Goal: Task Accomplishment & Management: Manage account settings

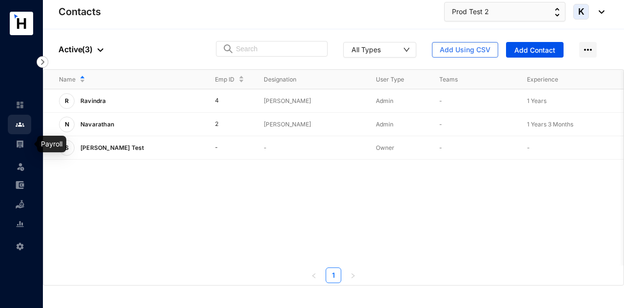
click at [19, 147] on img at bounding box center [20, 143] width 9 height 9
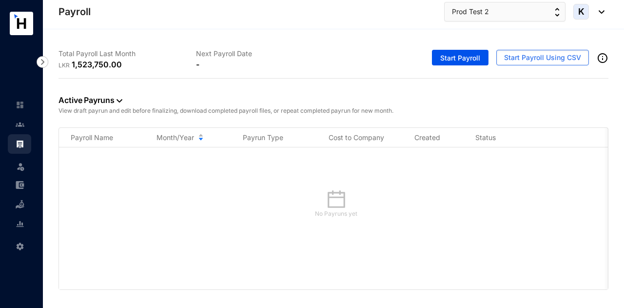
click at [203, 230] on div "No Payruns yet" at bounding box center [336, 206] width 546 height 51
click at [20, 129] on link at bounding box center [28, 124] width 24 height 10
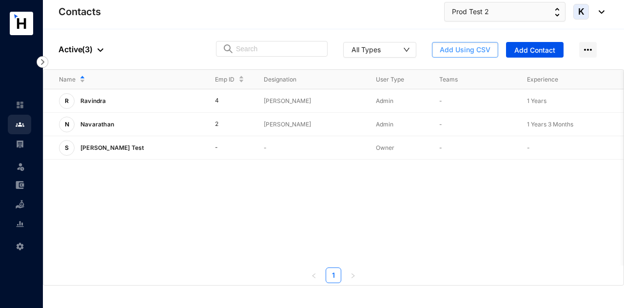
click at [475, 57] on button "Add Using CSV" at bounding box center [465, 50] width 66 height 16
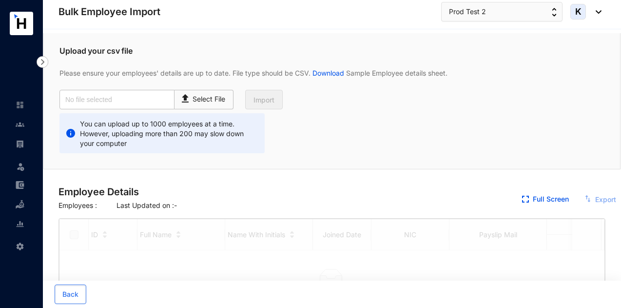
checkbox input "true"
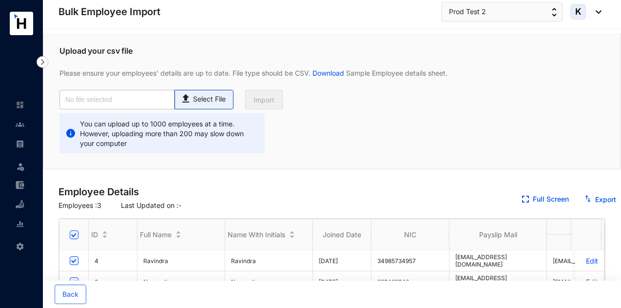
click at [218, 95] on p "Select File" at bounding box center [209, 99] width 33 height 10
click at [0, 0] on input "Select File" at bounding box center [0, 0] width 0 height 0
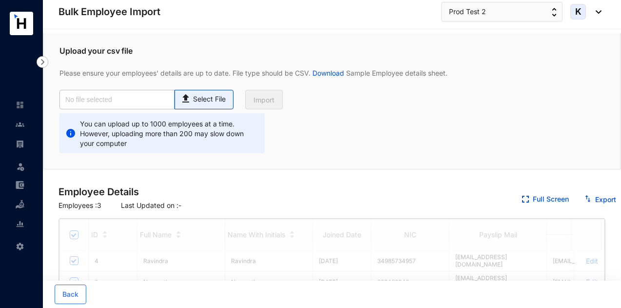
type input "Standard for T5- Employees (1).csv"
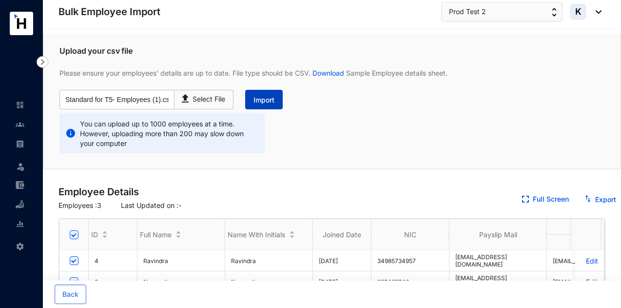
click at [263, 96] on span "Import" at bounding box center [263, 100] width 21 height 10
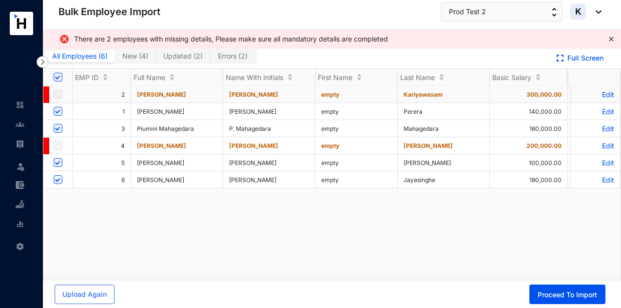
click at [595, 94] on p "Edit" at bounding box center [596, 94] width 37 height 8
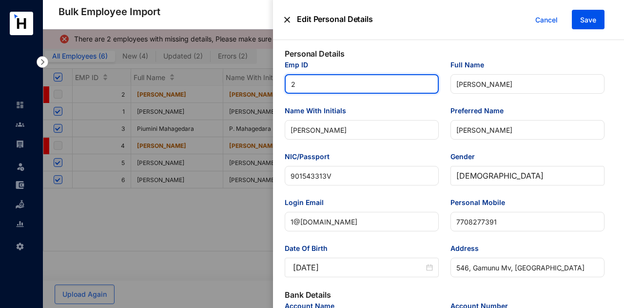
drag, startPoint x: 331, startPoint y: 82, endPoint x: 237, endPoint y: 103, distance: 95.3
click at [237, 307] on div "Edit Personal Details Cancel Save Personal Details Emp ID 2 Full Name Iresh Kar…" at bounding box center [312, 308] width 624 height 0
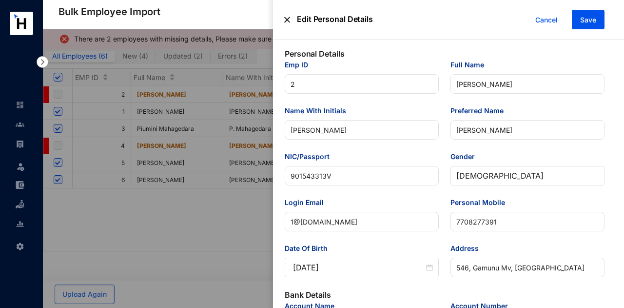
click at [364, 72] on div "Emp ID" at bounding box center [362, 66] width 154 height 15
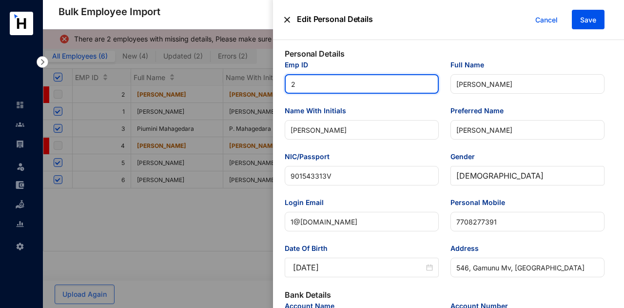
drag, startPoint x: 364, startPoint y: 91, endPoint x: 271, endPoint y: 90, distance: 93.6
click at [271, 307] on div "Edit Personal Details Cancel Save Personal Details Emp ID 2 Full Name Iresh Kar…" at bounding box center [312, 308] width 624 height 0
type input "6"
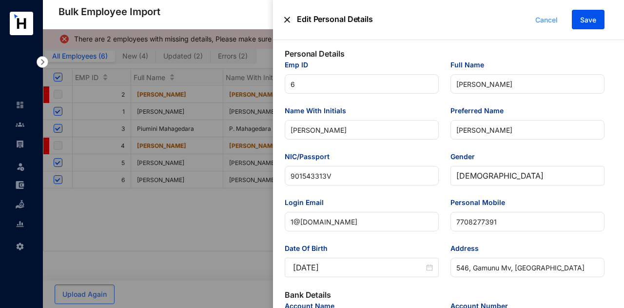
click at [546, 12] on button "Cancel" at bounding box center [546, 19] width 37 height 19
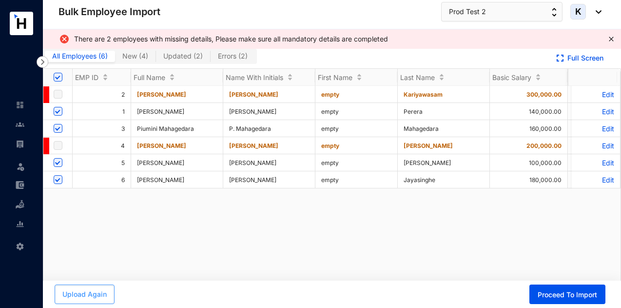
click at [99, 299] on span "Upload Again" at bounding box center [84, 294] width 44 height 10
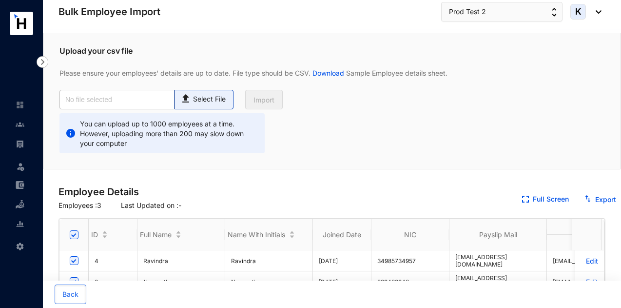
click at [208, 101] on p "Select File" at bounding box center [209, 99] width 33 height 10
click at [0, 0] on input "Select File" at bounding box center [0, 0] width 0 height 0
type input "Standard-v1.2.xlsx - Payroll table 03.csv"
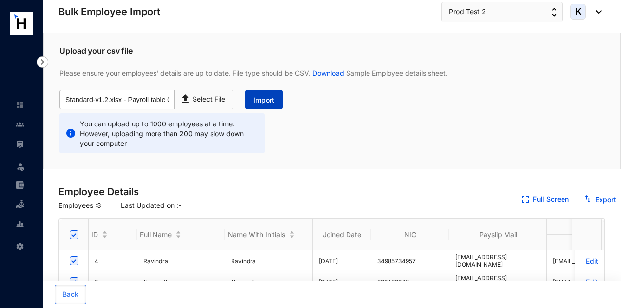
click at [280, 95] on button "Import" at bounding box center [264, 99] width 38 height 19
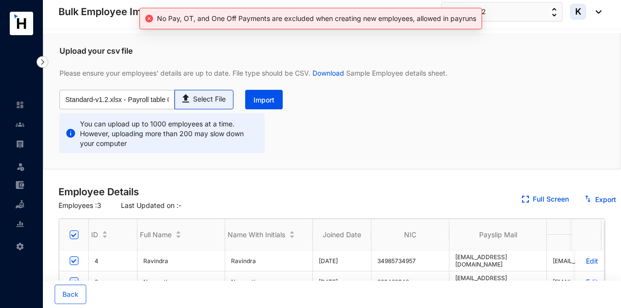
click at [226, 93] on div "Select File" at bounding box center [204, 97] width 48 height 14
click at [0, 0] on input "Select File" at bounding box center [0, 0] width 0 height 0
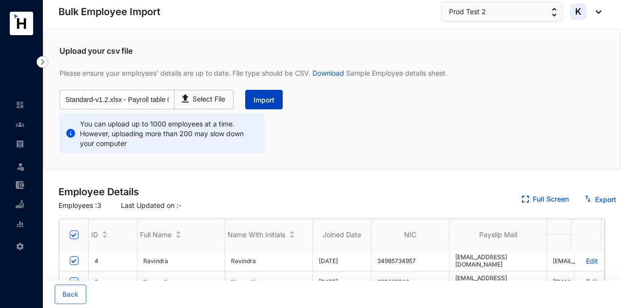
click at [276, 98] on button "Import" at bounding box center [264, 99] width 38 height 19
click at [274, 98] on span "Import" at bounding box center [263, 100] width 21 height 10
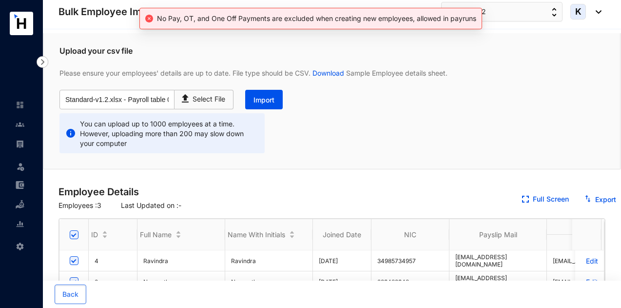
click at [19, 142] on img at bounding box center [20, 143] width 9 height 9
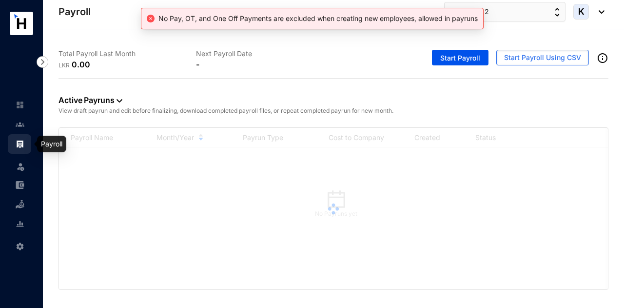
click at [25, 125] on link at bounding box center [28, 124] width 24 height 10
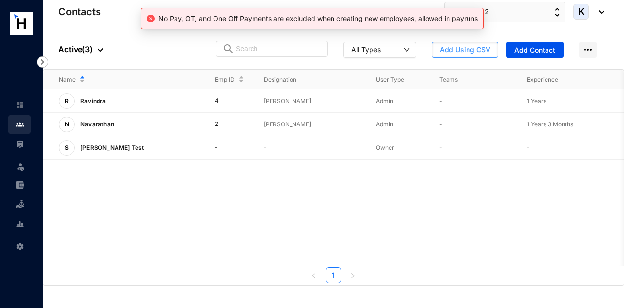
click at [486, 45] on span "Add Using CSV" at bounding box center [465, 50] width 51 height 10
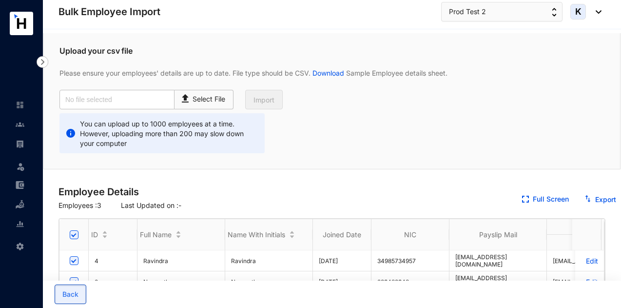
click at [78, 294] on button "Back" at bounding box center [71, 293] width 32 height 19
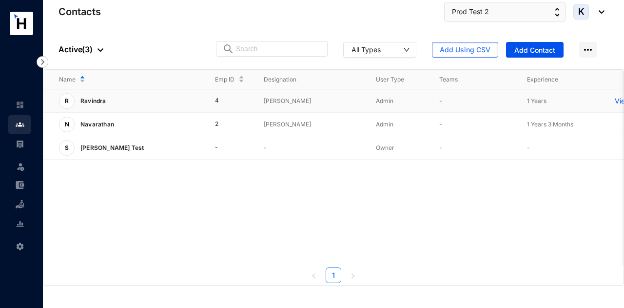
click at [579, 102] on p "1 Years" at bounding box center [563, 101] width 72 height 10
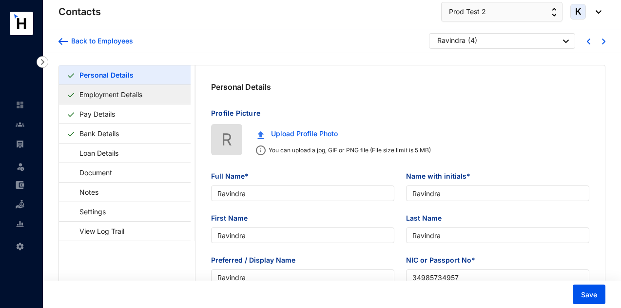
type input "Ravindra"
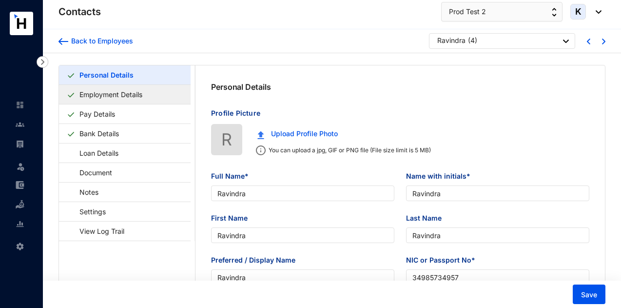
type input "34985734957"
type input "Sri Lankan"
type input "235457679"
type input "fsdfd"
checkbox input "true"
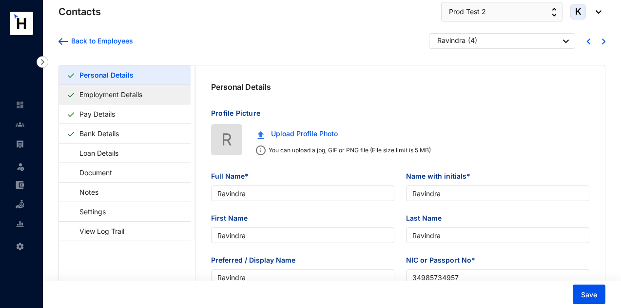
type input "1997-10-10"
click at [131, 100] on link "Employment Details" at bounding box center [111, 94] width 71 height 20
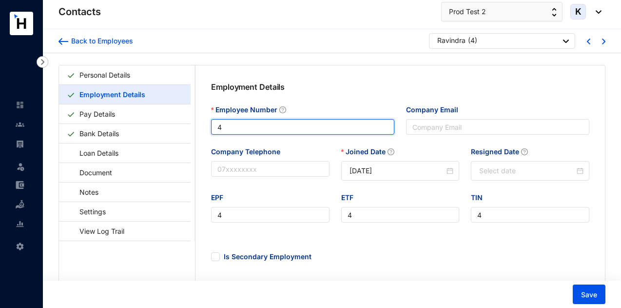
click at [219, 129] on input "4" at bounding box center [302, 127] width 183 height 16
type input "14"
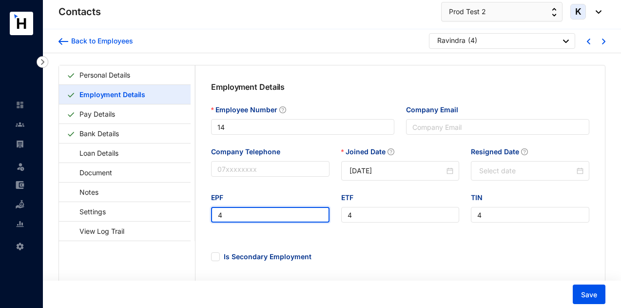
drag, startPoint x: 239, startPoint y: 216, endPoint x: 200, endPoint y: 221, distance: 39.7
click at [200, 221] on div "Employment Details Employee Number 14 Company Email Company Telephone Joined Da…" at bounding box center [399, 248] width 409 height 367
type input "14"
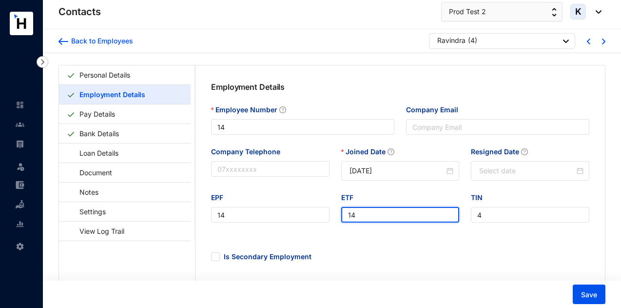
type input "14"
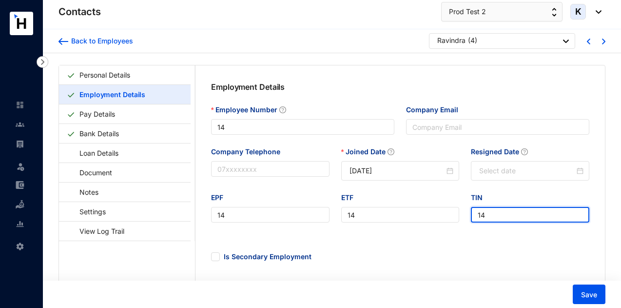
type input "14"
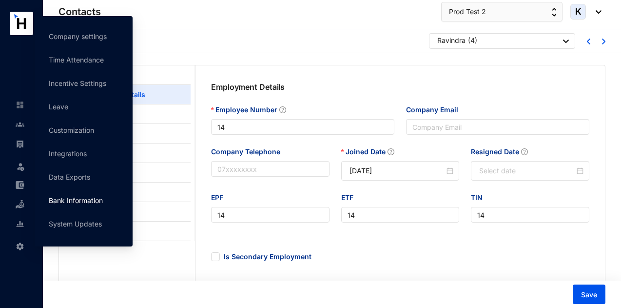
click at [100, 201] on link "Bank Information" at bounding box center [76, 200] width 54 height 8
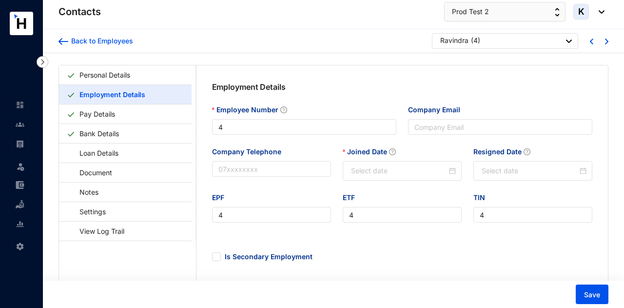
type input "2024-10-01"
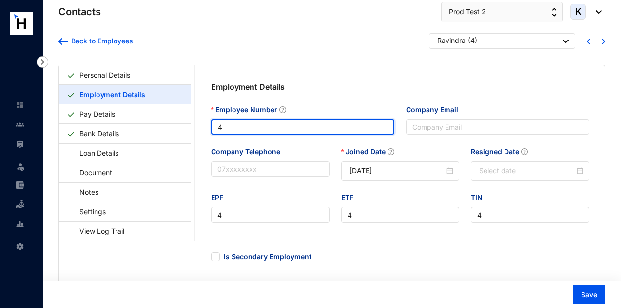
drag, startPoint x: 234, startPoint y: 128, endPoint x: 200, endPoint y: 130, distance: 33.7
click at [200, 130] on div "Employment Details Employee Number 4 Company Email Company Telephone Joined Dat…" at bounding box center [399, 248] width 409 height 367
type input "14"
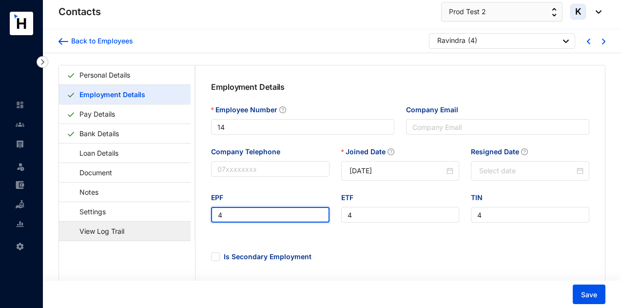
drag, startPoint x: 238, startPoint y: 218, endPoint x: 187, endPoint y: 228, distance: 52.7
type input "14"
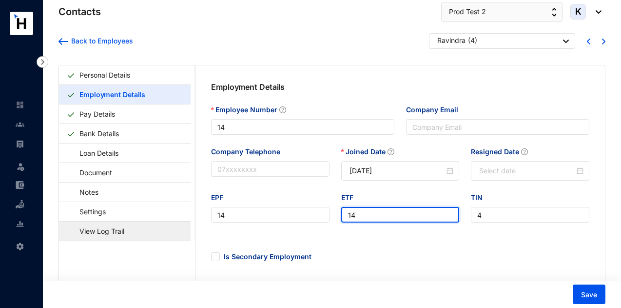
type input "14"
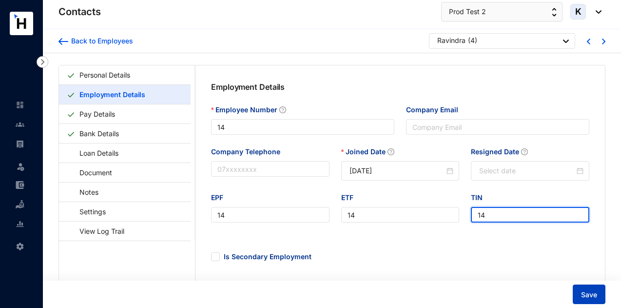
type input "14"
click at [583, 290] on span "Save" at bounding box center [589, 295] width 16 height 10
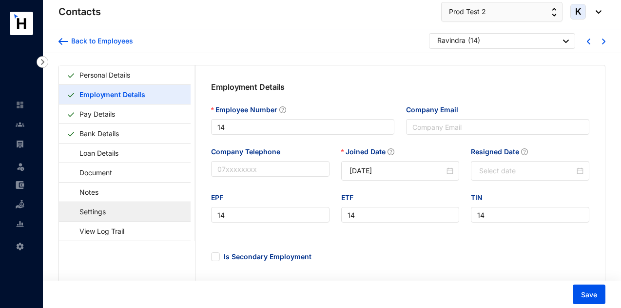
click at [109, 208] on link "Settings" at bounding box center [88, 211] width 42 height 20
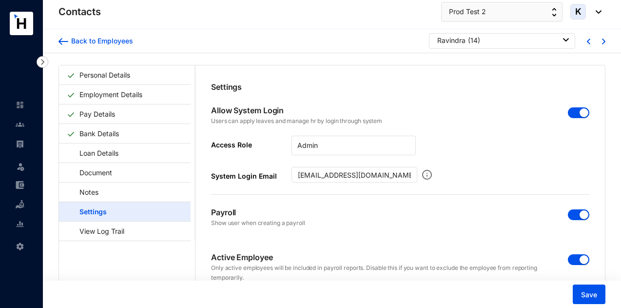
click at [565, 213] on div "Payroll Show user when creating a payroll" at bounding box center [400, 217] width 378 height 45
click at [571, 214] on span "button" at bounding box center [578, 214] width 21 height 11
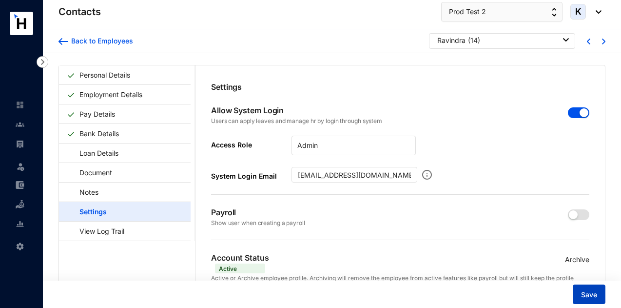
click at [586, 295] on span "Save" at bounding box center [589, 295] width 16 height 10
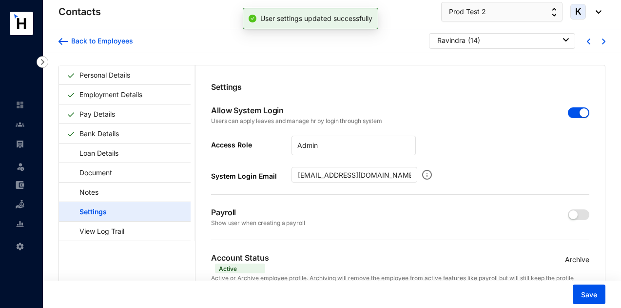
click at [509, 42] on div "Ravindra ( 14 )" at bounding box center [503, 41] width 132 height 10
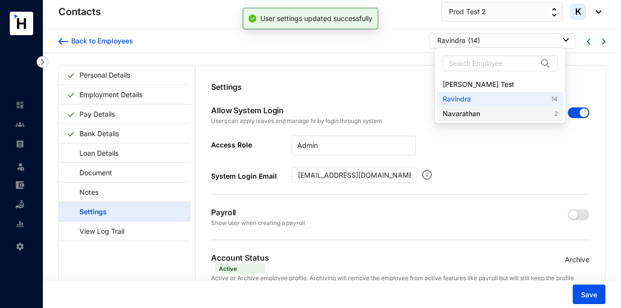
click at [479, 117] on link "Navarathan 2" at bounding box center [501, 114] width 116 height 10
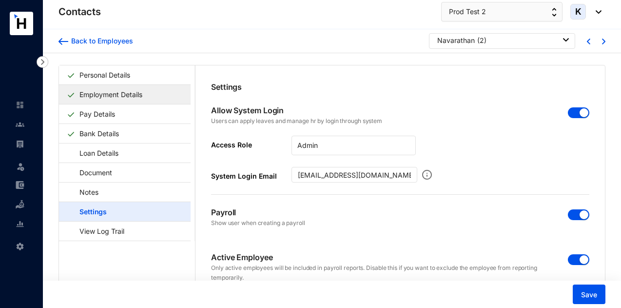
click at [146, 97] on link "Employment Details" at bounding box center [111, 94] width 71 height 20
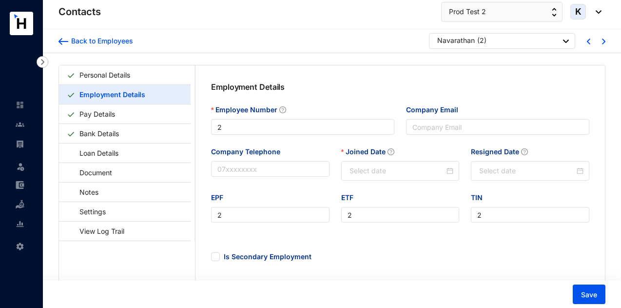
type input "2024-07-01"
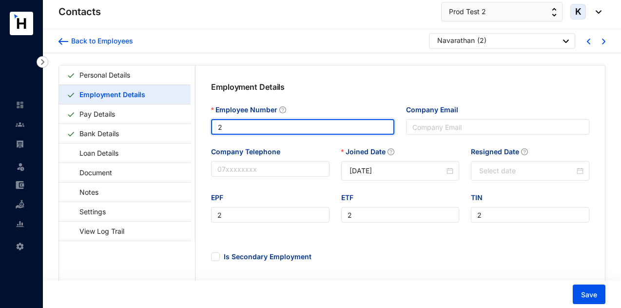
drag, startPoint x: 245, startPoint y: 128, endPoint x: 205, endPoint y: 118, distance: 41.5
click at [205, 120] on div "Employment Details Employee Number 2 Company Email Company Telephone Joined Dat…" at bounding box center [399, 248] width 409 height 367
type input "12"
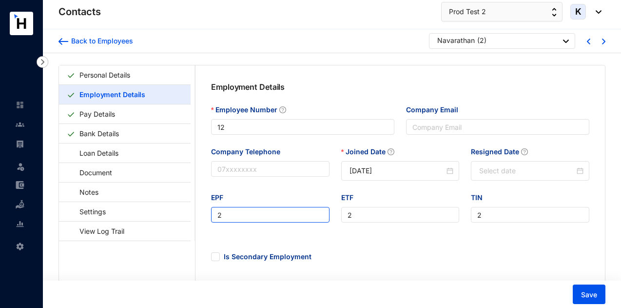
drag, startPoint x: 271, startPoint y: 206, endPoint x: 253, endPoint y: 218, distance: 21.8
click at [261, 212] on div "EPF 2" at bounding box center [270, 207] width 118 height 30
drag, startPoint x: 253, startPoint y: 218, endPoint x: 213, endPoint y: 227, distance: 40.9
click at [213, 227] on div "EPF 2" at bounding box center [270, 213] width 130 height 42
type input "12"
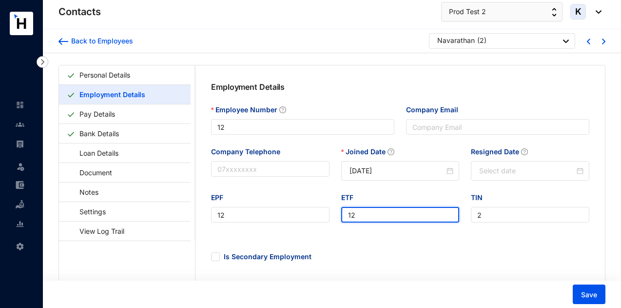
type input "12"
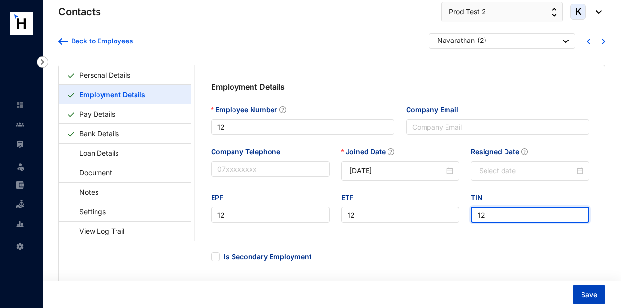
type input "12"
click at [593, 299] on span "Save" at bounding box center [589, 295] width 16 height 10
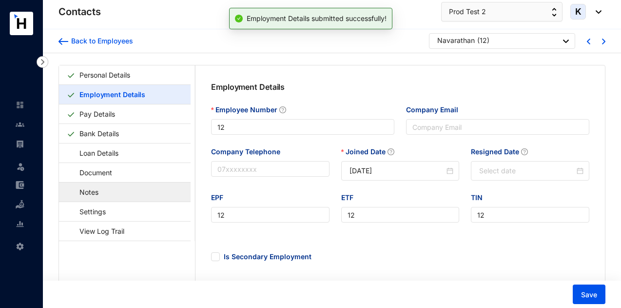
click at [102, 186] on link "Notes" at bounding box center [84, 192] width 35 height 20
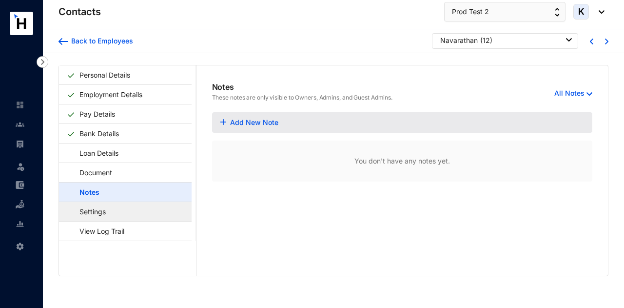
click at [109, 208] on link "Settings" at bounding box center [88, 211] width 42 height 20
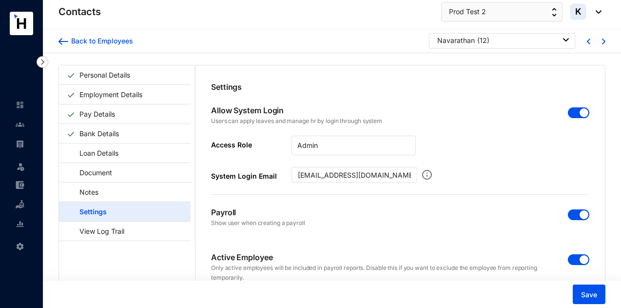
click at [572, 213] on span "button" at bounding box center [578, 214] width 21 height 11
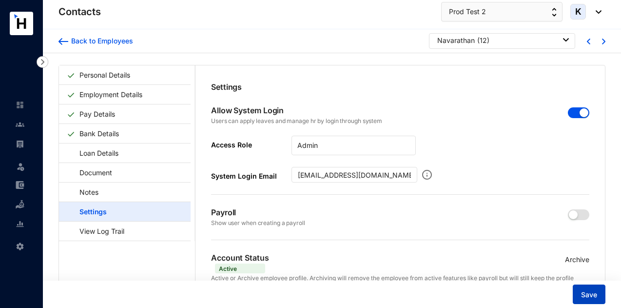
click at [590, 291] on span "Save" at bounding box center [589, 295] width 16 height 10
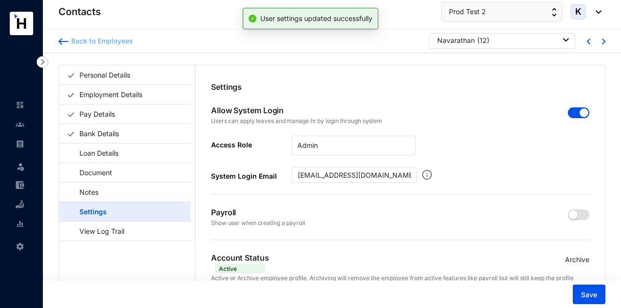
click at [63, 42] on img at bounding box center [63, 41] width 10 height 7
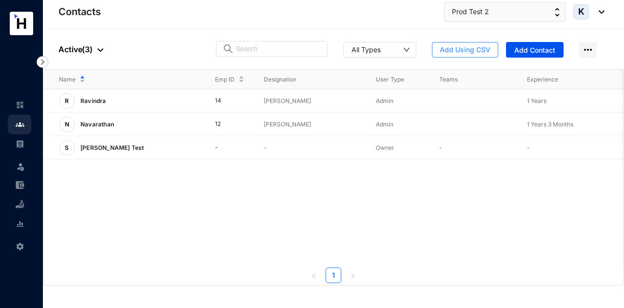
click at [480, 54] on span "Add Using CSV" at bounding box center [465, 50] width 51 height 10
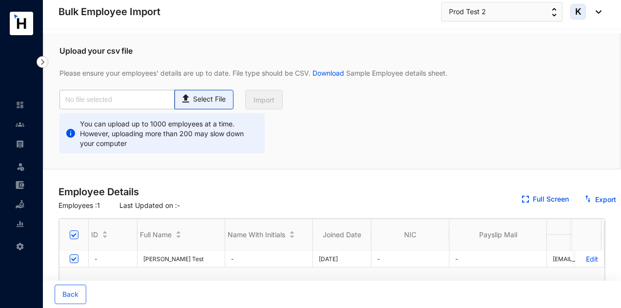
click at [219, 103] on p "Select File" at bounding box center [209, 99] width 33 height 10
click at [0, 0] on input "Select File" at bounding box center [0, 0] width 0 height 0
type input "Standard for T5- Employees (1).csv"
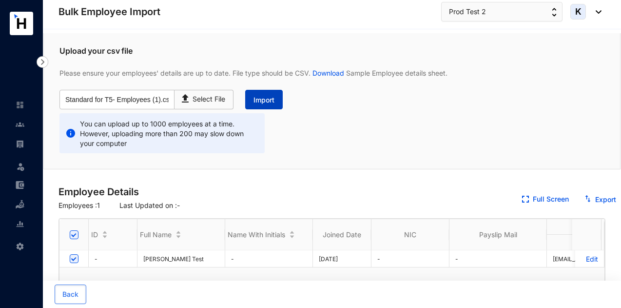
click at [261, 90] on button "Import" at bounding box center [264, 99] width 38 height 19
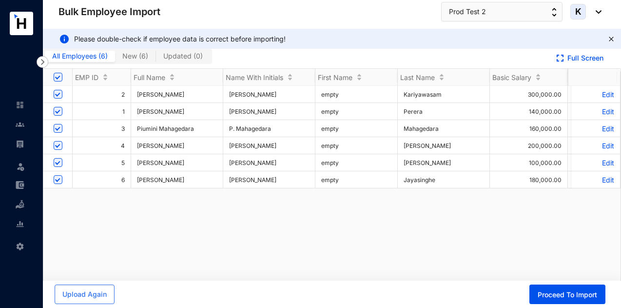
click at [604, 93] on td "Edit" at bounding box center [596, 94] width 49 height 17
click at [602, 93] on p "Edit" at bounding box center [596, 94] width 37 height 8
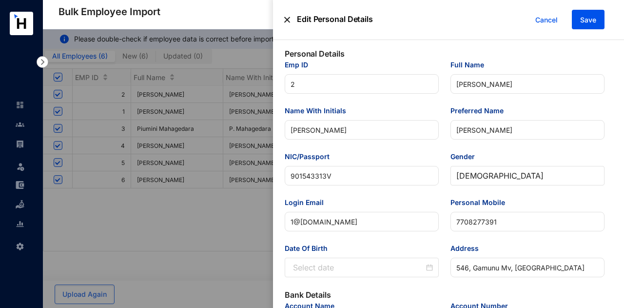
type input "[DATE]"
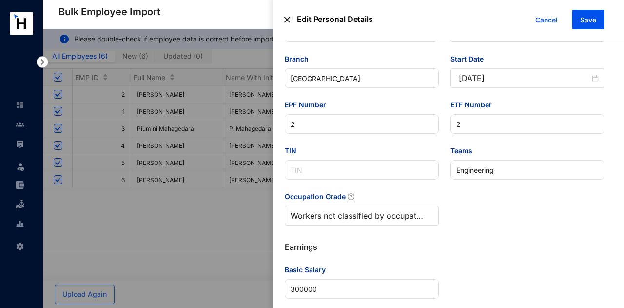
scroll to position [499, 0]
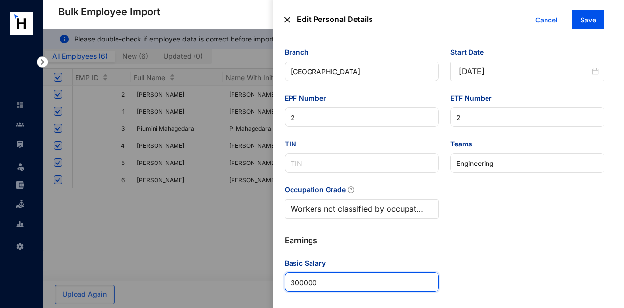
click at [319, 281] on Salary "300000" at bounding box center [362, 281] width 154 height 19
type Salary "3000"
click at [573, 32] on div "Edit Personal Details Cancel Save" at bounding box center [448, 20] width 351 height 40
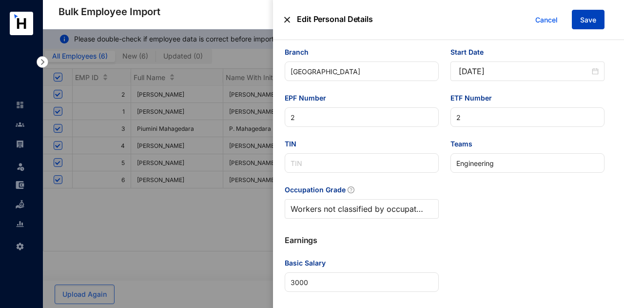
click at [587, 19] on span "Save" at bounding box center [588, 20] width 16 height 10
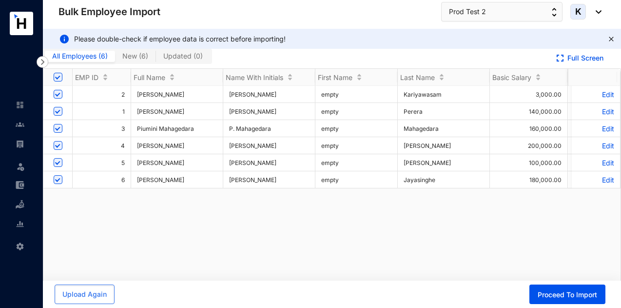
click at [598, 114] on p "Edit" at bounding box center [596, 111] width 37 height 8
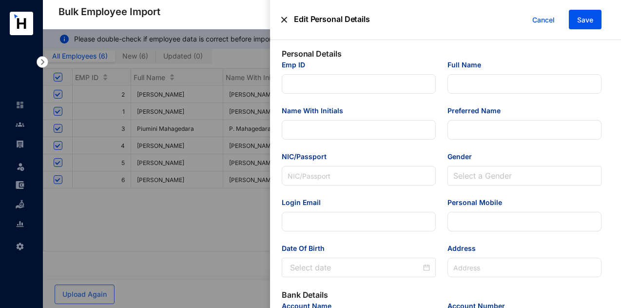
type input "1"
type input "[PERSON_NAME]"
type input "Demian"
type input "921540017V"
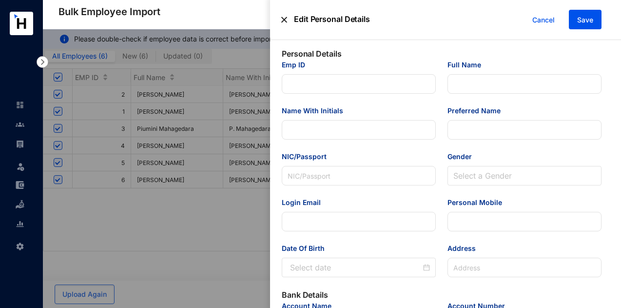
type input "d@[DOMAIN_NAME]"
type input "7778626630"
type input "[STREET_ADDRESS]"
type input "[PERSON_NAME]"
type input "670213121"
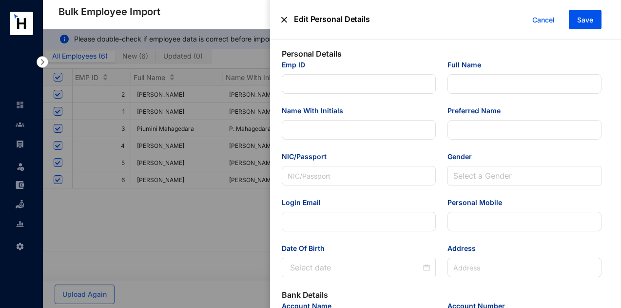
type input "d@[DOMAIN_NAME]"
type input "Accountant"
type input "[GEOGRAPHIC_DATA]"
type input "1"
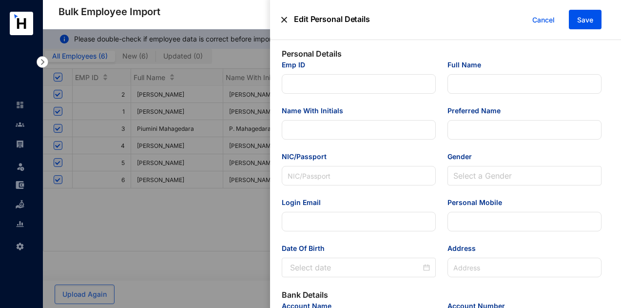
type input "Finance"
type Salary "140000"
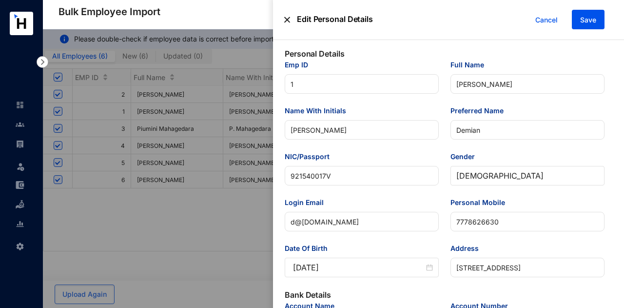
type input "[DATE]"
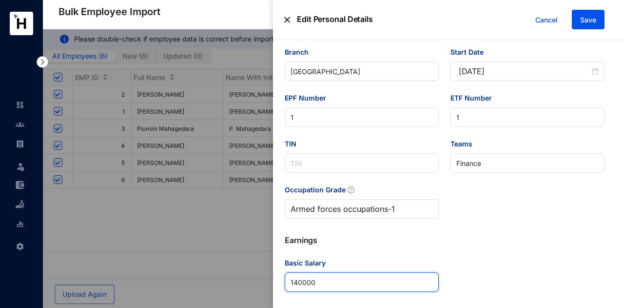
click at [320, 287] on Salary "140000" at bounding box center [362, 281] width 154 height 19
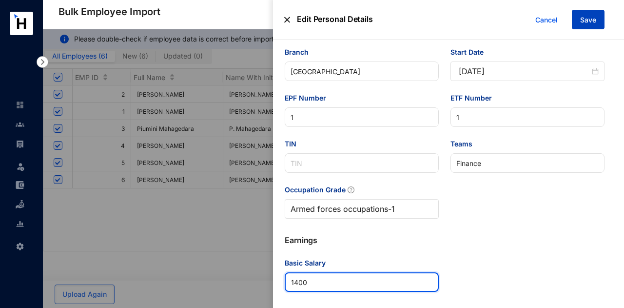
type Salary "1400"
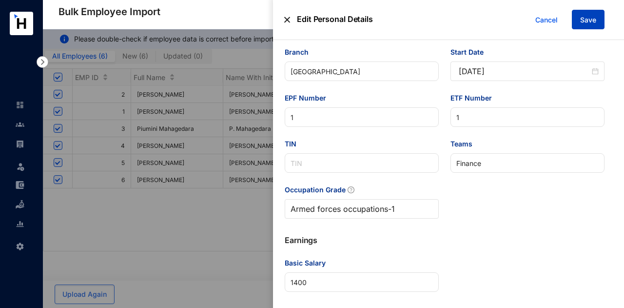
click at [592, 21] on span "Save" at bounding box center [588, 20] width 16 height 10
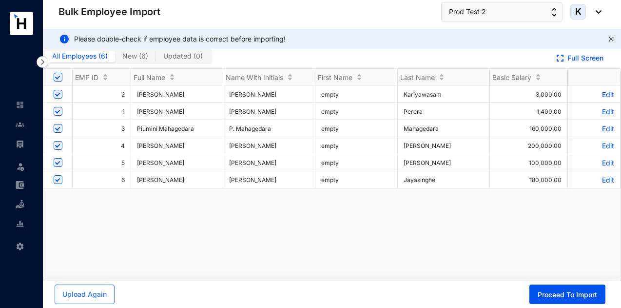
click at [600, 129] on p "Edit" at bounding box center [596, 128] width 37 height 8
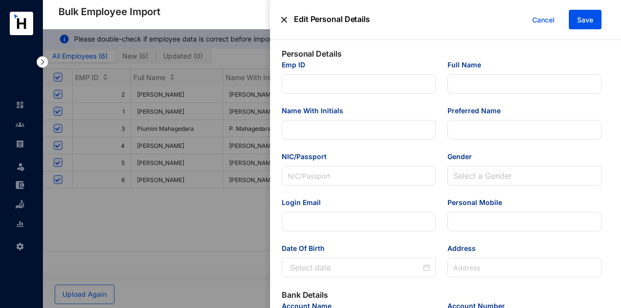
type input "3"
type input "Piumini Mahagedara"
type input "P. Mahagedara"
type input "Piumini"
type input "911540015V"
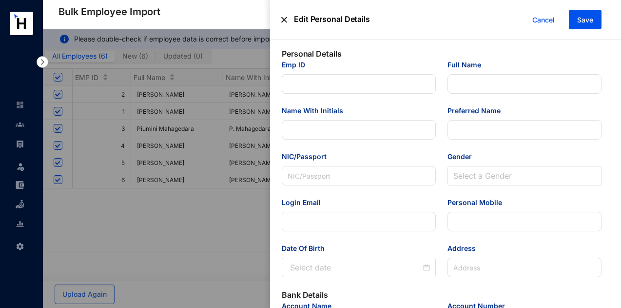
type input "p@[DOMAIN_NAME]"
type input "7743437520"
type input "[STREET_ADDRESS]"
type input "Piumini Udagedara"
type input "12331234"
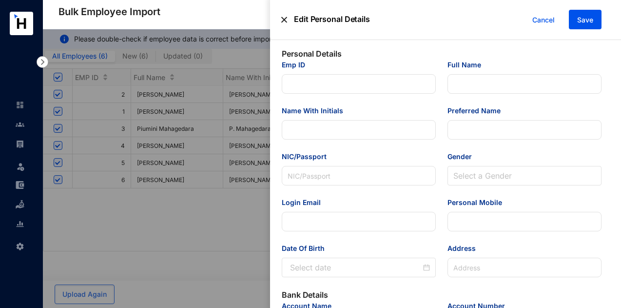
type input "p@[DOMAIN_NAME]"
type input "Engineer"
type input "[GEOGRAPHIC_DATA]"
type input "3"
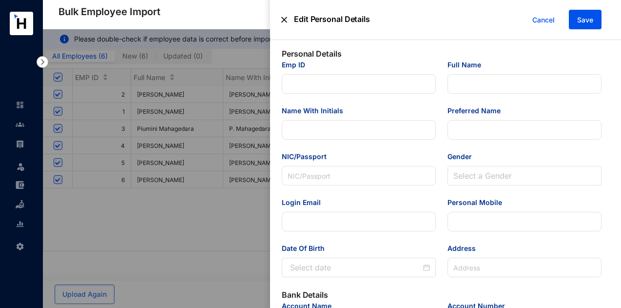
type input "Engineering"
type Salary "160000"
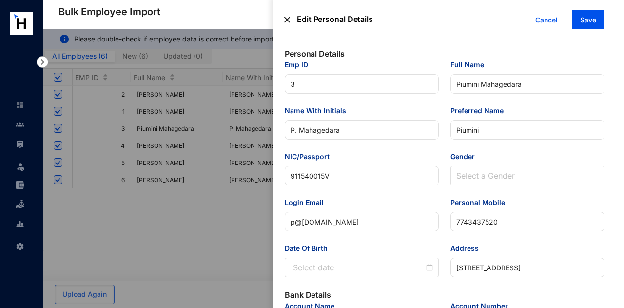
type input "[DATE]"
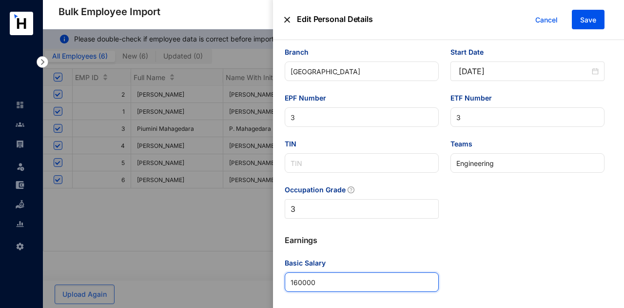
click at [345, 289] on Salary "160000" at bounding box center [362, 281] width 154 height 19
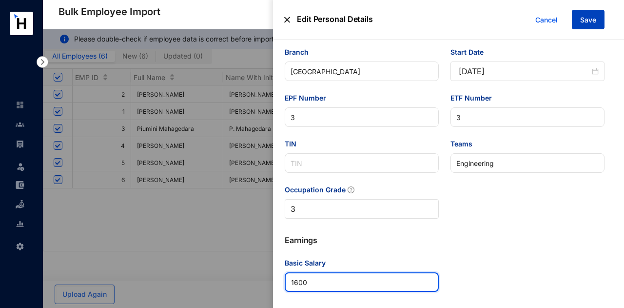
type Salary "1600"
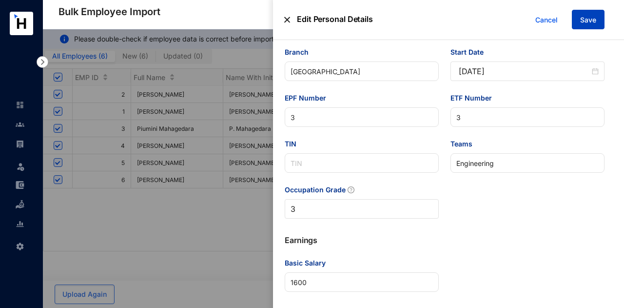
click at [579, 24] on button "Save" at bounding box center [588, 19] width 33 height 19
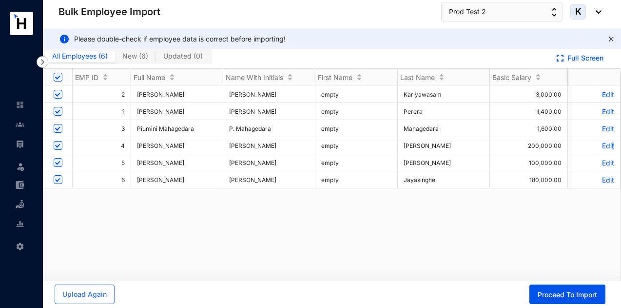
click at [604, 144] on p "Edit" at bounding box center [596, 145] width 37 height 8
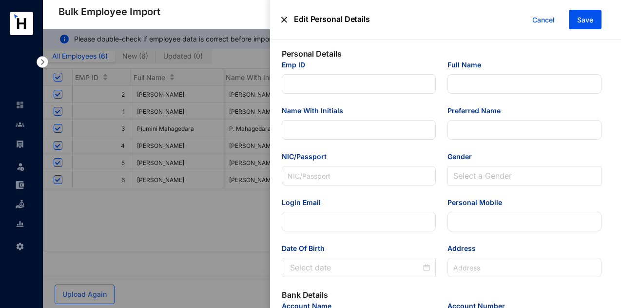
type input "4"
type input "[PERSON_NAME]"
type input "Kavindu"
type input "942401222V"
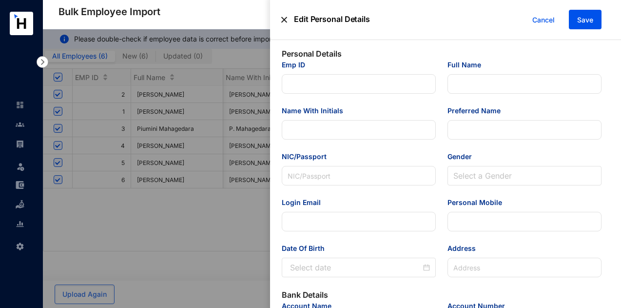
type input "k@[DOMAIN_NAME]"
type input "7708607786"
type input "[STREET_ADDRESS]"
type input "[PERSON_NAME]"
type input "8726128341"
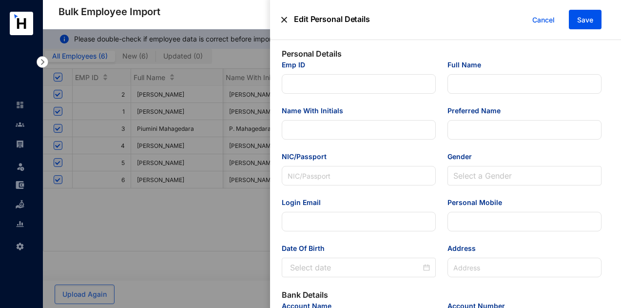
type input "k@[DOMAIN_NAME]"
type input "Tech Lead"
type input "[GEOGRAPHIC_DATA]"
type input "4"
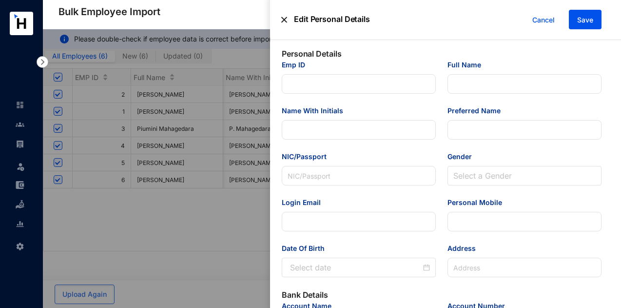
type input "Engineering"
type Salary "200000"
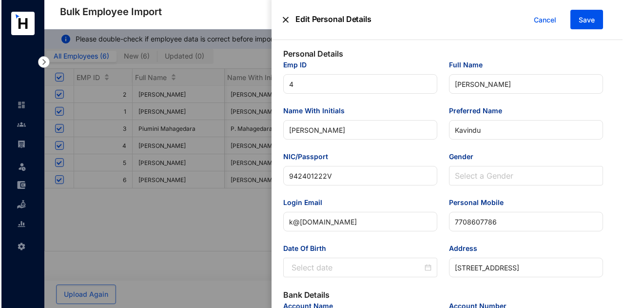
scroll to position [0, 1]
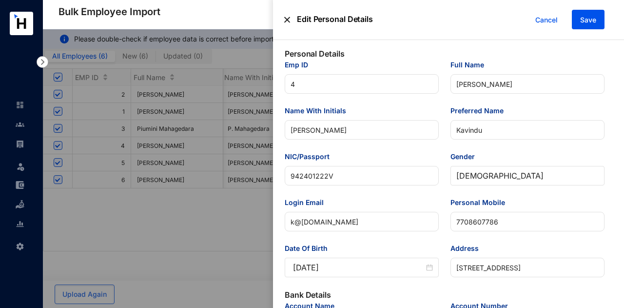
type input "[DATE]"
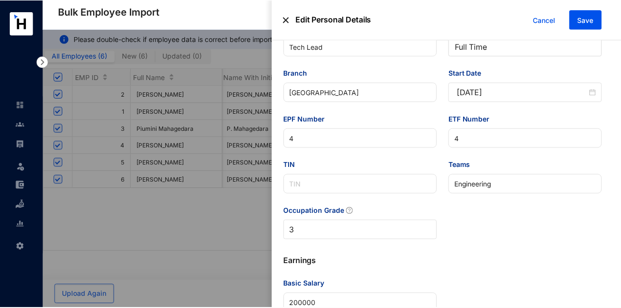
scroll to position [499, 0]
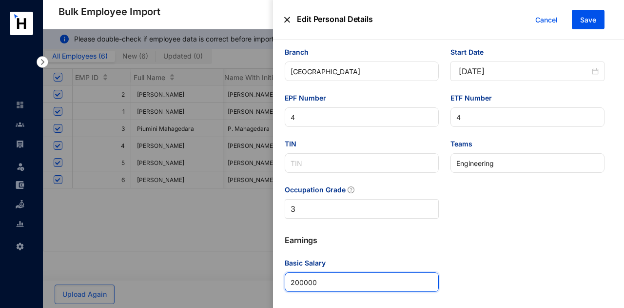
click at [332, 279] on Salary "200000" at bounding box center [362, 281] width 154 height 19
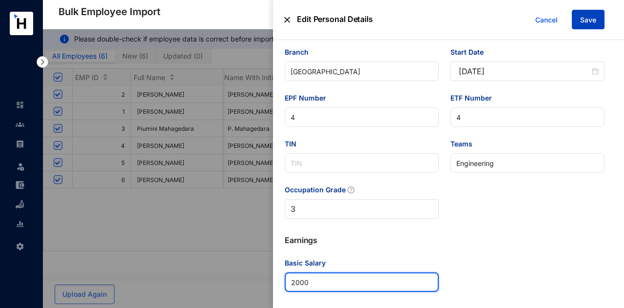
type Salary "2000"
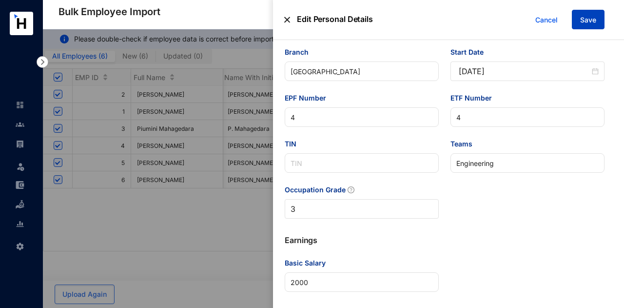
click at [581, 29] on button "Save" at bounding box center [588, 19] width 33 height 19
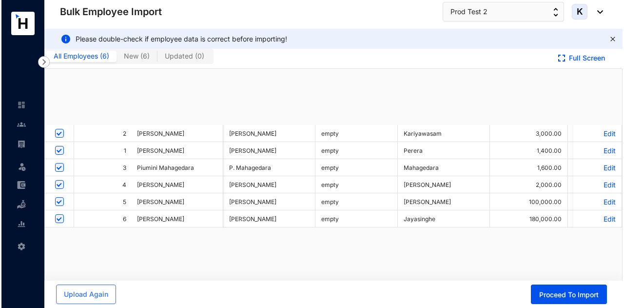
scroll to position [0, 0]
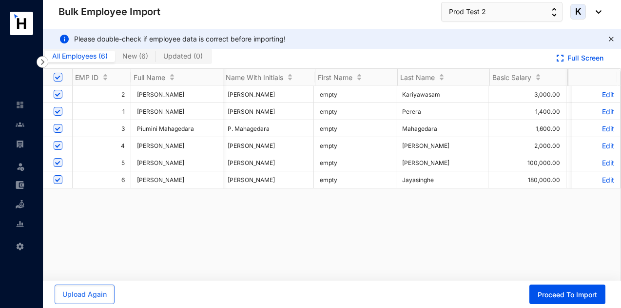
click at [594, 163] on p "Edit" at bounding box center [596, 162] width 37 height 8
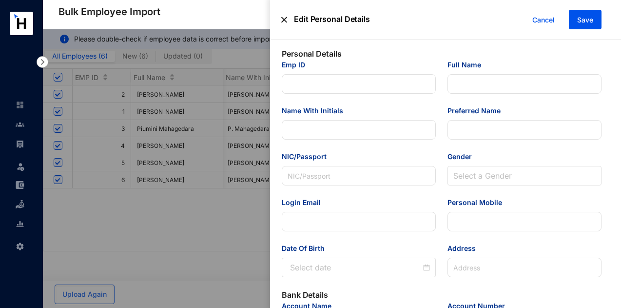
type input "5"
type input "[PERSON_NAME]"
type input "Naveen"
type input "962440016V"
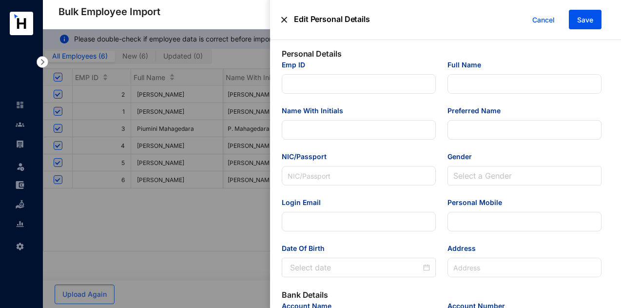
type input "n@[DOMAIN_NAME]"
type input "7214526770"
type input "[STREET_ADDRESS][PERSON_NAME]"
type input "[PERSON_NAME]"
type input "56783456"
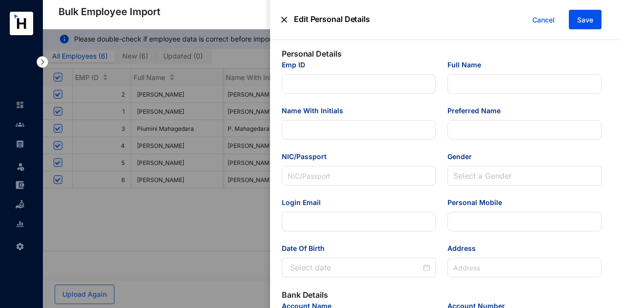
type input "n@[DOMAIN_NAME]"
type input "Senior Engineer"
type input "[GEOGRAPHIC_DATA]"
type input "5"
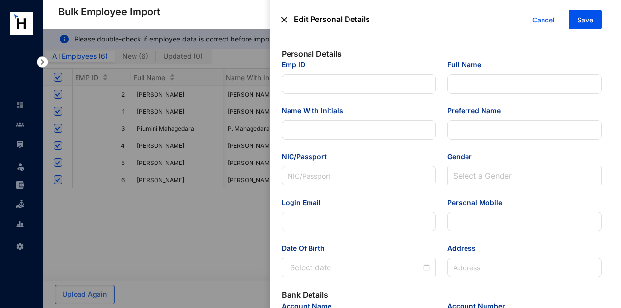
type input "Engineering"
type Salary "100000"
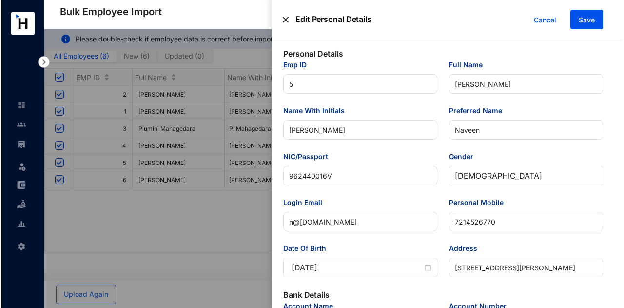
scroll to position [0, 1]
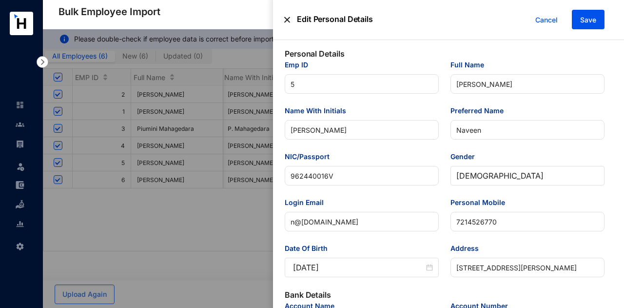
type input "[DATE]"
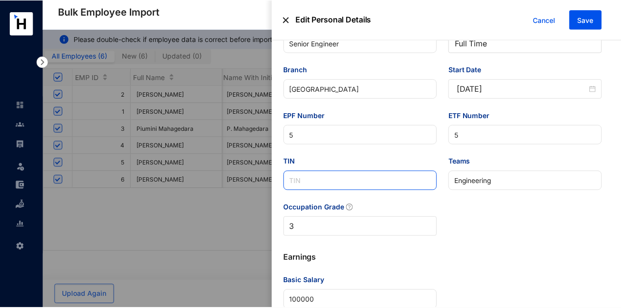
scroll to position [499, 0]
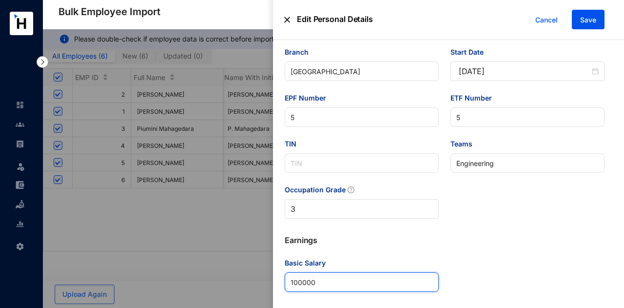
click at [348, 281] on Salary "100000" at bounding box center [362, 281] width 154 height 19
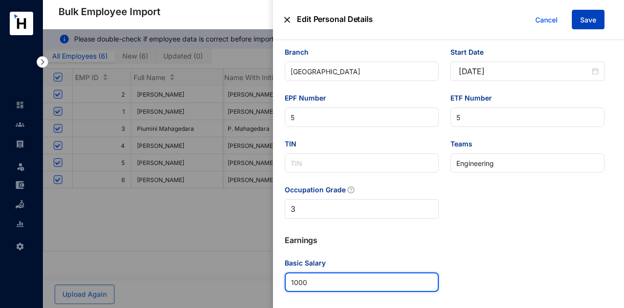
type Salary "1000"
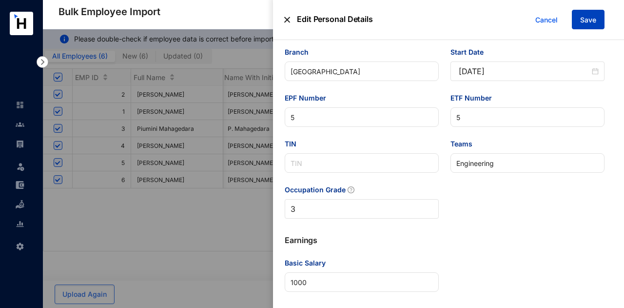
click at [587, 24] on span "Save" at bounding box center [588, 20] width 16 height 10
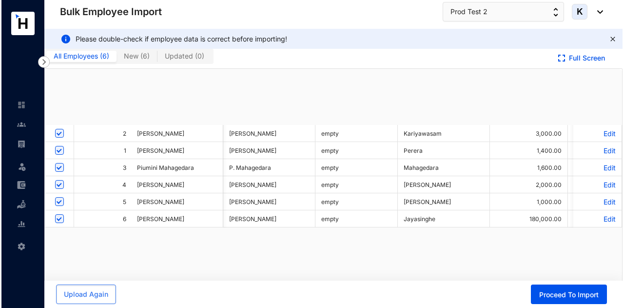
scroll to position [0, 0]
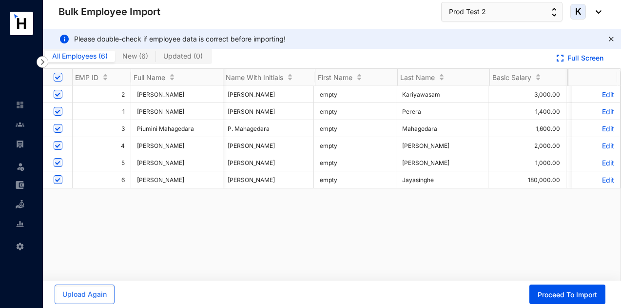
click at [604, 178] on p "Edit" at bounding box center [596, 179] width 37 height 8
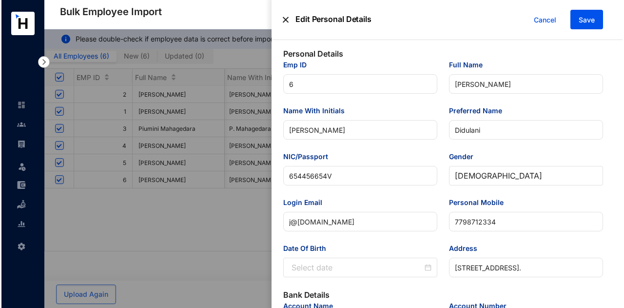
scroll to position [0, 1]
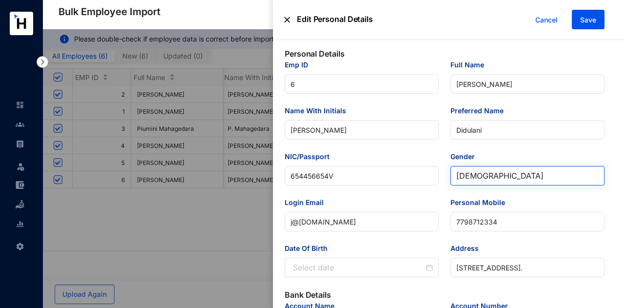
type input "[DATE]"
click at [597, 177] on div "[DEMOGRAPHIC_DATA]" at bounding box center [527, 175] width 154 height 19
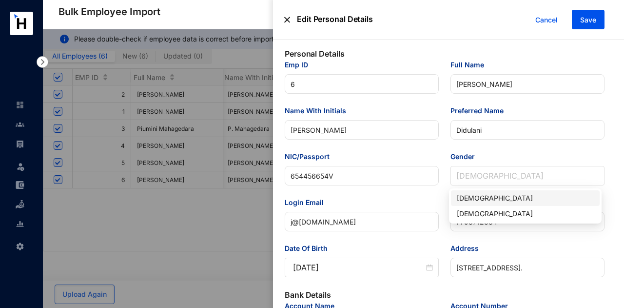
click at [557, 150] on div "Preferred Name Didulani" at bounding box center [528, 128] width 166 height 46
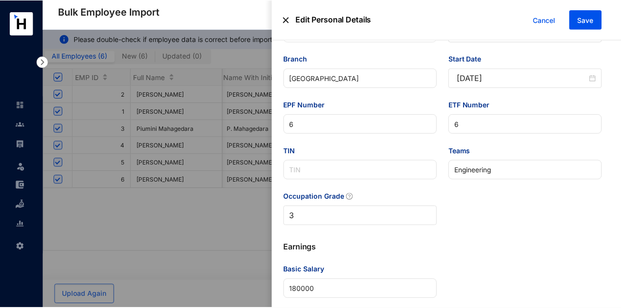
scroll to position [499, 0]
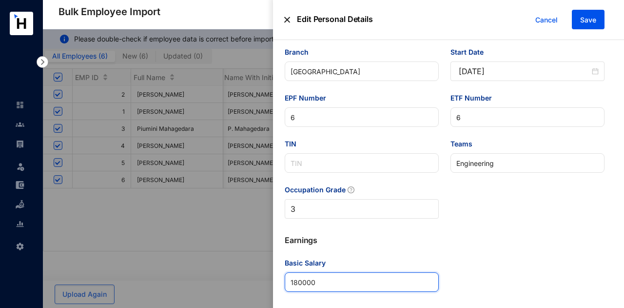
click at [338, 288] on Salary "180000" at bounding box center [362, 281] width 154 height 19
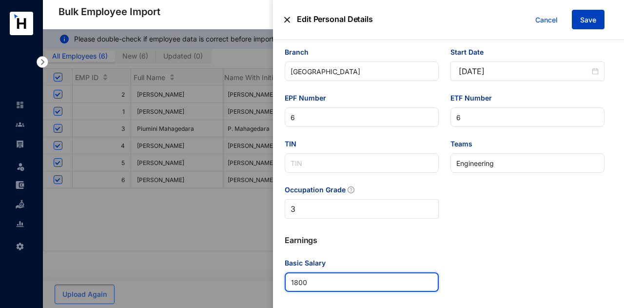
type Salary "1800"
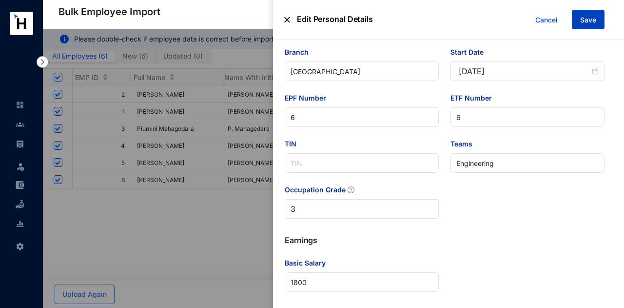
click at [578, 28] on button "Save" at bounding box center [588, 19] width 33 height 19
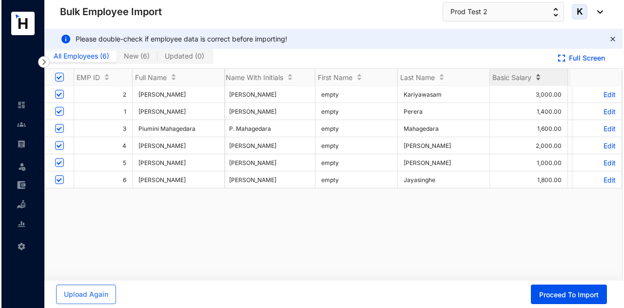
scroll to position [0, 0]
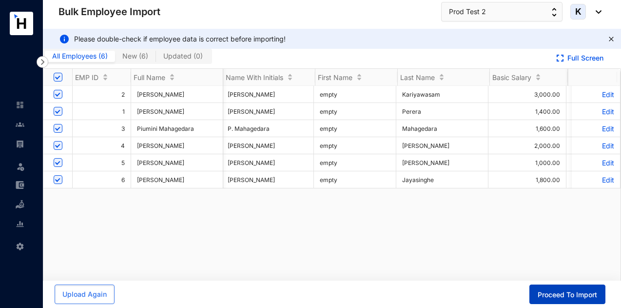
click at [554, 295] on span "Proceed To Import" at bounding box center [567, 295] width 59 height 10
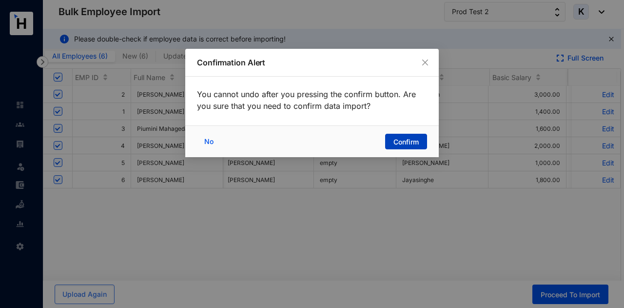
click at [394, 142] on span "Confirm" at bounding box center [405, 142] width 25 height 10
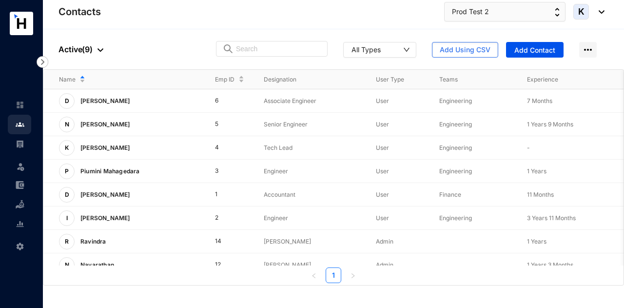
click at [16, 146] on link at bounding box center [28, 144] width 24 height 10
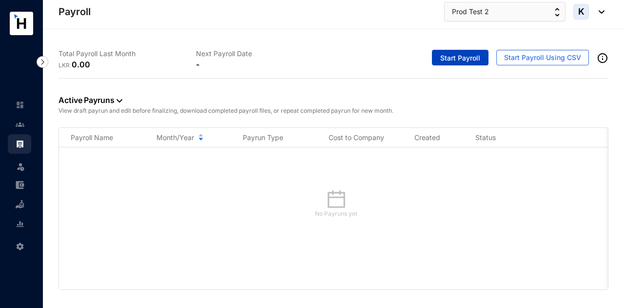
click at [458, 55] on span "Start Payroll" at bounding box center [460, 58] width 40 height 10
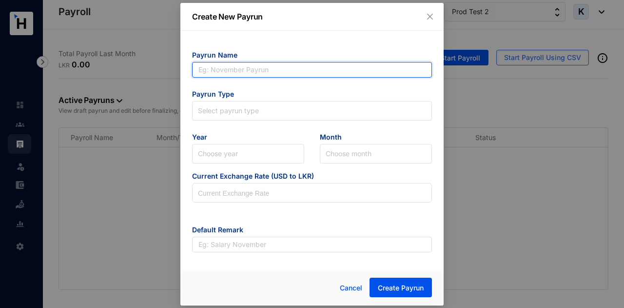
click at [339, 64] on input "text" at bounding box center [312, 70] width 240 height 16
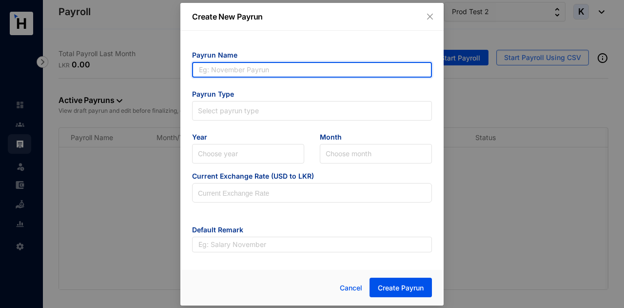
type input "[DATE] Manual"
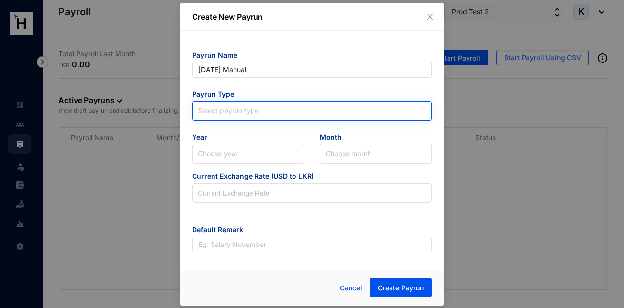
type input "[DATE] Manual"
click at [291, 106] on input "search" at bounding box center [312, 108] width 228 height 15
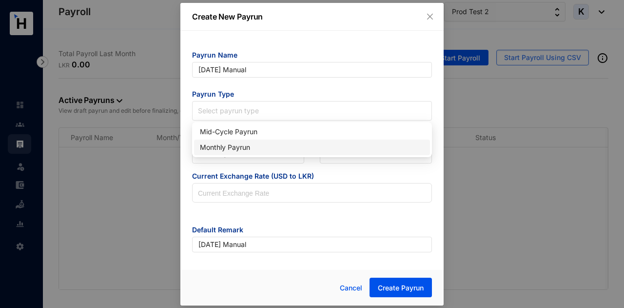
click at [277, 141] on div "Monthly Payrun" at bounding box center [312, 147] width 236 height 16
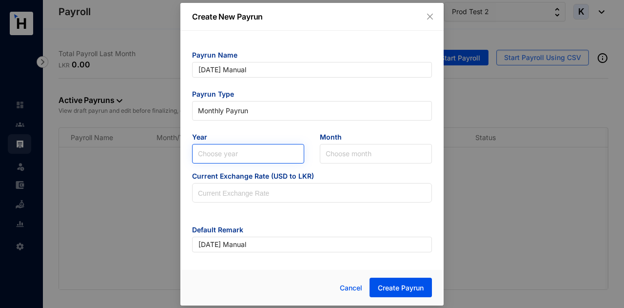
click at [277, 147] on input "search" at bounding box center [248, 153] width 100 height 19
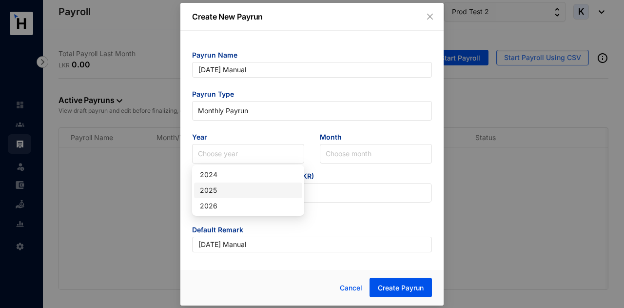
click at [255, 196] on div "2025" at bounding box center [248, 190] width 108 height 16
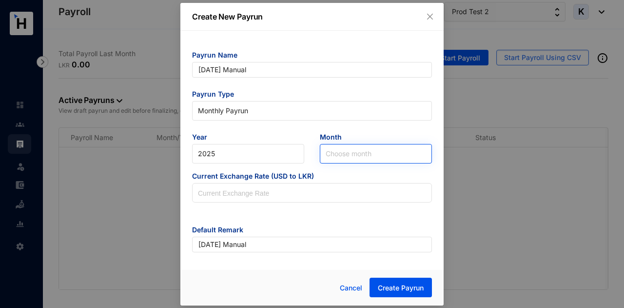
click at [352, 153] on input "search" at bounding box center [376, 153] width 100 height 19
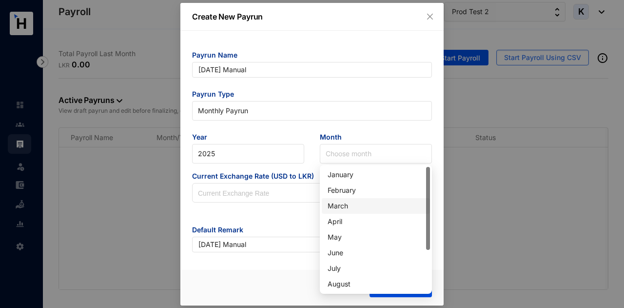
click at [345, 222] on div "April" at bounding box center [376, 221] width 97 height 11
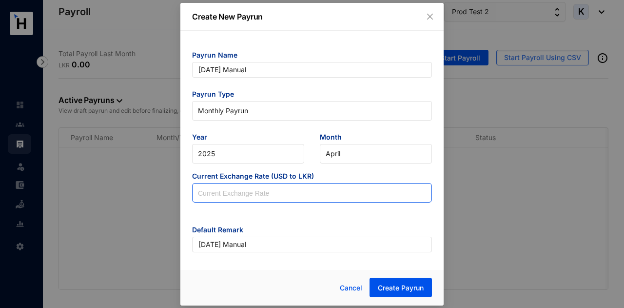
drag, startPoint x: 296, startPoint y: 195, endPoint x: 301, endPoint y: 190, distance: 7.6
click at [296, 195] on input at bounding box center [312, 192] width 239 height 19
type input "300"
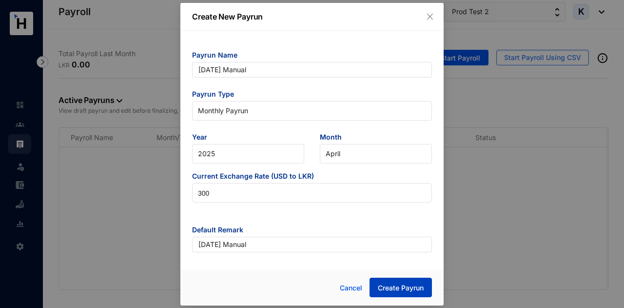
click at [410, 290] on span "Create Payrun" at bounding box center [401, 288] width 46 height 10
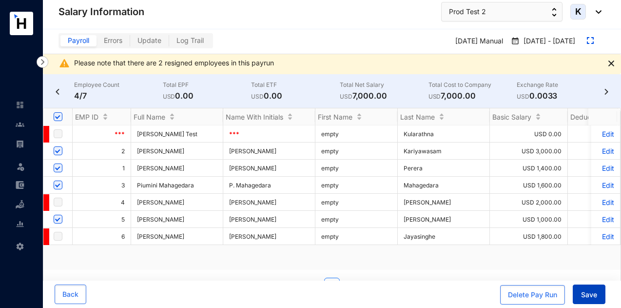
click at [591, 296] on span "Save" at bounding box center [589, 295] width 16 height 10
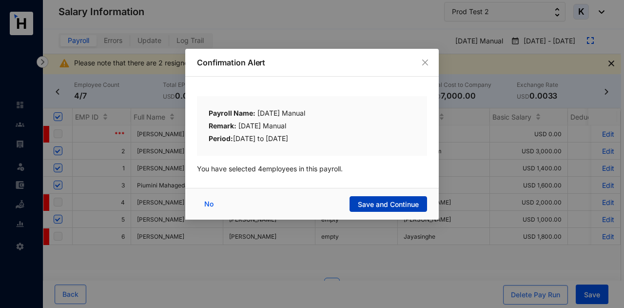
click at [383, 198] on button "Save and Continue" at bounding box center [389, 204] width 78 height 16
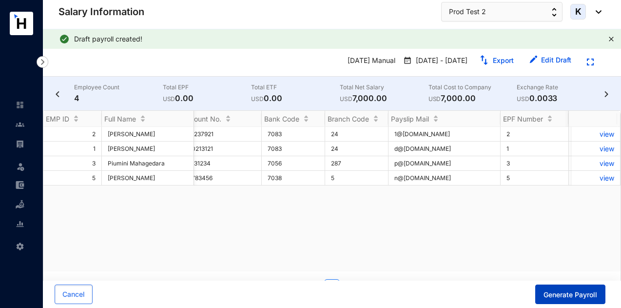
click at [574, 295] on span "Generate Payroll" at bounding box center [571, 295] width 54 height 10
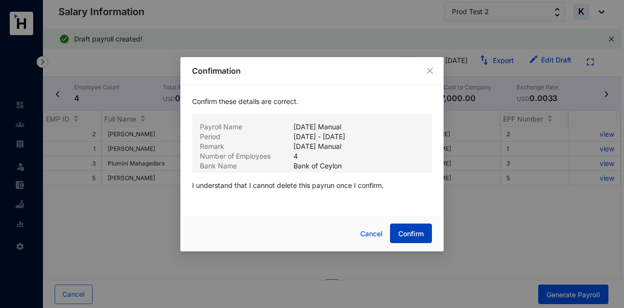
click at [405, 236] on span "Confirm" at bounding box center [410, 234] width 25 height 10
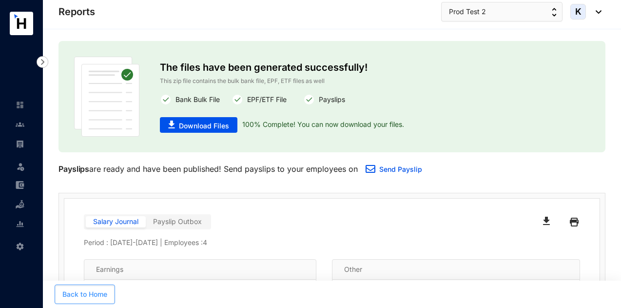
click at [100, 295] on span "Back to Home" at bounding box center [84, 294] width 45 height 10
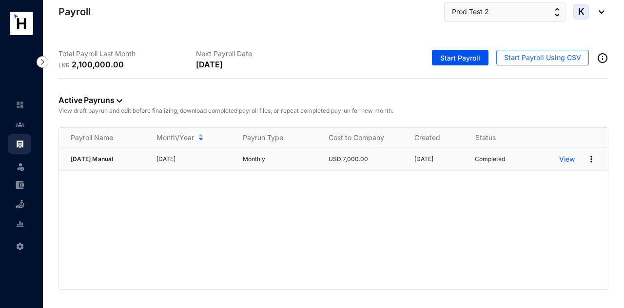
click at [566, 158] on p "View" at bounding box center [567, 159] width 16 height 10
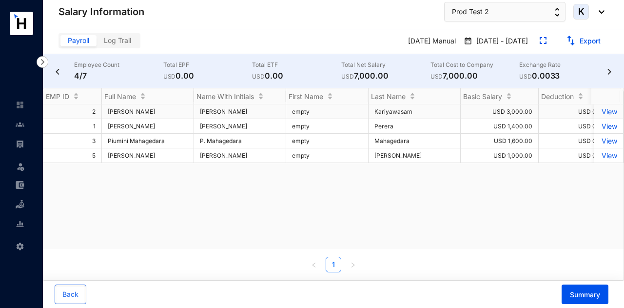
click at [607, 110] on p "View" at bounding box center [608, 111] width 17 height 8
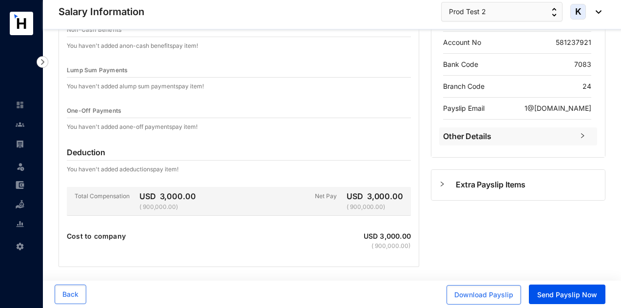
scroll to position [136, 0]
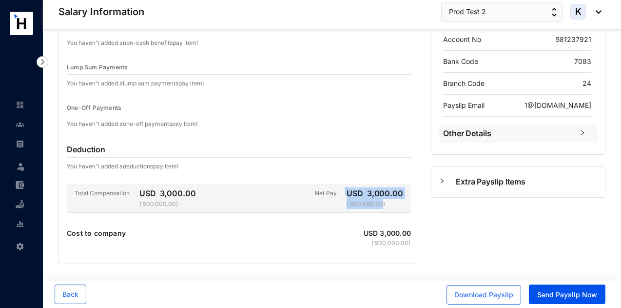
drag, startPoint x: 345, startPoint y: 200, endPoint x: 383, endPoint y: 204, distance: 38.2
click at [383, 204] on div "Net Pay USD 3,000.00 ( 900,000.00)" at bounding box center [363, 197] width 96 height 21
click at [405, 207] on div "Total Compensation USD 3,000.00 ( 900,000.00) Net Pay USD 3,000.00 ( 900,000.00)" at bounding box center [239, 198] width 344 height 29
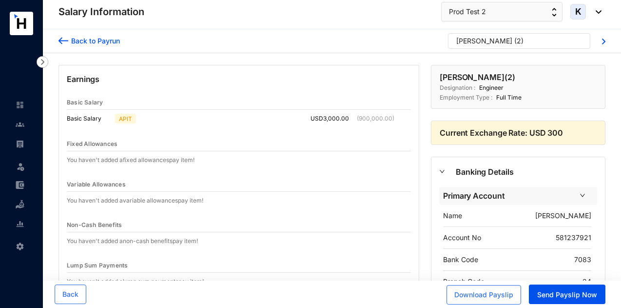
click at [505, 38] on div "[PERSON_NAME]" at bounding box center [484, 41] width 56 height 10
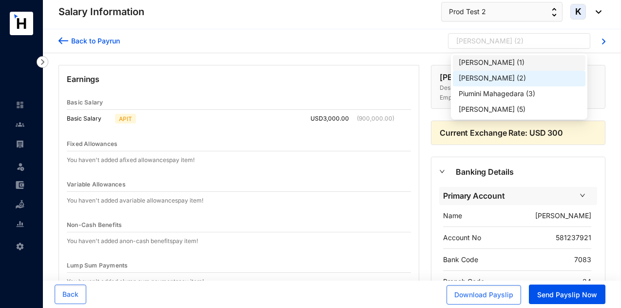
click at [502, 62] on div "[PERSON_NAME]" at bounding box center [487, 63] width 56 height 10
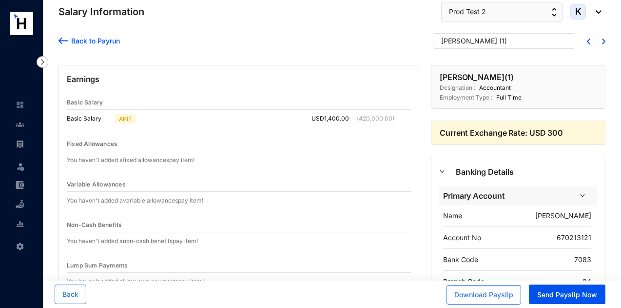
click at [467, 38] on div "[PERSON_NAME]" at bounding box center [469, 41] width 56 height 10
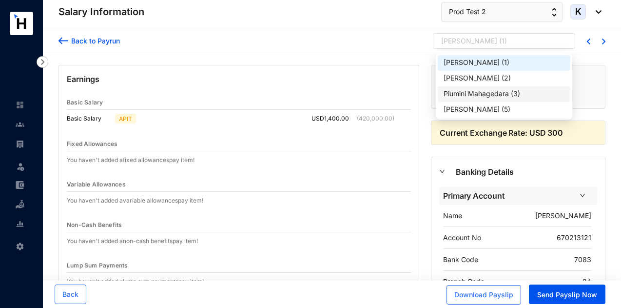
click at [481, 92] on div "Piumini Mahagedara" at bounding box center [476, 94] width 65 height 10
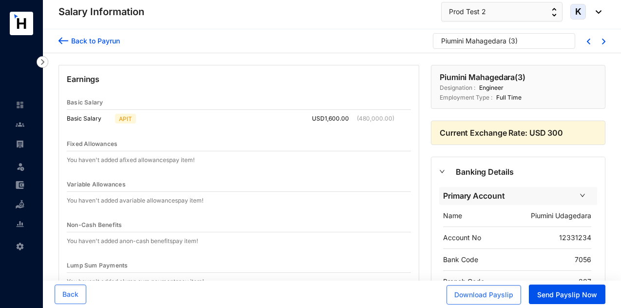
click at [485, 51] on span at bounding box center [504, 44] width 126 height 16
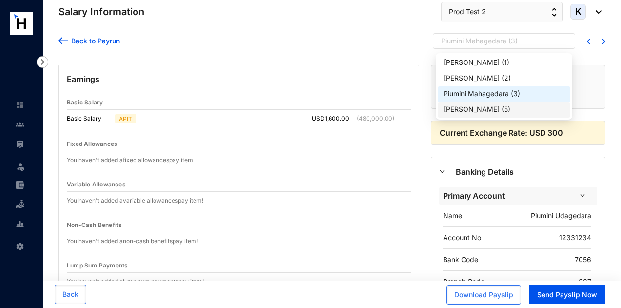
click at [487, 104] on div "[PERSON_NAME] ( 5 )" at bounding box center [504, 110] width 133 height 16
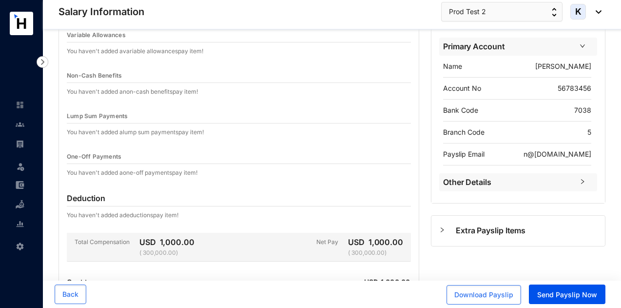
scroll to position [198, 0]
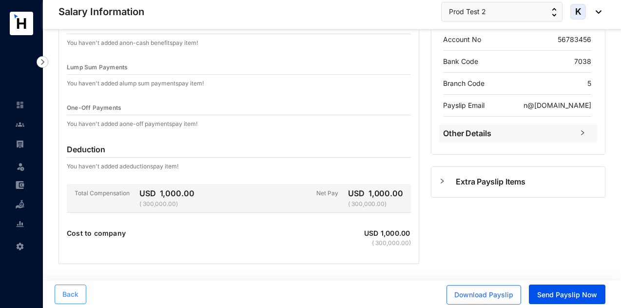
click at [77, 286] on button "Back" at bounding box center [71, 293] width 32 height 19
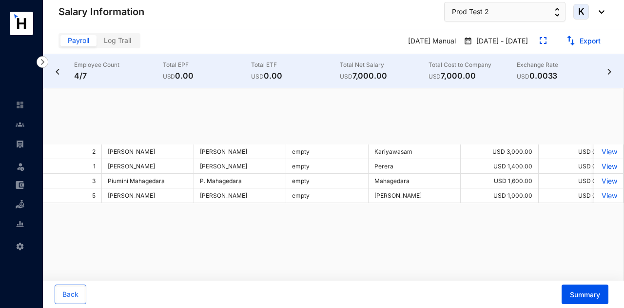
click at [18, 141] on img at bounding box center [20, 143] width 9 height 9
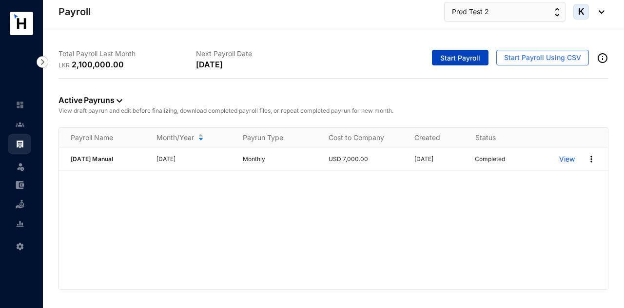
click at [470, 52] on button "Start Payroll" at bounding box center [460, 58] width 57 height 16
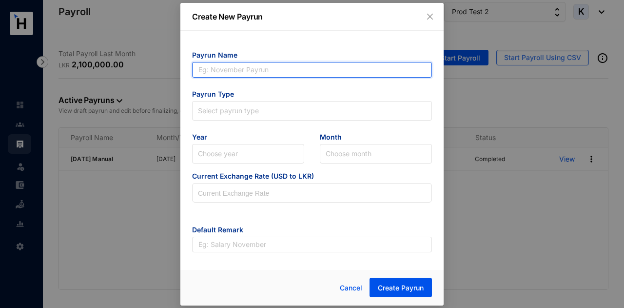
click at [339, 72] on input "text" at bounding box center [312, 70] width 240 height 16
click at [284, 74] on input "text" at bounding box center [312, 70] width 240 height 16
type input "[DATE] MANUAL"
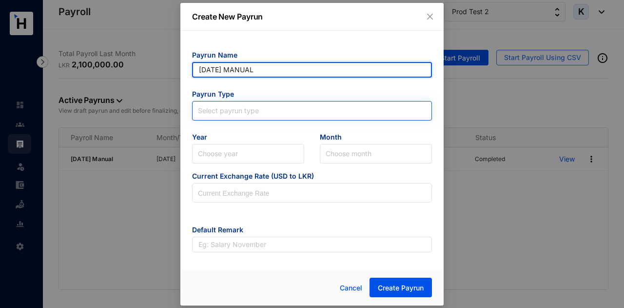
click at [275, 117] on span at bounding box center [312, 110] width 228 height 19
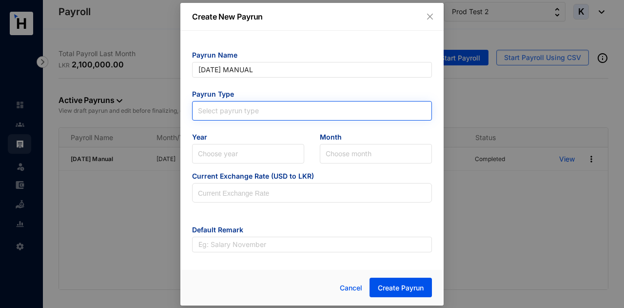
type input "[DATE] MANUAL"
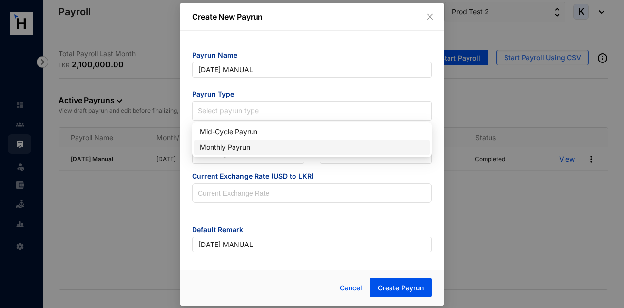
click at [270, 146] on div "Monthly Payrun" at bounding box center [312, 147] width 224 height 11
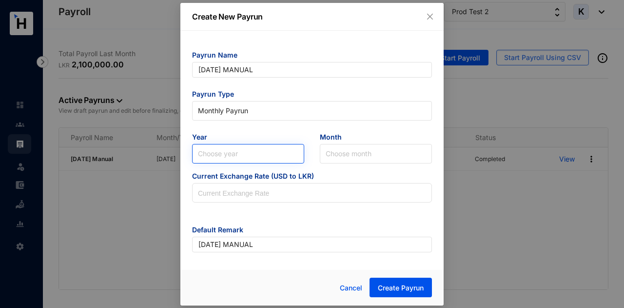
click at [253, 159] on input "search" at bounding box center [248, 153] width 100 height 19
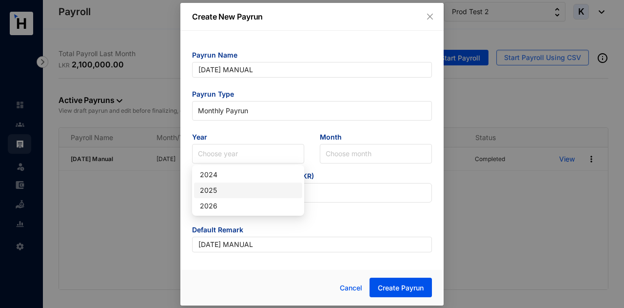
click at [231, 194] on div "2025" at bounding box center [248, 190] width 97 height 11
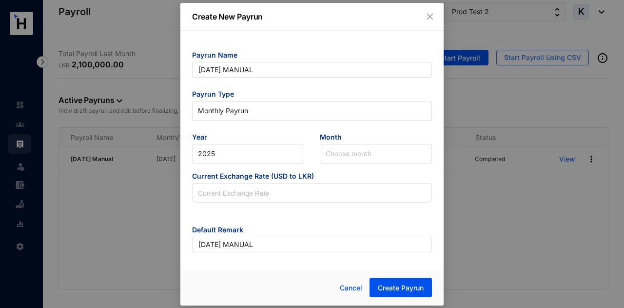
click at [317, 153] on div "Month Choose month" at bounding box center [376, 147] width 128 height 31
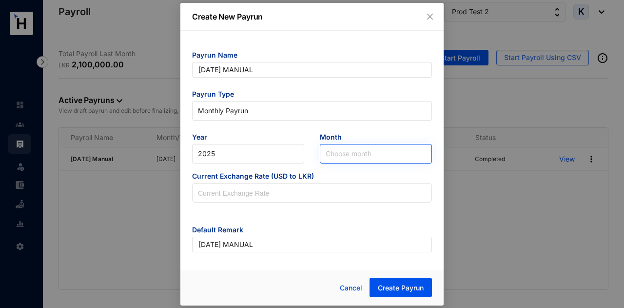
click at [345, 153] on input "search" at bounding box center [376, 153] width 100 height 19
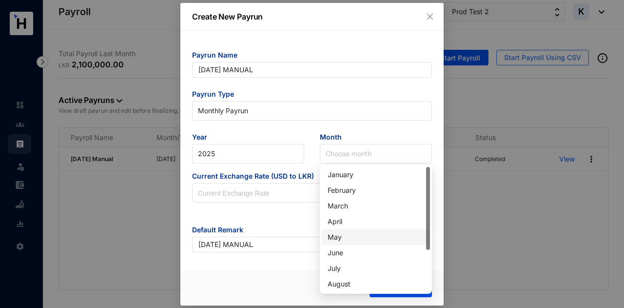
click at [345, 235] on div "May" at bounding box center [376, 237] width 97 height 11
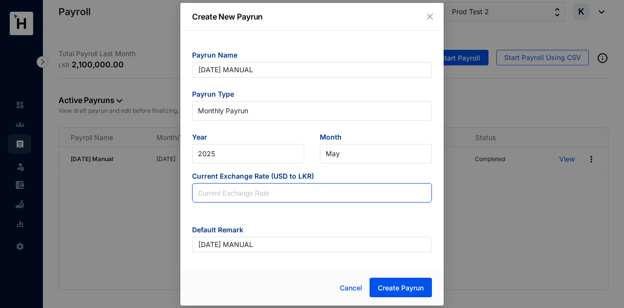
click at [375, 198] on input at bounding box center [312, 192] width 239 height 19
type input "300"
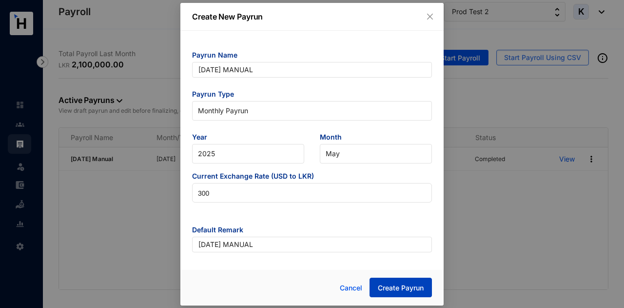
click at [401, 288] on span "Create Payrun" at bounding box center [401, 288] width 46 height 10
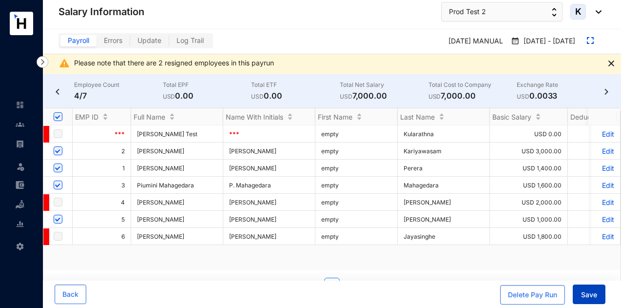
click at [583, 291] on span "Save" at bounding box center [589, 295] width 16 height 10
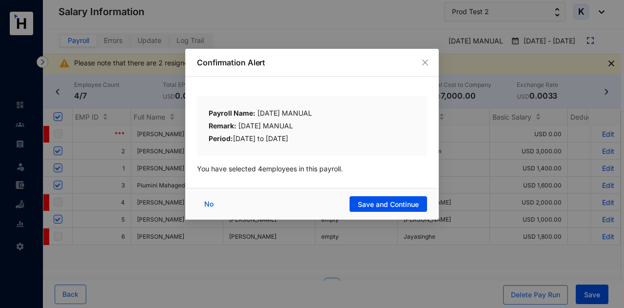
click at [403, 186] on div "Confirmation Alert Payroll Name: MAY 2025 MANUAL Remark: MAY 2025 MANUAL Period…" at bounding box center [311, 134] width 253 height 171
click at [409, 208] on span "Save and Continue" at bounding box center [388, 204] width 61 height 10
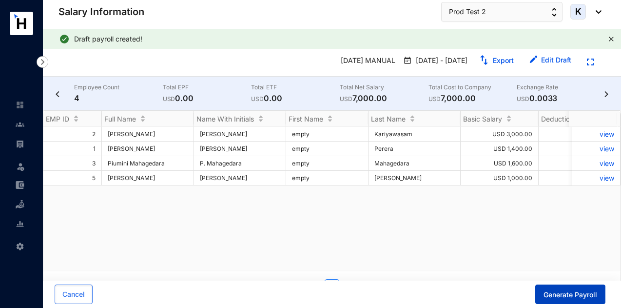
click at [557, 290] on span "Generate Payroll" at bounding box center [571, 295] width 54 height 10
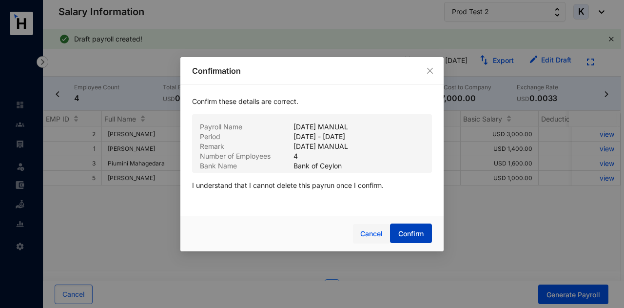
click at [390, 231] on div "Cancel Confirm" at bounding box center [362, 233] width 140 height 20
click at [405, 231] on span "Confirm" at bounding box center [410, 234] width 25 height 10
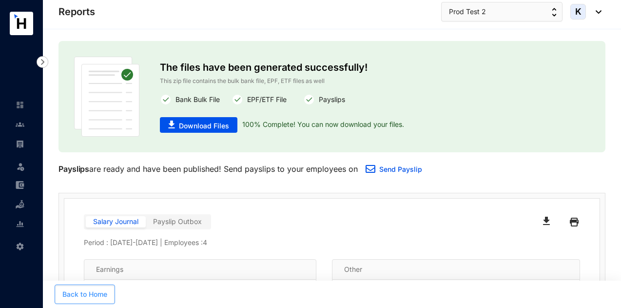
click at [84, 298] on span "Back to Home" at bounding box center [84, 294] width 45 height 10
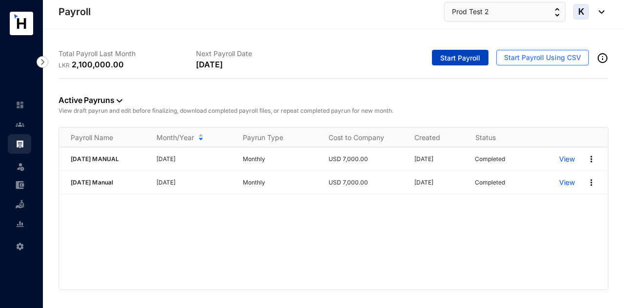
click at [472, 62] on span "Start Payroll" at bounding box center [460, 58] width 40 height 10
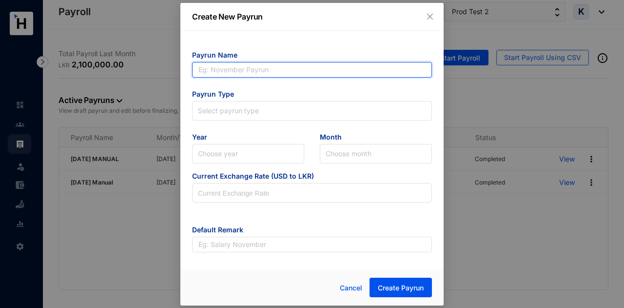
click at [245, 67] on input "text" at bounding box center [312, 70] width 240 height 16
click at [250, 72] on input "text" at bounding box center [312, 70] width 240 height 16
type input "M"
type input "[DATE] Manual"
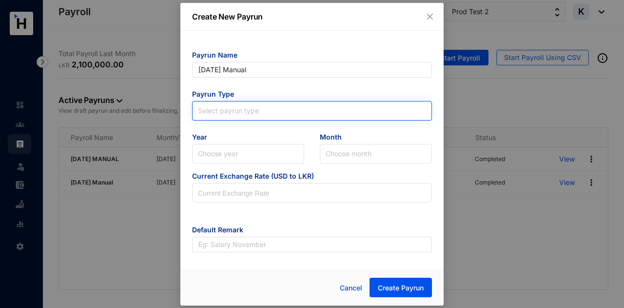
type input "[DATE] Manual"
click at [256, 110] on input "search" at bounding box center [312, 108] width 228 height 15
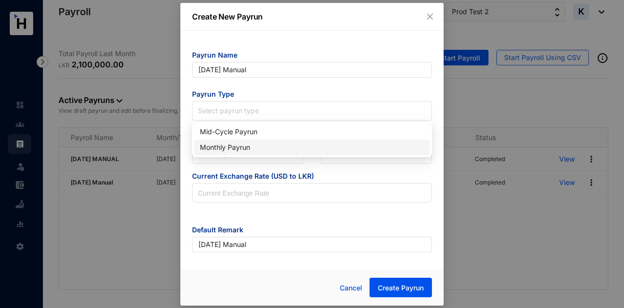
click at [249, 146] on div "Monthly Payrun" at bounding box center [312, 147] width 224 height 11
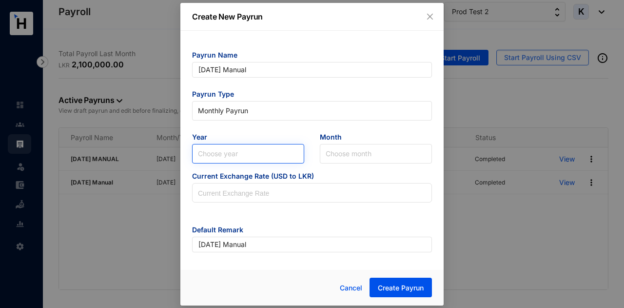
click at [249, 157] on input "search" at bounding box center [248, 153] width 100 height 19
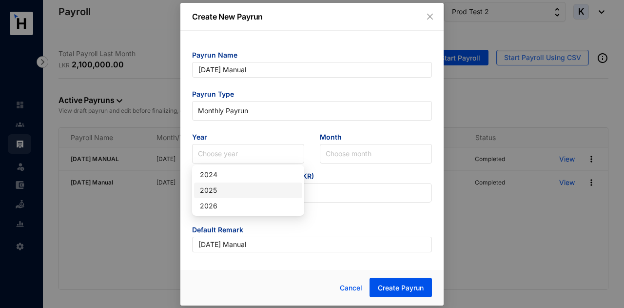
click at [234, 195] on div "2025" at bounding box center [248, 190] width 97 height 11
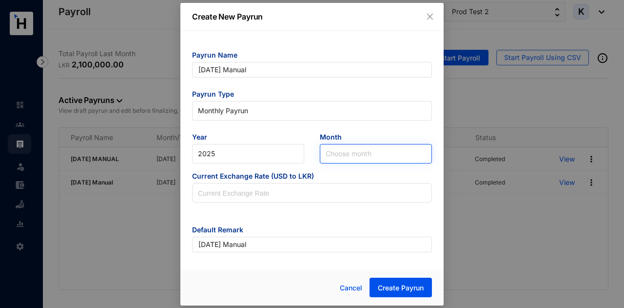
click at [374, 149] on input "search" at bounding box center [376, 153] width 100 height 19
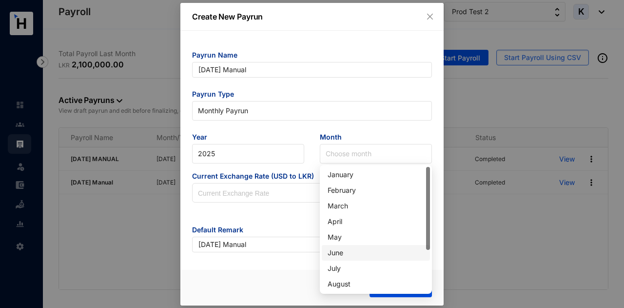
click at [356, 247] on div "June" at bounding box center [376, 252] width 97 height 11
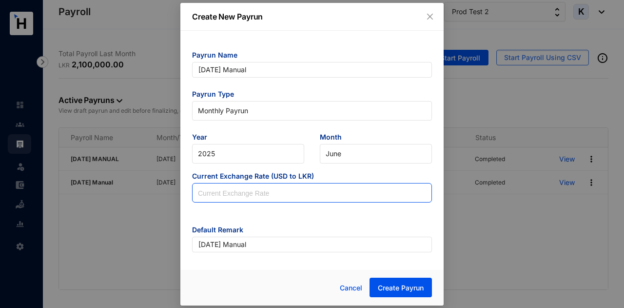
click at [328, 195] on input at bounding box center [312, 192] width 239 height 19
type input "300"
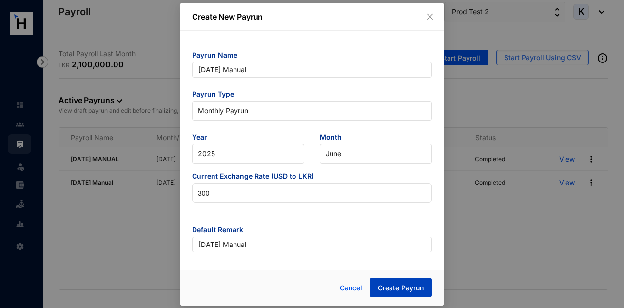
click at [392, 291] on span "Create Payrun" at bounding box center [401, 288] width 46 height 10
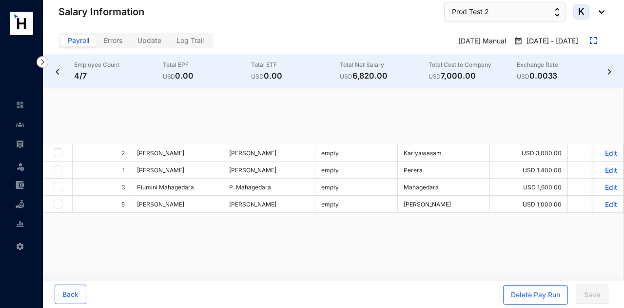
checkbox input "true"
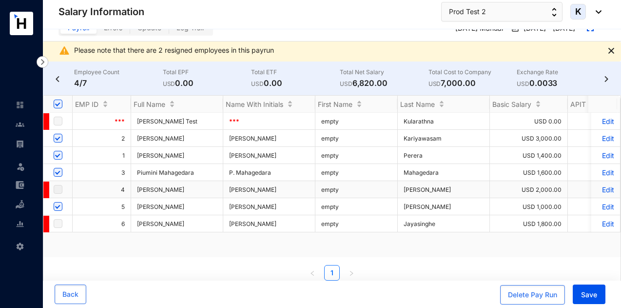
scroll to position [19, 0]
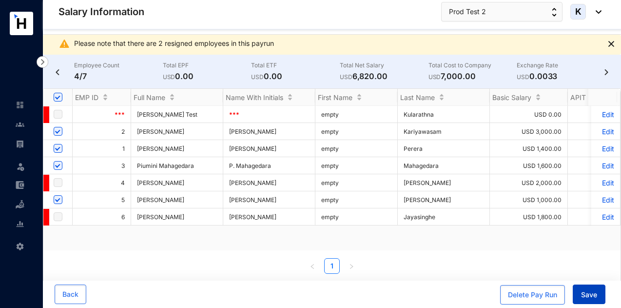
click at [590, 289] on button "Save" at bounding box center [589, 293] width 33 height 19
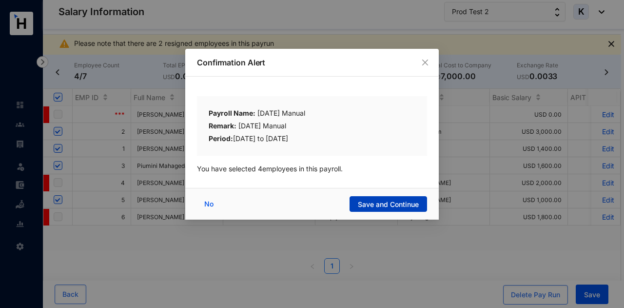
click at [379, 200] on span "Save and Continue" at bounding box center [388, 204] width 61 height 10
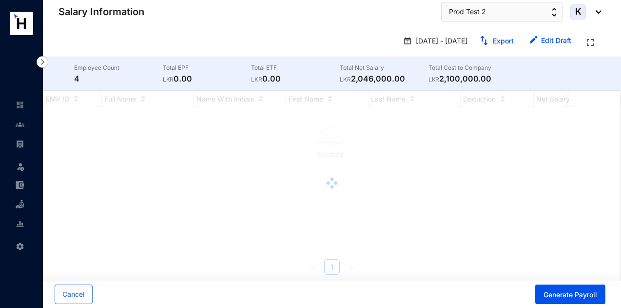
scroll to position [0, 0]
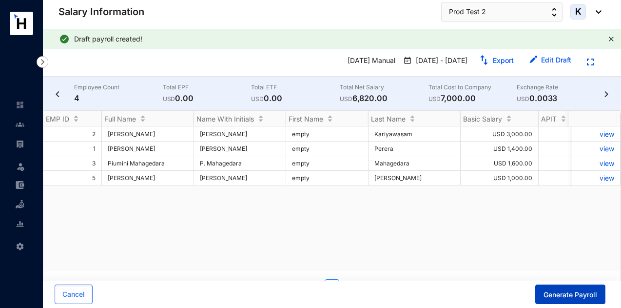
click at [547, 291] on span "Generate Payroll" at bounding box center [571, 295] width 54 height 10
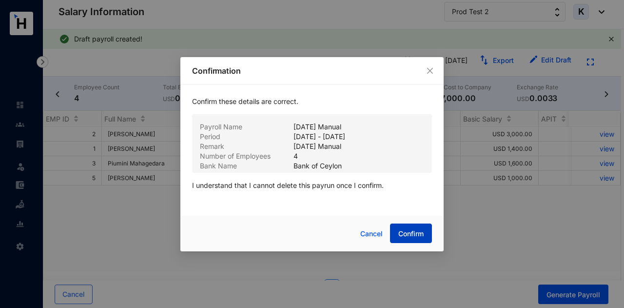
click at [427, 234] on button "Confirm" at bounding box center [411, 232] width 42 height 19
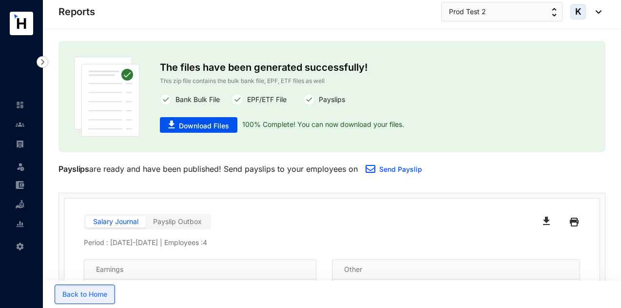
click at [58, 301] on button "Back to Home" at bounding box center [85, 293] width 60 height 19
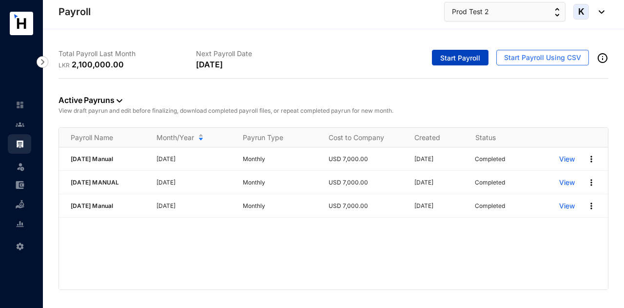
click at [474, 58] on span "Start Payroll" at bounding box center [460, 58] width 40 height 10
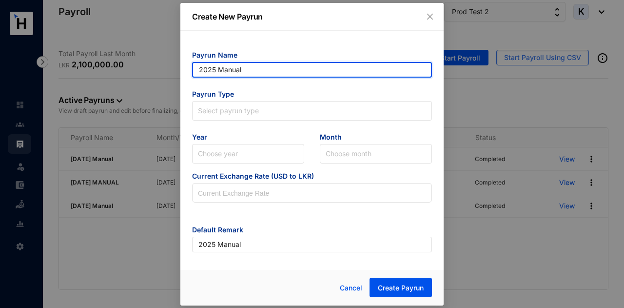
drag, startPoint x: 279, startPoint y: 69, endPoint x: 172, endPoint y: 64, distance: 107.3
click at [173, 63] on div "Create New Payrun Payrun Name 2025 Manual Payrun Type Select payrun type Year C…" at bounding box center [312, 154] width 624 height 308
type input "[DATE] Manual"
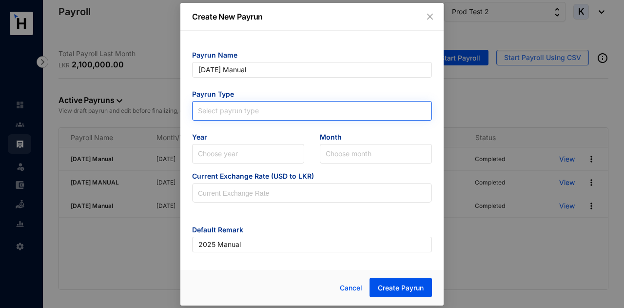
type input "[DATE] Manual"
click at [246, 111] on input "search" at bounding box center [312, 108] width 228 height 15
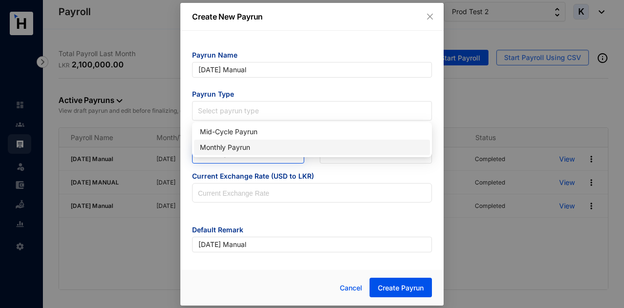
click at [239, 145] on div "Monthly Payrun" at bounding box center [312, 147] width 224 height 11
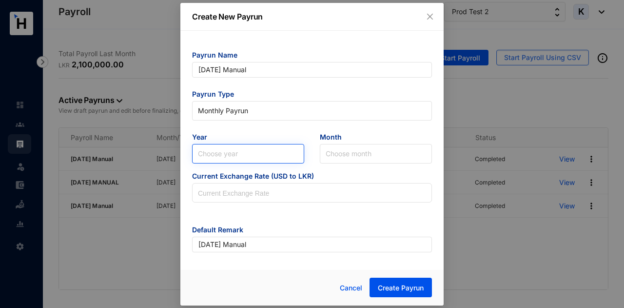
click at [226, 149] on input "search" at bounding box center [248, 153] width 100 height 19
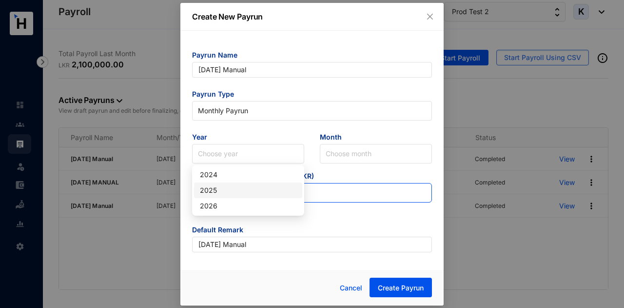
click at [235, 191] on div "2025" at bounding box center [248, 190] width 97 height 11
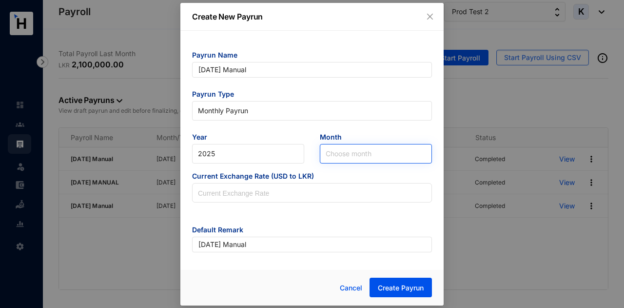
click at [352, 161] on input "search" at bounding box center [376, 153] width 100 height 19
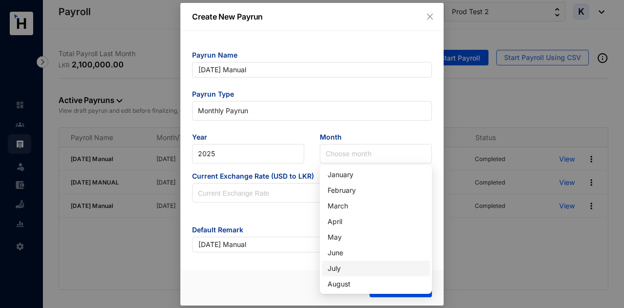
click at [347, 267] on div "July" at bounding box center [376, 268] width 97 height 11
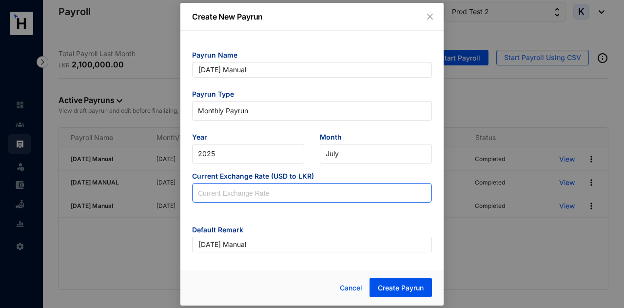
click at [301, 194] on input at bounding box center [312, 192] width 239 height 19
type input "300"
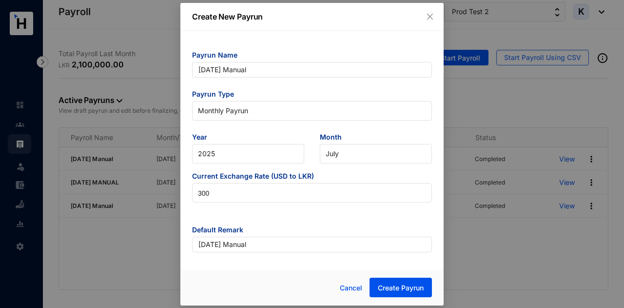
click at [324, 220] on form "Payrun Name JUL 2025 Manual Payrun Type Monthly Payrun Year 2025 Month July Cur…" at bounding box center [312, 151] width 240 height 202
click at [408, 286] on span "Create Payrun" at bounding box center [401, 288] width 46 height 10
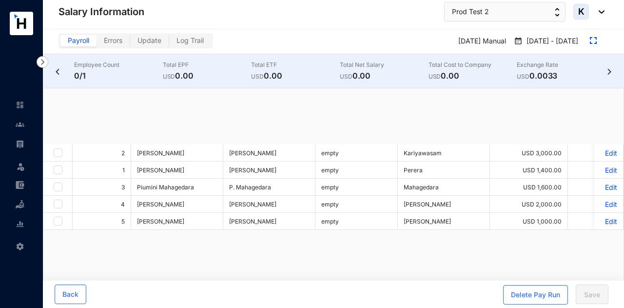
checkbox input "true"
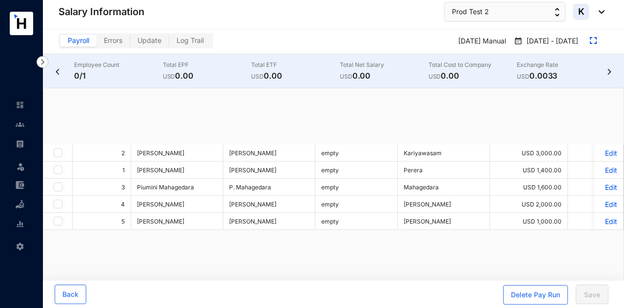
checkbox input "true"
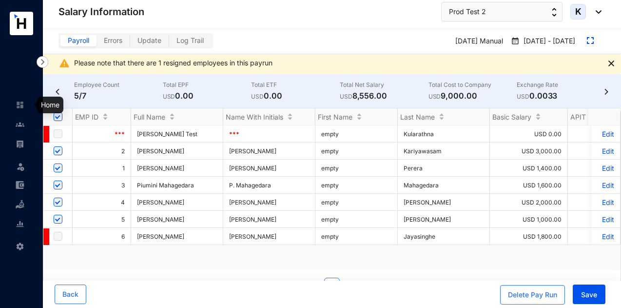
drag, startPoint x: 19, startPoint y: 104, endPoint x: 7, endPoint y: 96, distance: 14.3
click at [7, 96] on ul "Leave Settings" at bounding box center [21, 175] width 43 height 160
click at [581, 295] on span "Save" at bounding box center [589, 295] width 16 height 10
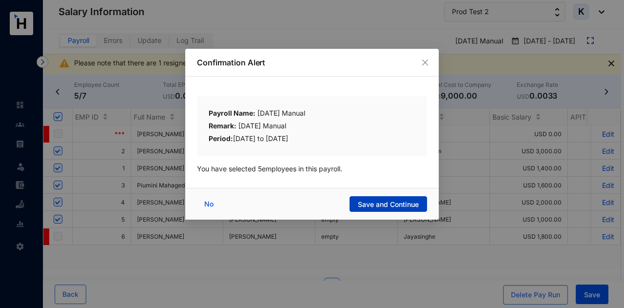
click at [364, 202] on span "Save and Continue" at bounding box center [388, 204] width 61 height 10
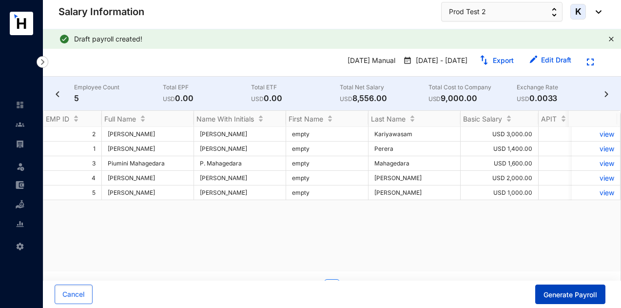
click at [565, 296] on span "Generate Payroll" at bounding box center [571, 295] width 54 height 10
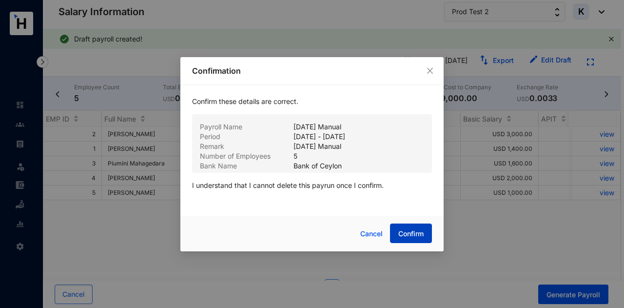
click at [413, 228] on button "Confirm" at bounding box center [411, 232] width 42 height 19
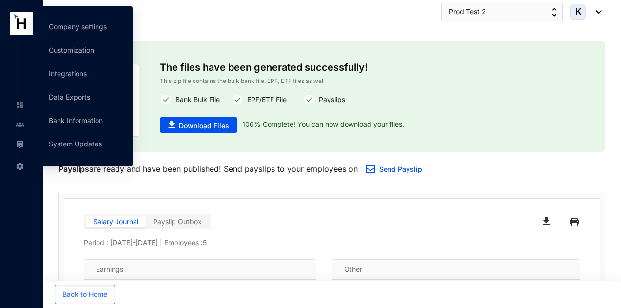
click at [21, 164] on icon at bounding box center [21, 164] width 5 height 0
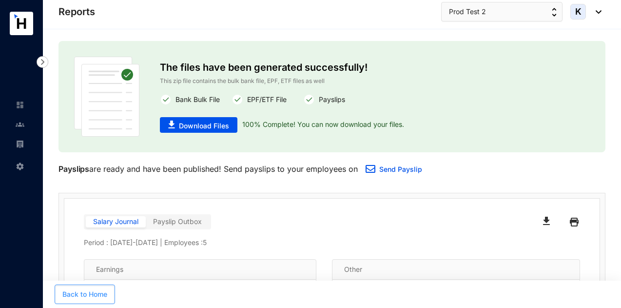
click at [99, 291] on span "Back to Home" at bounding box center [84, 294] width 45 height 10
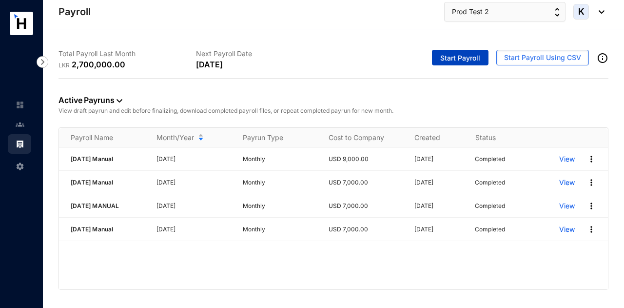
click at [488, 55] on button "Start Payroll" at bounding box center [460, 58] width 57 height 16
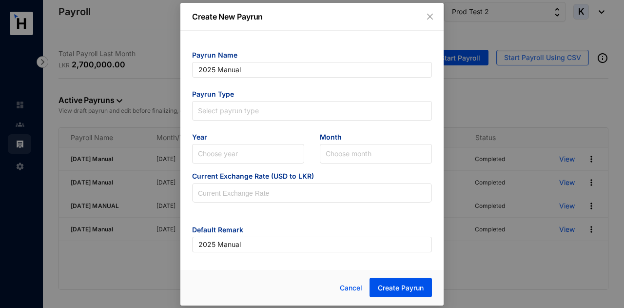
click at [273, 54] on span "Payrun Name" at bounding box center [312, 56] width 240 height 12
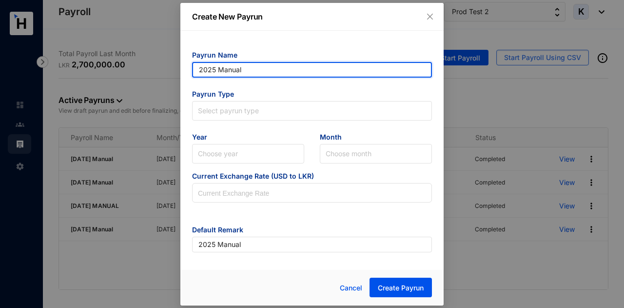
drag, startPoint x: 282, startPoint y: 74, endPoint x: 125, endPoint y: 80, distance: 157.1
click at [125, 80] on div "Create New Payrun Payrun Name 2025 Manual Payrun Type Select payrun type Year C…" at bounding box center [312, 154] width 624 height 308
type input "[DATE] Manual"
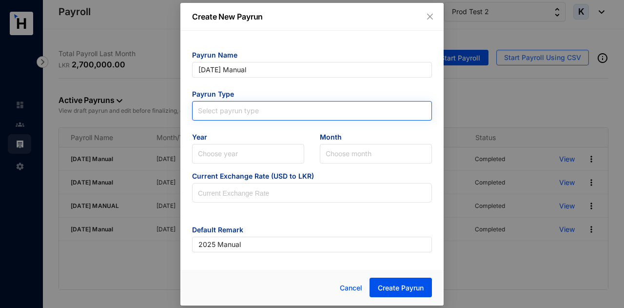
type input "[DATE] Manual"
click at [285, 108] on input "search" at bounding box center [312, 108] width 228 height 15
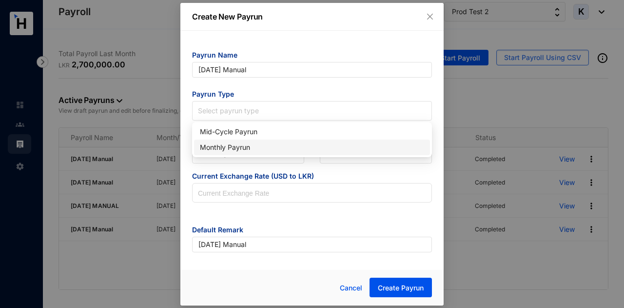
click at [265, 151] on div "Monthly Payrun" at bounding box center [312, 147] width 224 height 11
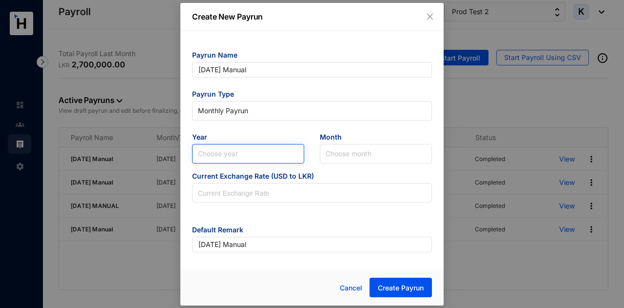
click at [267, 156] on input "search" at bounding box center [248, 153] width 100 height 19
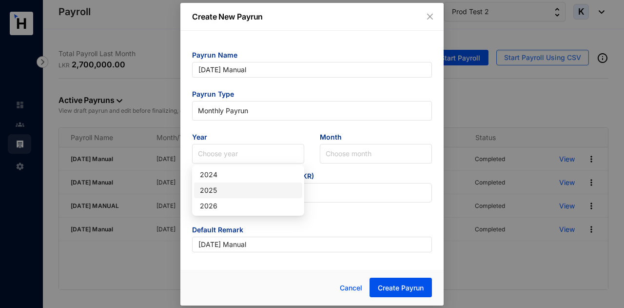
click at [255, 195] on div "2025" at bounding box center [248, 190] width 97 height 11
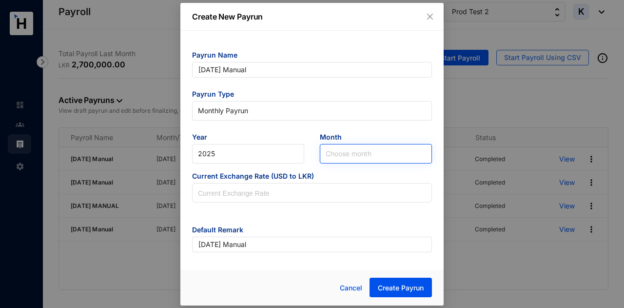
click at [353, 152] on input "search" at bounding box center [376, 153] width 100 height 19
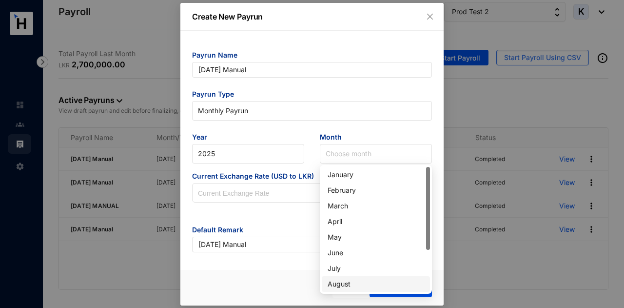
click at [352, 285] on div "August" at bounding box center [376, 283] width 97 height 11
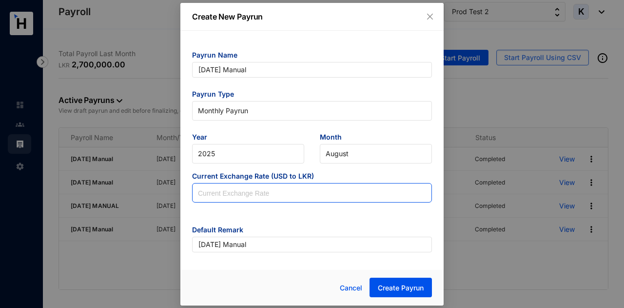
click at [313, 194] on input at bounding box center [312, 192] width 239 height 19
type input "300"
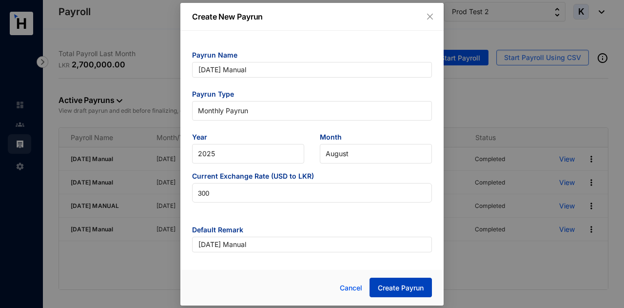
click at [387, 291] on span "Create Payrun" at bounding box center [401, 288] width 46 height 10
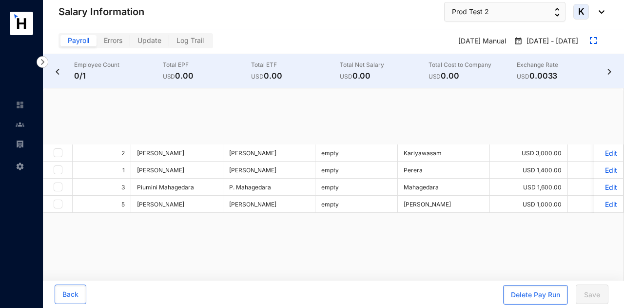
checkbox input "true"
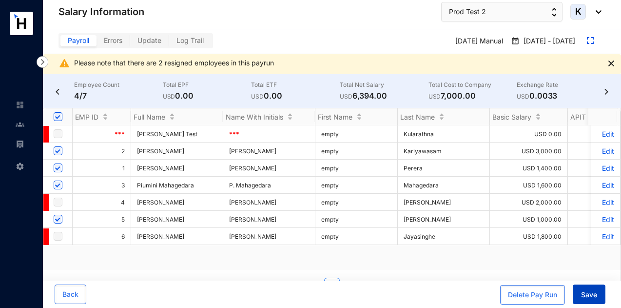
click at [583, 294] on span "Save" at bounding box center [589, 295] width 16 height 10
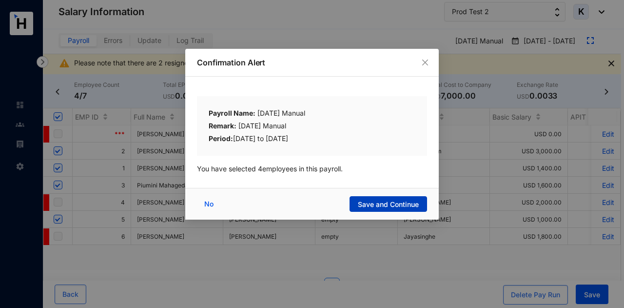
click at [424, 205] on button "Save and Continue" at bounding box center [389, 204] width 78 height 16
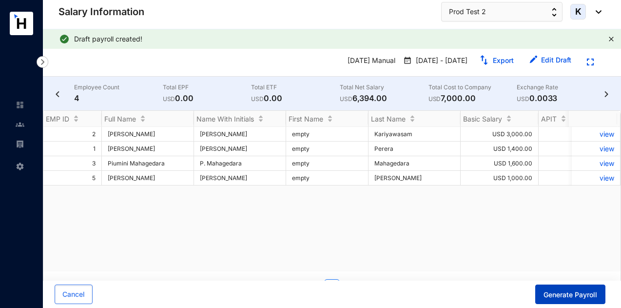
click at [547, 295] on span "Generate Payroll" at bounding box center [571, 295] width 54 height 10
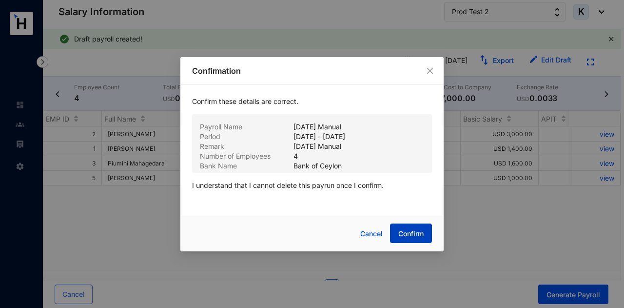
click at [401, 237] on span "Confirm" at bounding box center [410, 234] width 25 height 10
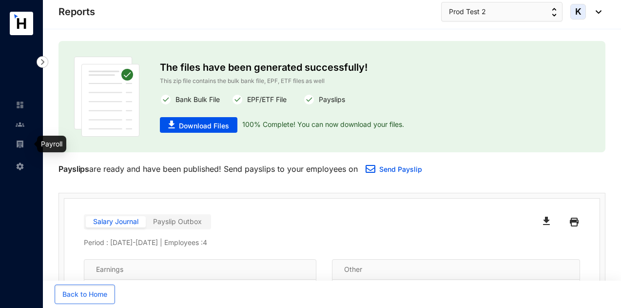
click at [16, 139] on link at bounding box center [28, 144] width 24 height 10
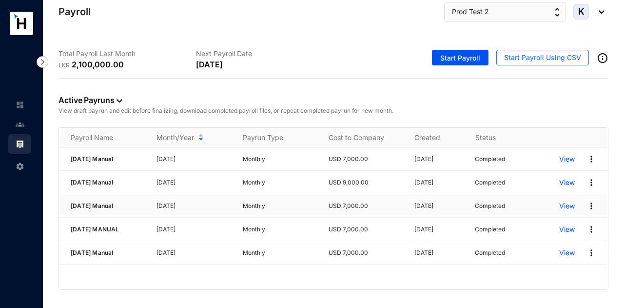
click at [565, 206] on p "View" at bounding box center [567, 206] width 16 height 10
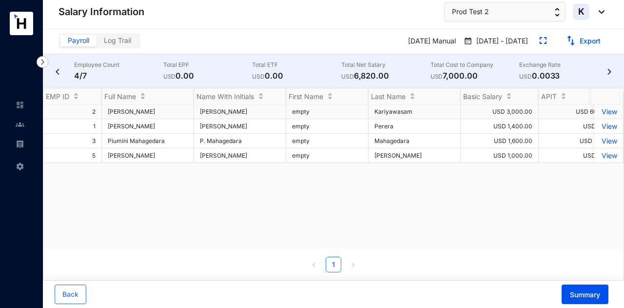
click at [608, 111] on p "View" at bounding box center [608, 111] width 17 height 8
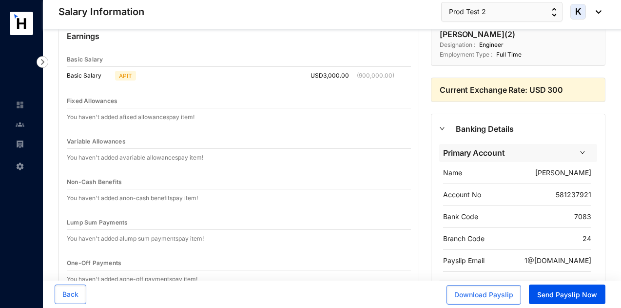
scroll to position [28, 0]
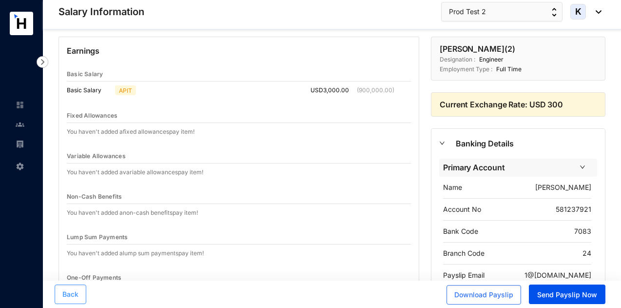
click at [64, 290] on span "Back" at bounding box center [70, 294] width 16 height 10
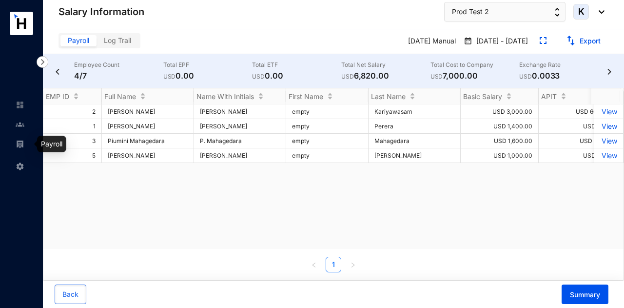
click at [18, 146] on img at bounding box center [20, 143] width 9 height 9
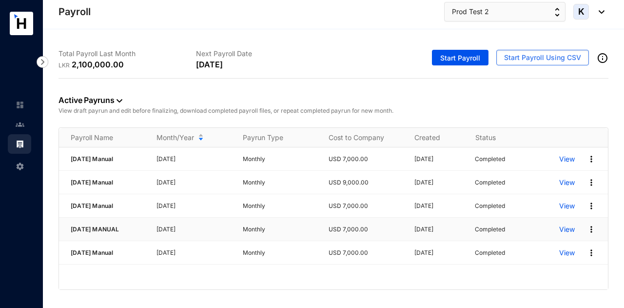
click at [562, 224] on p "View" at bounding box center [567, 229] width 16 height 10
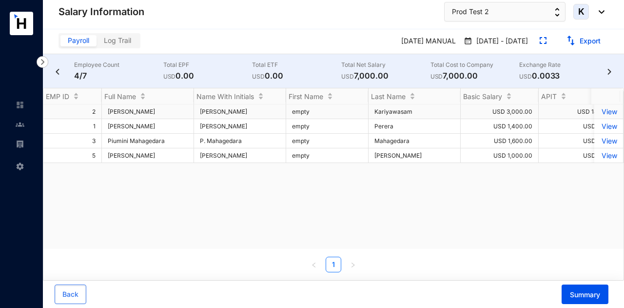
click at [604, 111] on p "View" at bounding box center [608, 111] width 17 height 8
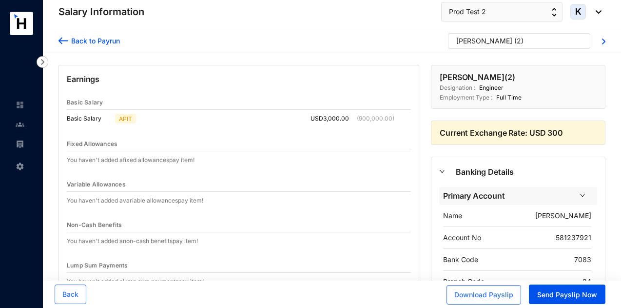
click at [473, 36] on div "[PERSON_NAME]" at bounding box center [484, 41] width 56 height 10
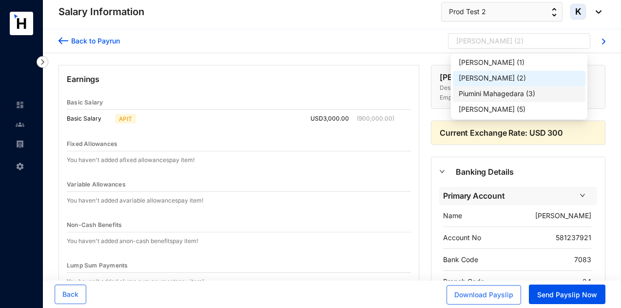
click at [488, 99] on p "Piumini Mahagedara" at bounding box center [491, 94] width 65 height 11
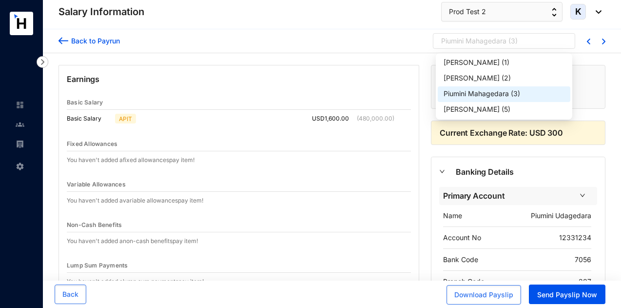
click at [485, 41] on div "Piumini Mahagedara" at bounding box center [473, 41] width 65 height 10
click at [497, 107] on div "[PERSON_NAME]" at bounding box center [472, 109] width 56 height 10
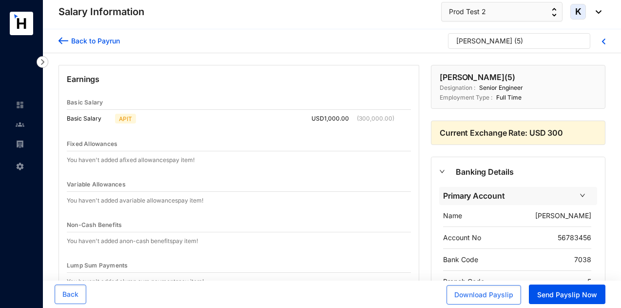
click at [21, 149] on link at bounding box center [28, 144] width 24 height 10
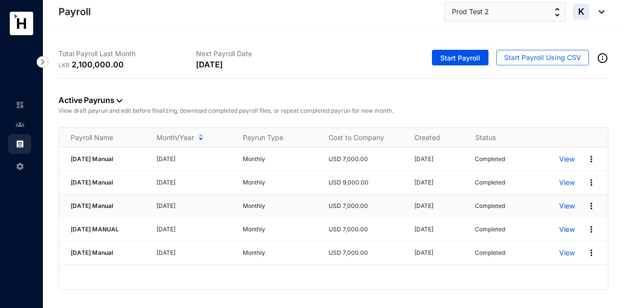
click at [564, 205] on p "View" at bounding box center [567, 206] width 16 height 10
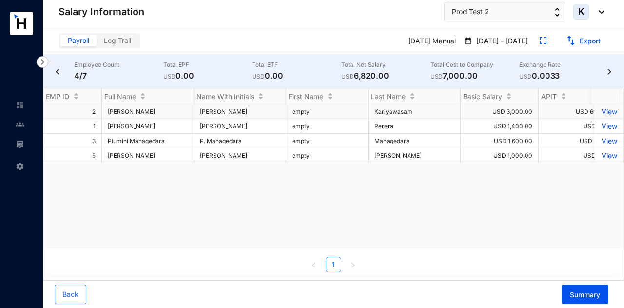
click at [602, 110] on p "View" at bounding box center [608, 111] width 17 height 8
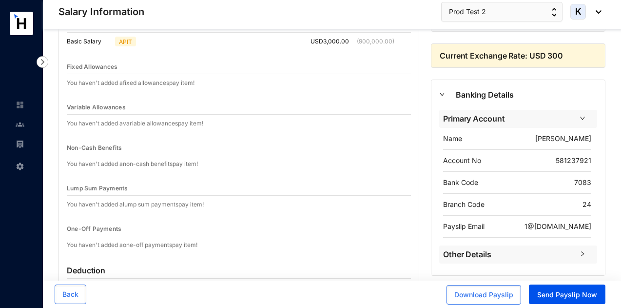
scroll to position [195, 0]
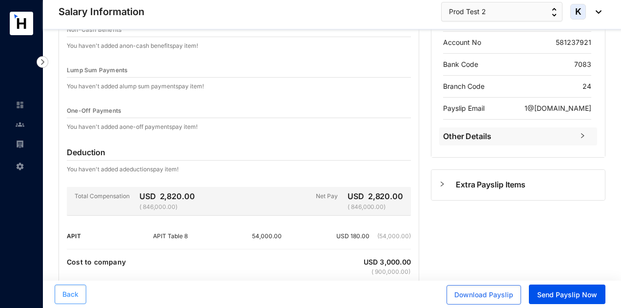
click at [70, 295] on span "Back" at bounding box center [70, 294] width 16 height 10
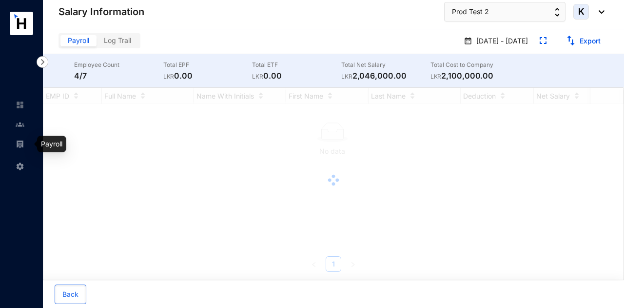
click at [16, 143] on link at bounding box center [28, 144] width 24 height 10
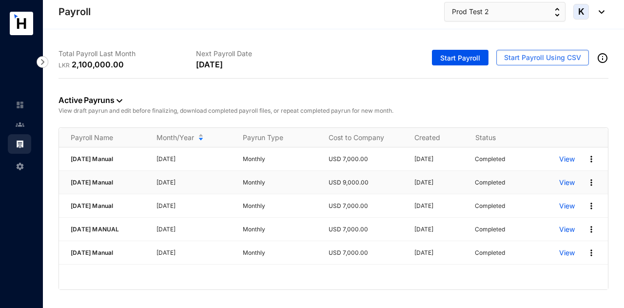
click at [568, 183] on p "View" at bounding box center [567, 182] width 16 height 10
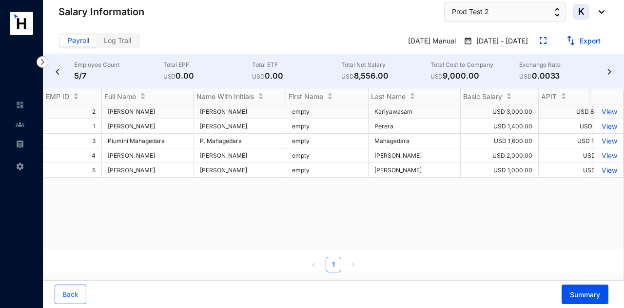
click at [600, 113] on p "View" at bounding box center [608, 111] width 17 height 8
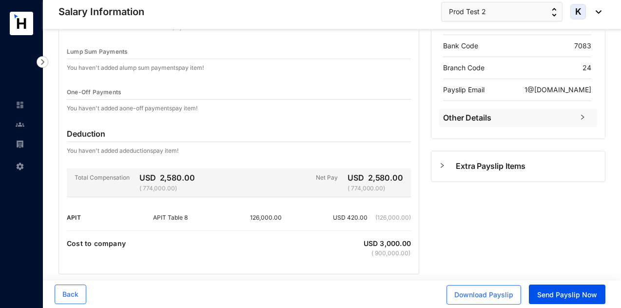
scroll to position [223, 0]
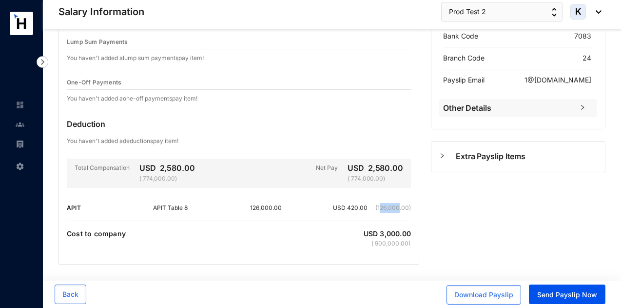
drag, startPoint x: 381, startPoint y: 202, endPoint x: 399, endPoint y: 209, distance: 18.7
click at [399, 209] on p "(126,000.00)" at bounding box center [389, 208] width 43 height 10
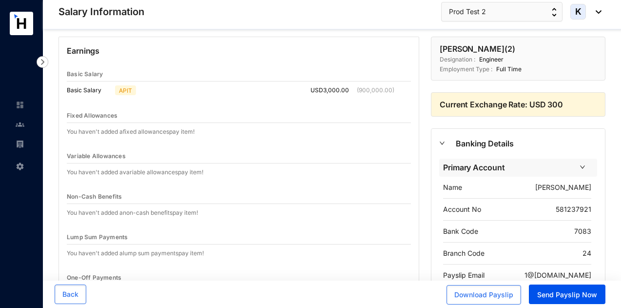
scroll to position [0, 0]
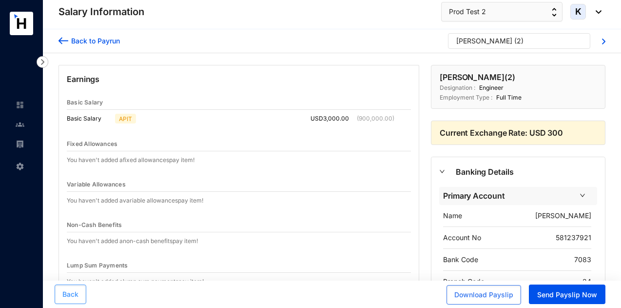
click at [76, 290] on span "Back" at bounding box center [70, 294] width 16 height 10
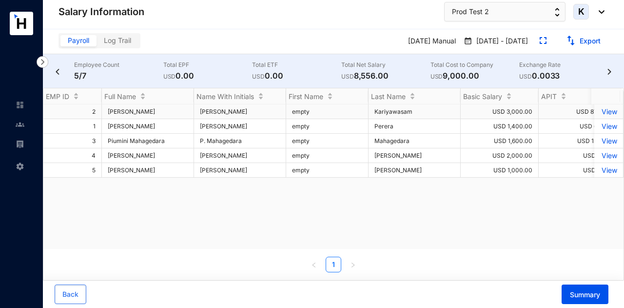
click at [605, 112] on p "View" at bounding box center [608, 111] width 17 height 8
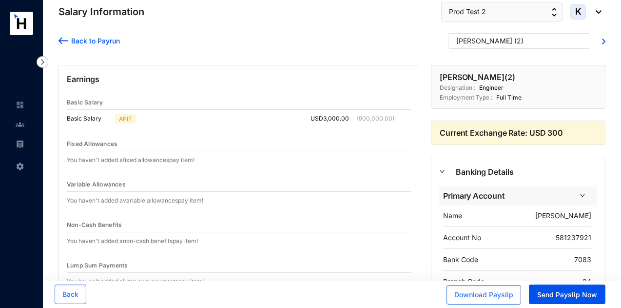
click at [24, 141] on img at bounding box center [20, 143] width 9 height 9
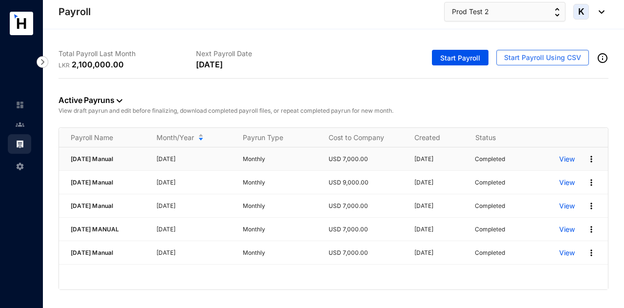
click at [562, 156] on p "View" at bounding box center [567, 159] width 16 height 10
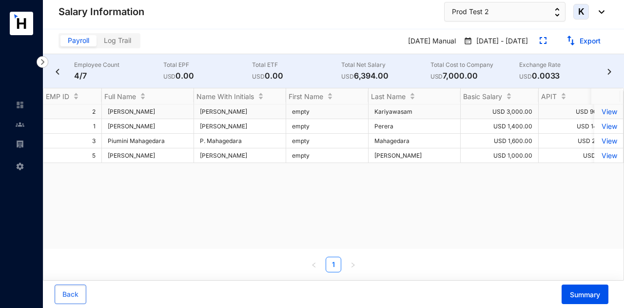
click at [601, 109] on p "View" at bounding box center [608, 111] width 17 height 8
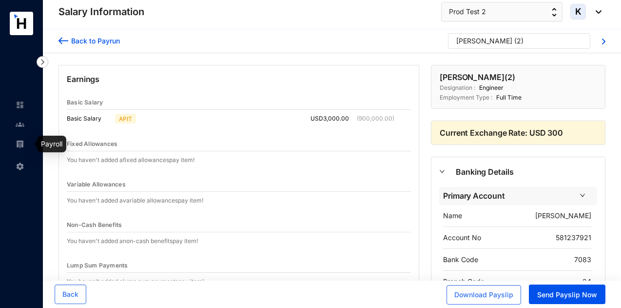
click at [16, 129] on link at bounding box center [28, 124] width 24 height 10
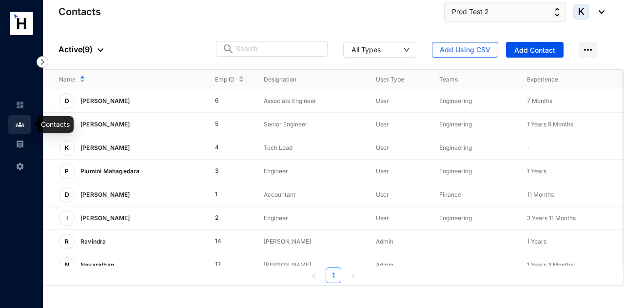
click at [16, 139] on link at bounding box center [28, 144] width 24 height 10
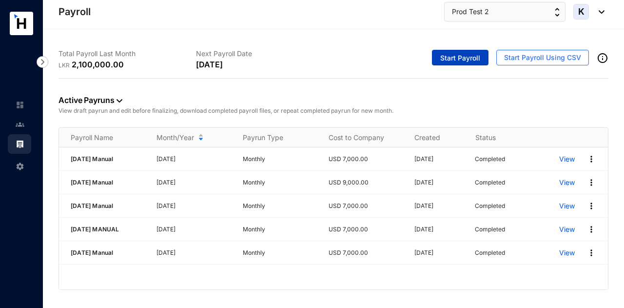
click at [448, 61] on span "Start Payroll" at bounding box center [460, 58] width 40 height 10
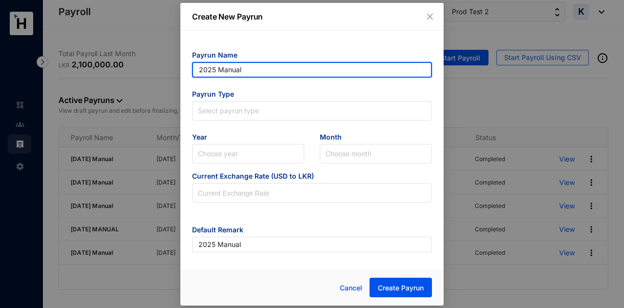
drag, startPoint x: 272, startPoint y: 73, endPoint x: 138, endPoint y: 64, distance: 133.8
click at [138, 64] on div "Create New Payrun Payrun Name 2025 Manual Payrun Type Select payrun type Year C…" at bounding box center [312, 154] width 624 height 308
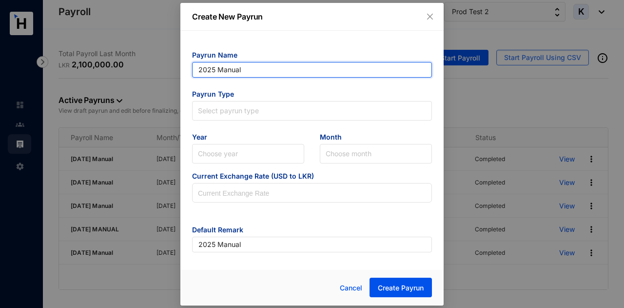
type input "M"
click at [243, 74] on input "[DATE]" at bounding box center [312, 70] width 240 height 16
type input "[DATE] Manual"
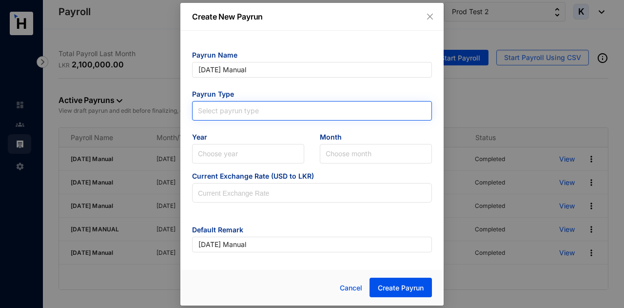
click at [261, 108] on input "search" at bounding box center [312, 108] width 228 height 15
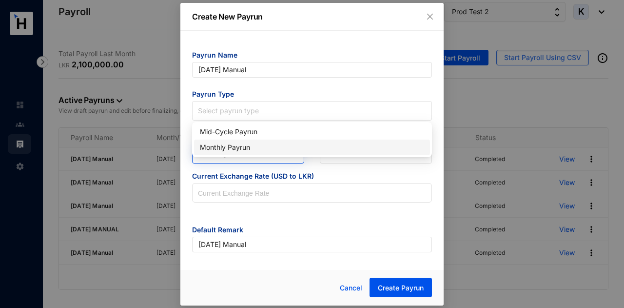
click at [261, 143] on div "Monthly Payrun" at bounding box center [312, 147] width 224 height 11
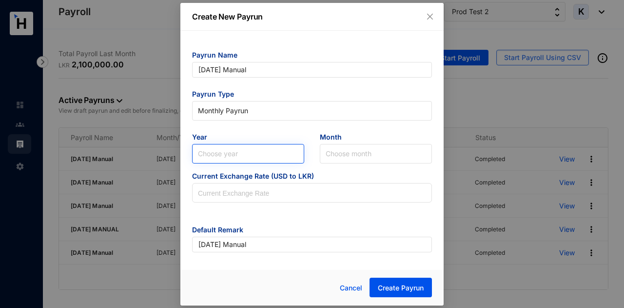
click at [285, 156] on input "search" at bounding box center [248, 153] width 100 height 19
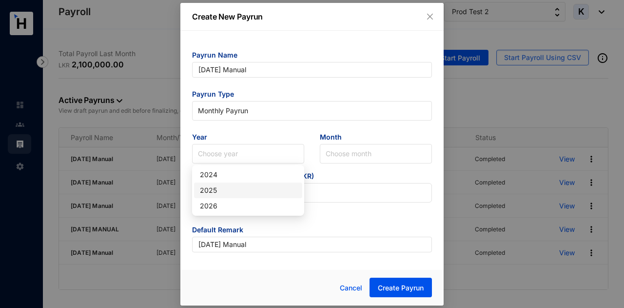
click at [269, 191] on div "2025" at bounding box center [248, 190] width 97 height 11
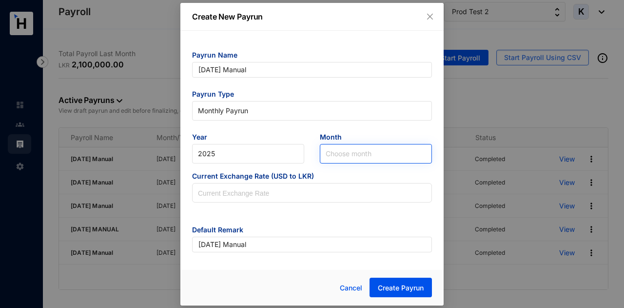
click at [326, 156] on div "Choose month" at bounding box center [376, 153] width 112 height 19
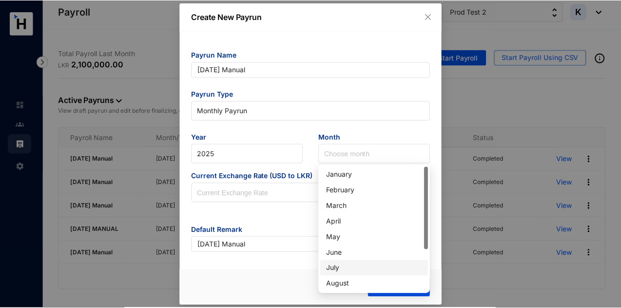
scroll to position [49, 0]
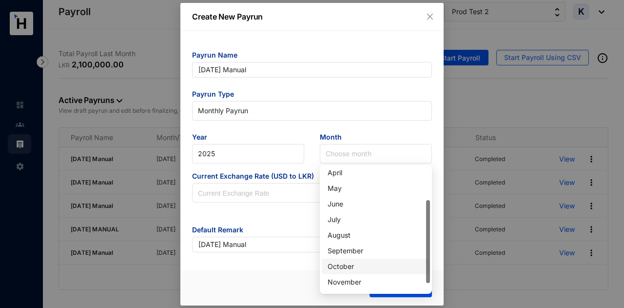
click at [356, 257] on div "September" at bounding box center [376, 251] width 108 height 16
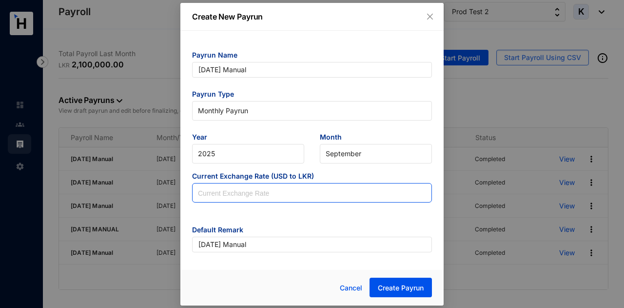
click at [291, 192] on input at bounding box center [312, 192] width 239 height 19
type input "300"
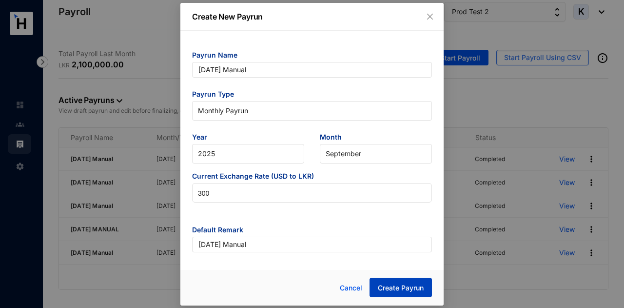
click at [403, 290] on span "Create Payrun" at bounding box center [401, 288] width 46 height 10
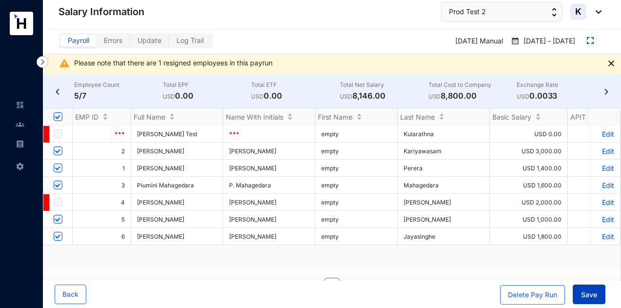
click at [594, 296] on span "Save" at bounding box center [589, 295] width 16 height 10
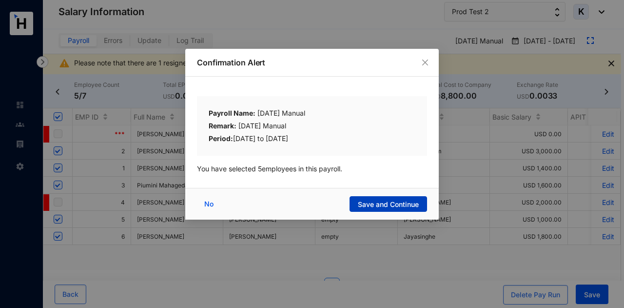
click at [419, 203] on button "Save and Continue" at bounding box center [389, 204] width 78 height 16
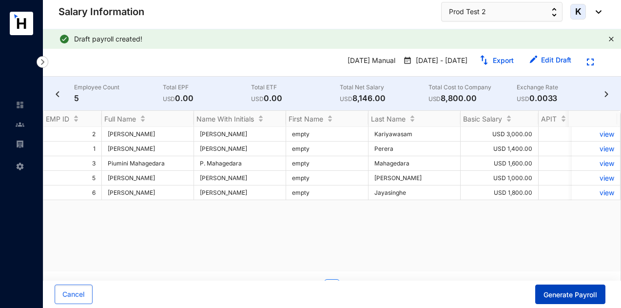
click at [577, 289] on button "Generate Payroll" at bounding box center [570, 293] width 70 height 19
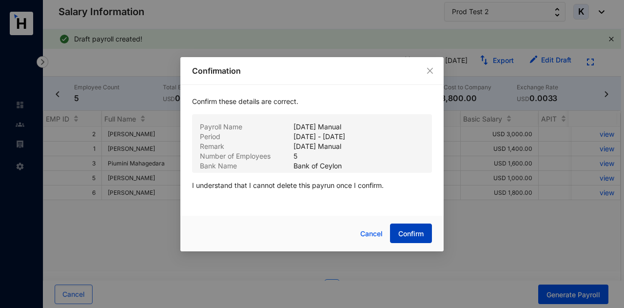
click at [405, 232] on span "Confirm" at bounding box center [410, 234] width 25 height 10
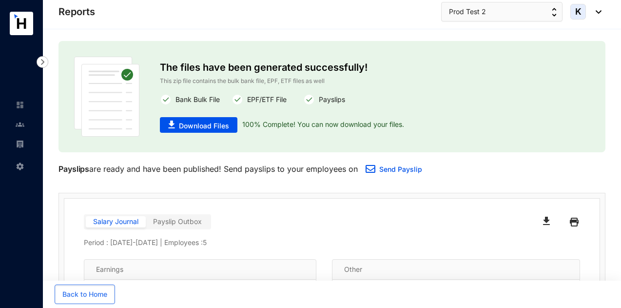
click at [16, 142] on link at bounding box center [28, 144] width 24 height 10
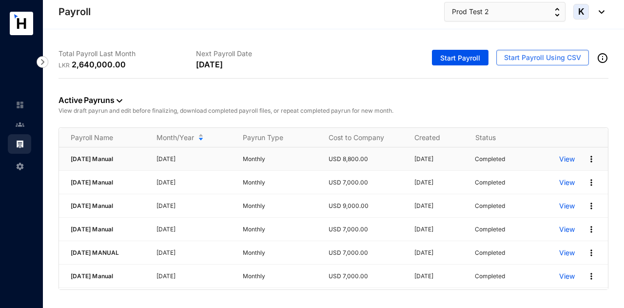
click at [573, 154] on p "View" at bounding box center [567, 159] width 16 height 10
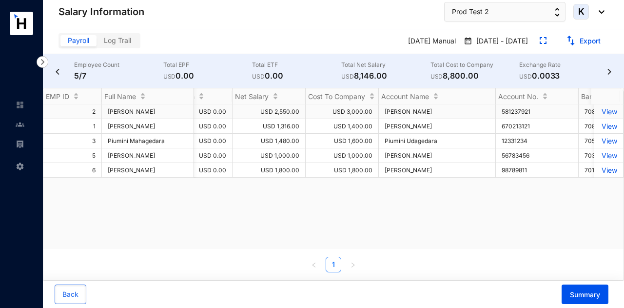
click at [604, 111] on p "View" at bounding box center [608, 111] width 17 height 8
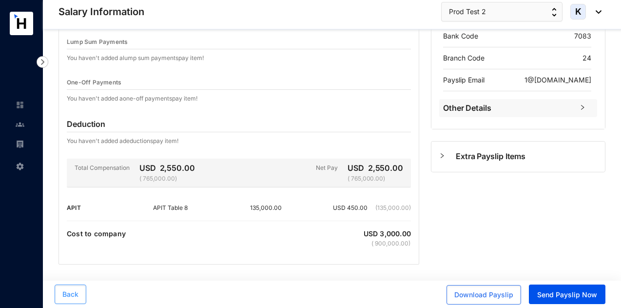
click at [70, 292] on span "Back" at bounding box center [70, 294] width 16 height 10
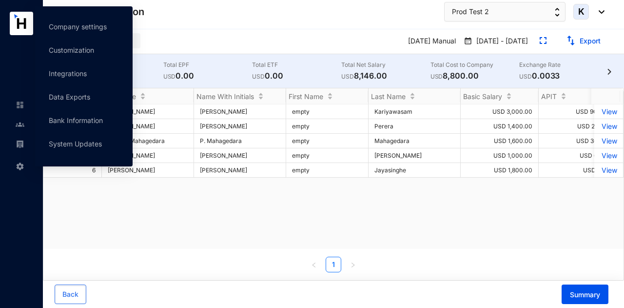
click at [18, 141] on img at bounding box center [20, 143] width 9 height 9
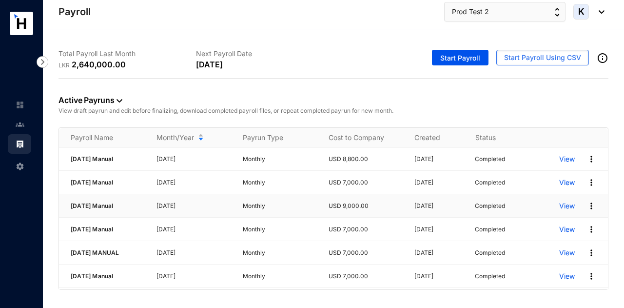
click at [564, 204] on p "View" at bounding box center [567, 206] width 16 height 10
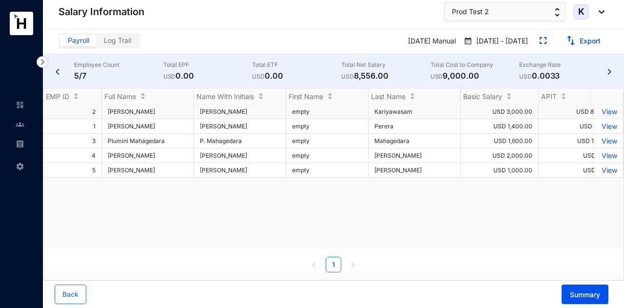
click at [601, 111] on p "View" at bounding box center [608, 111] width 17 height 8
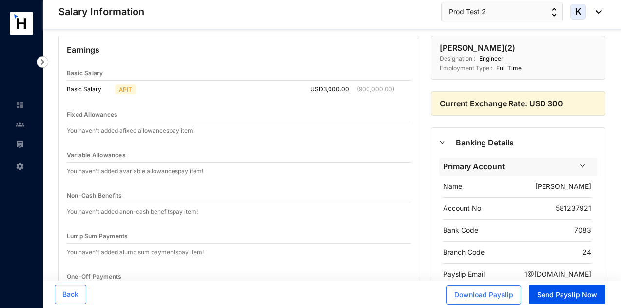
scroll to position [28, 0]
click at [75, 299] on button "Back" at bounding box center [71, 293] width 32 height 19
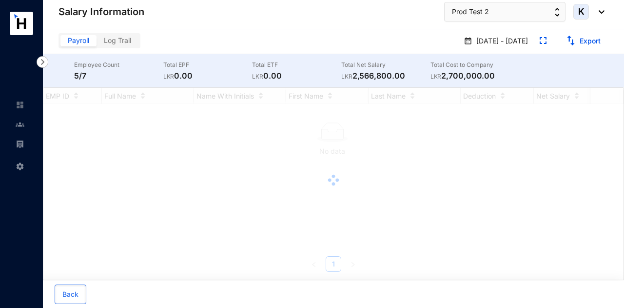
click at [22, 135] on div at bounding box center [20, 139] width 9 height 9
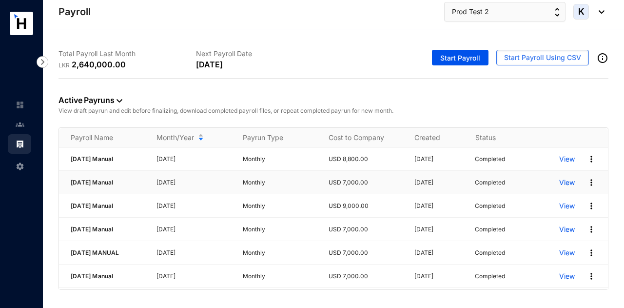
click at [565, 179] on p "View" at bounding box center [567, 182] width 16 height 10
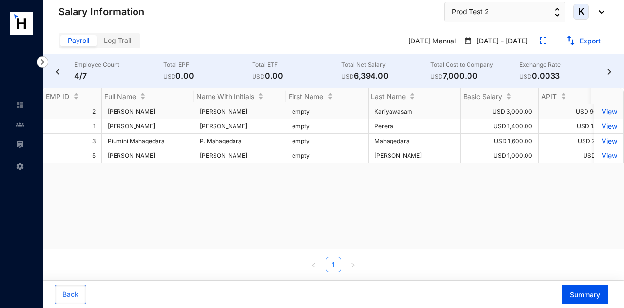
click at [600, 114] on p "View" at bounding box center [608, 111] width 17 height 8
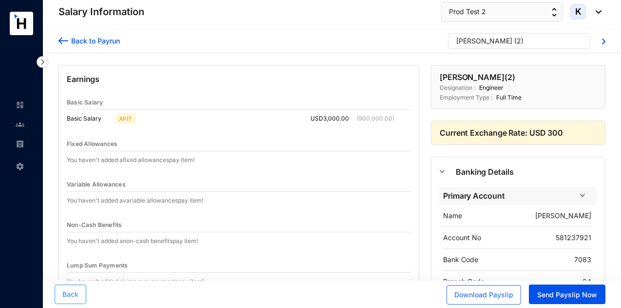
click at [68, 293] on span "Back" at bounding box center [70, 294] width 16 height 10
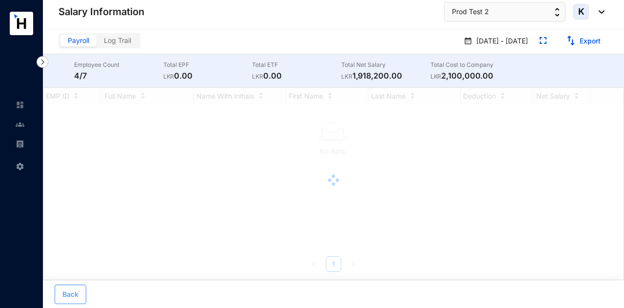
click at [68, 285] on button "Back" at bounding box center [71, 293] width 32 height 19
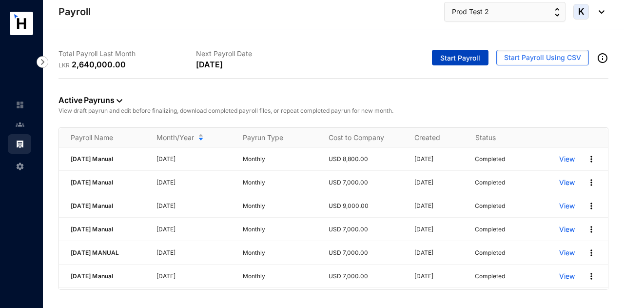
click at [458, 57] on span "Start Payroll" at bounding box center [460, 58] width 40 height 10
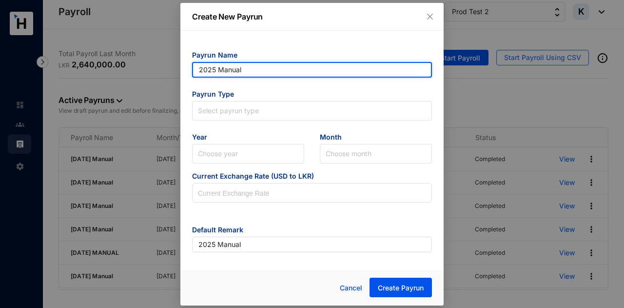
drag, startPoint x: 259, startPoint y: 64, endPoint x: 58, endPoint y: 93, distance: 203.9
click at [58, 93] on div "Create New Payrun Payrun Name 2025 Manual Payrun Type Select payrun type Year C…" at bounding box center [312, 154] width 624 height 308
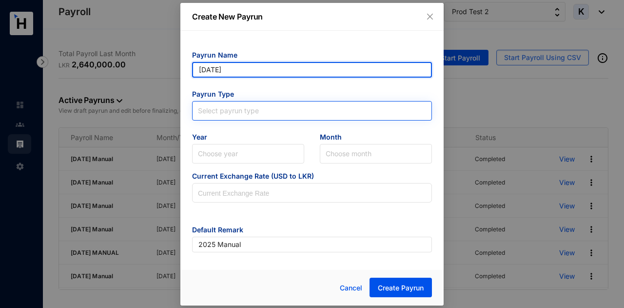
type input "[DATE] Manual"
click at [273, 117] on span at bounding box center [312, 110] width 228 height 19
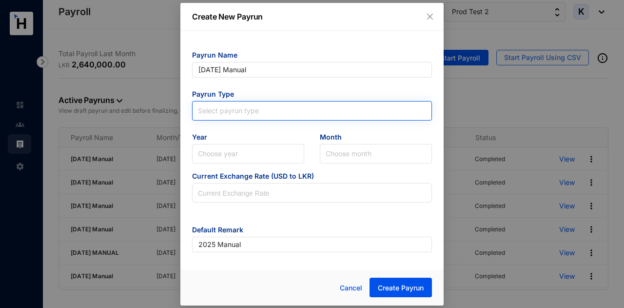
type input "[DATE] Manual"
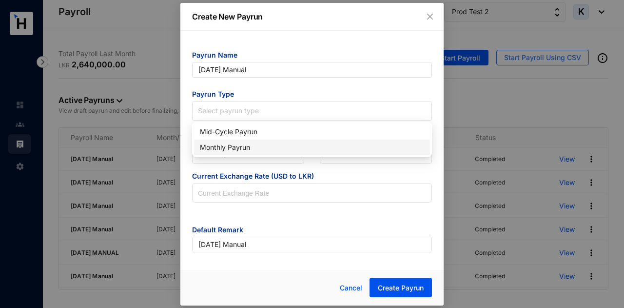
click at [244, 156] on body "Payroll Settings Payroll Prod Test 2 K Total Payroll Last Month LKR 2,640,000.0…" at bounding box center [312, 154] width 624 height 308
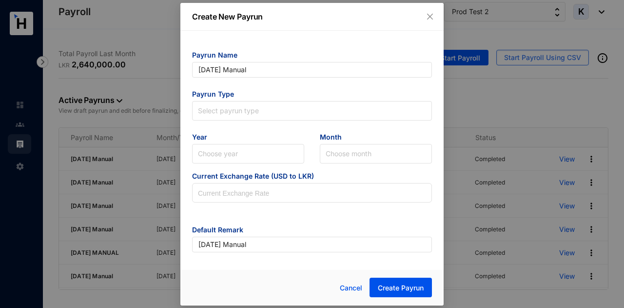
click at [245, 143] on span "Year" at bounding box center [248, 138] width 112 height 12
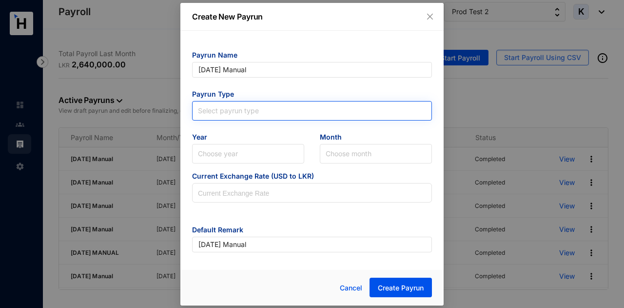
click at [255, 115] on input "search" at bounding box center [312, 108] width 228 height 15
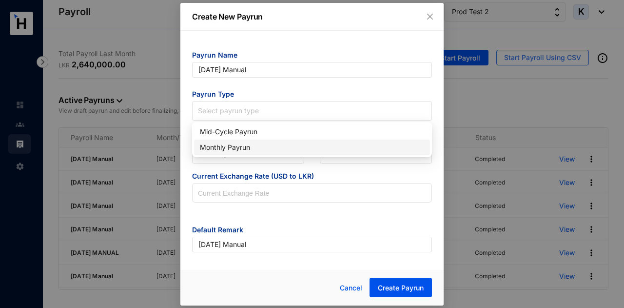
click at [244, 144] on div "Monthly Payrun" at bounding box center [312, 147] width 224 height 11
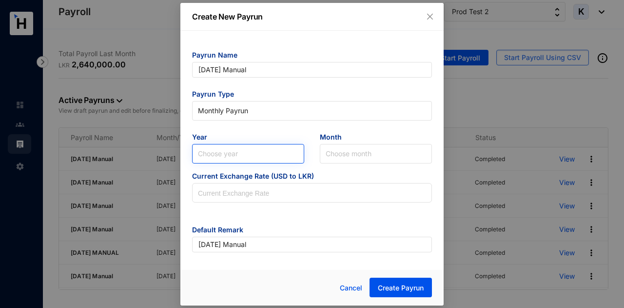
click at [240, 161] on input "search" at bounding box center [248, 153] width 100 height 19
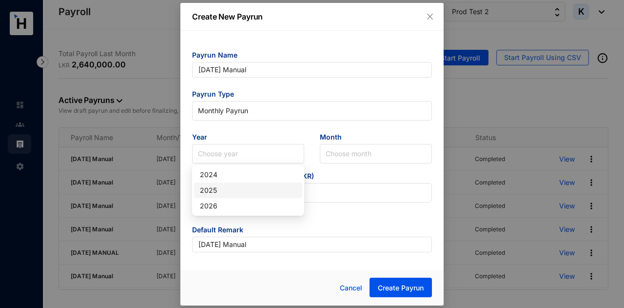
click at [216, 191] on div "2025" at bounding box center [248, 190] width 97 height 11
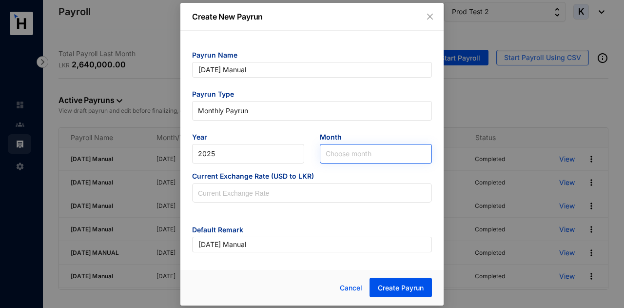
click at [331, 160] on input "search" at bounding box center [376, 153] width 100 height 19
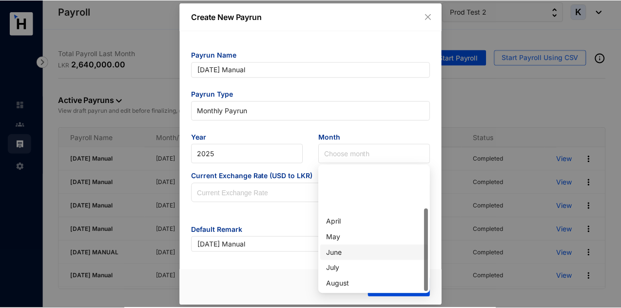
scroll to position [62, 0]
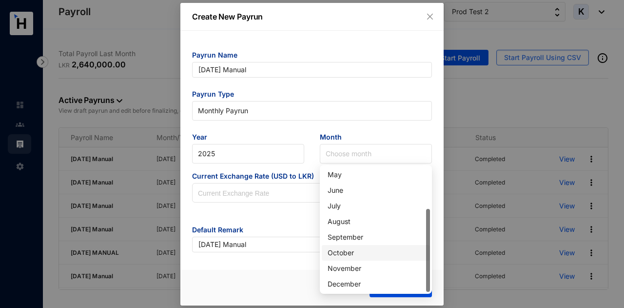
click at [356, 255] on div "October" at bounding box center [376, 252] width 97 height 11
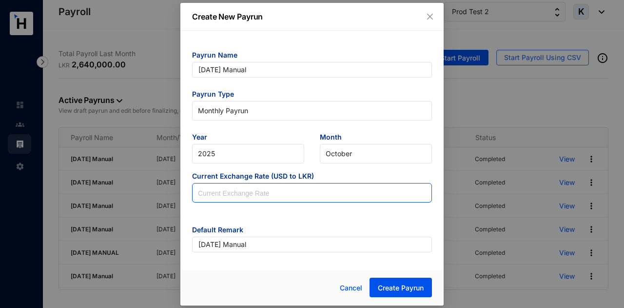
click at [255, 195] on input at bounding box center [312, 192] width 239 height 19
type input "300"
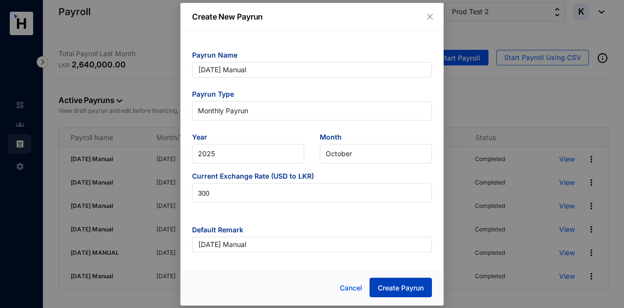
click at [405, 282] on button "Create Payrun" at bounding box center [401, 286] width 62 height 19
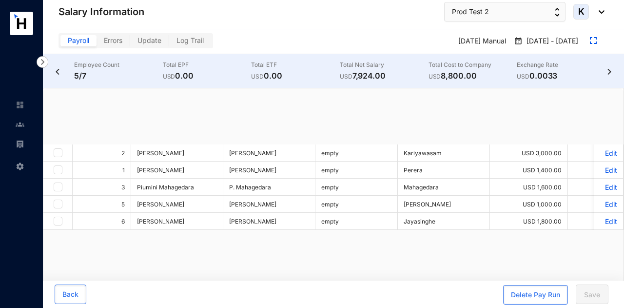
checkbox input "true"
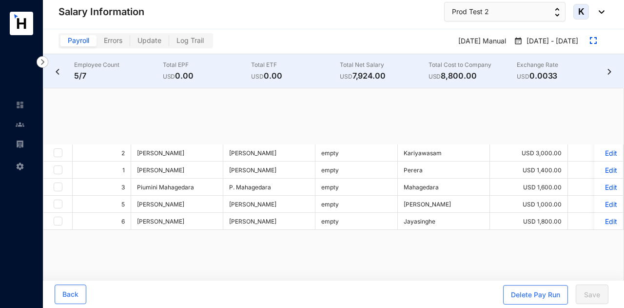
checkbox input "true"
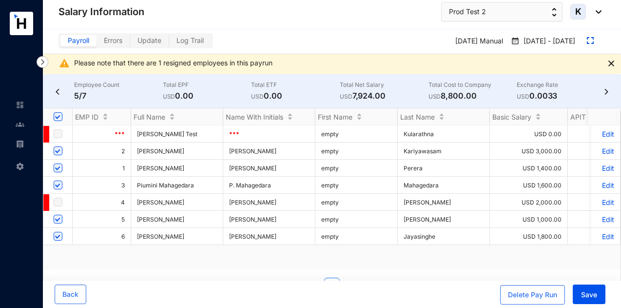
click at [599, 185] on p "Edit" at bounding box center [605, 185] width 17 height 8
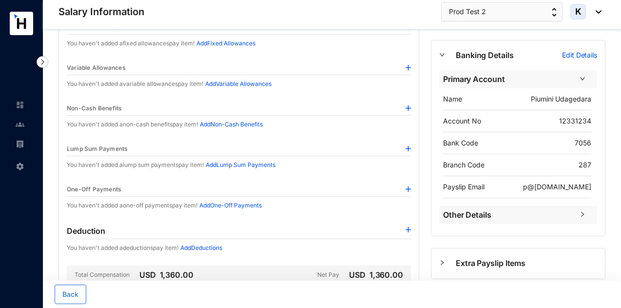
scroll to position [28, 0]
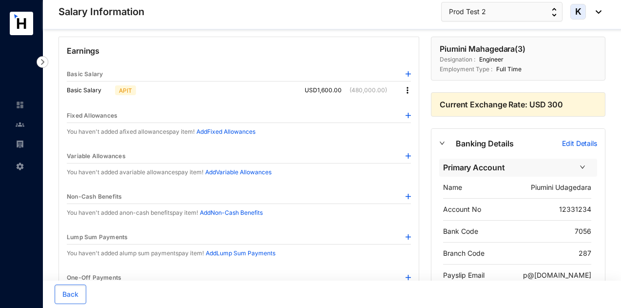
click at [403, 87] on div "USD 1,600.00 (480,000.00)" at bounding box center [358, 90] width 106 height 10
click at [410, 89] on img at bounding box center [408, 90] width 10 height 10
click at [406, 108] on li "Edit" at bounding box center [417, 106] width 24 height 16
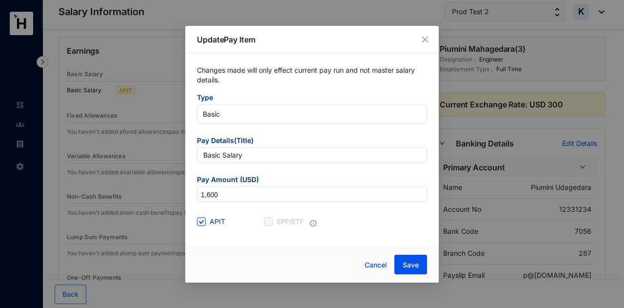
click at [267, 221] on label "EPF/ETF" at bounding box center [285, 221] width 43 height 11
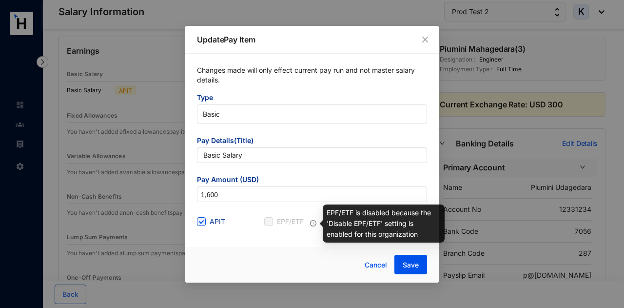
click at [313, 224] on img at bounding box center [313, 223] width 6 height 6
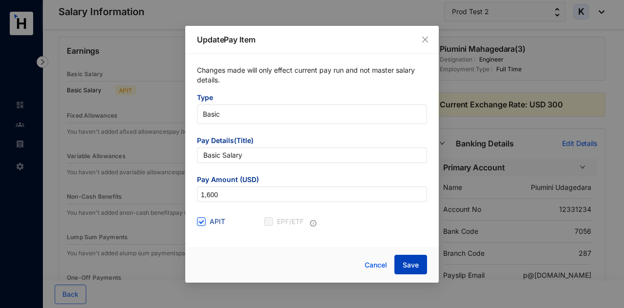
click at [414, 273] on button "Save" at bounding box center [410, 263] width 33 height 19
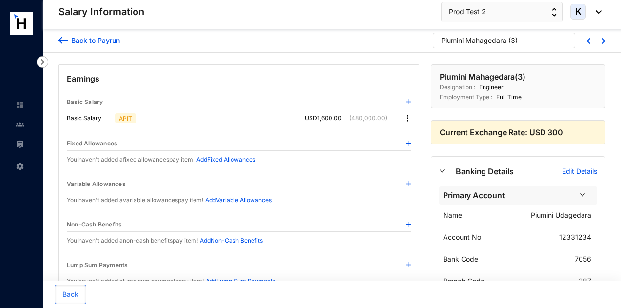
scroll to position [0, 0]
click at [84, 288] on button "Back" at bounding box center [71, 293] width 32 height 19
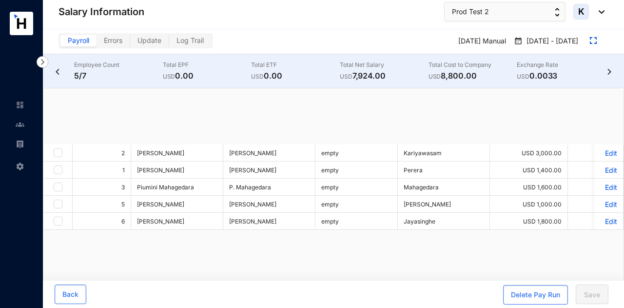
checkbox input "true"
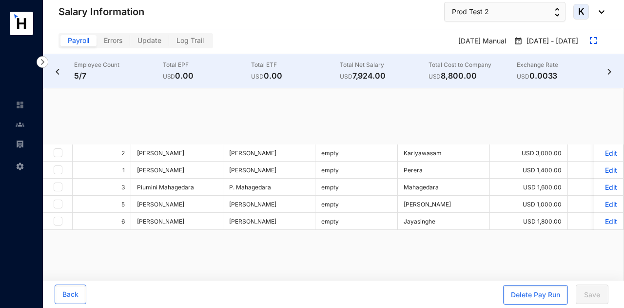
checkbox input "true"
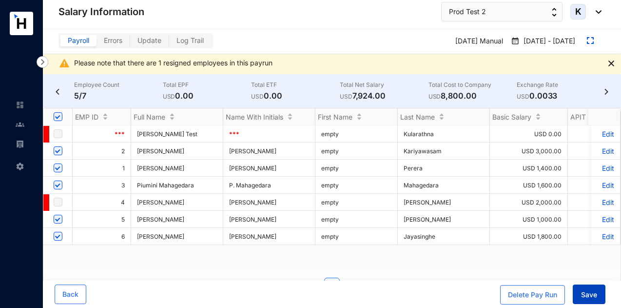
click at [596, 304] on div "Delete Pay Run Save" at bounding box center [552, 294] width 105 height 20
click at [590, 292] on span "Save" at bounding box center [589, 295] width 16 height 10
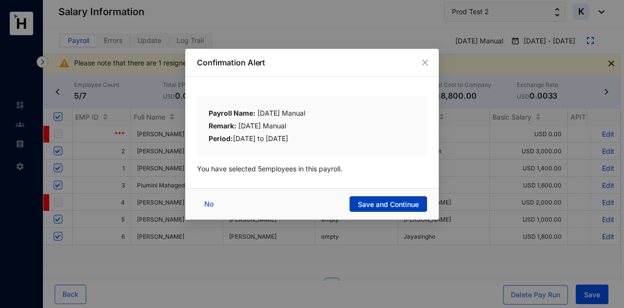
click at [410, 201] on span "Save and Continue" at bounding box center [388, 204] width 61 height 10
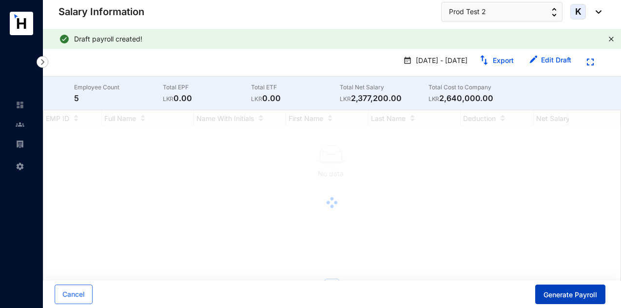
click at [560, 290] on span "Generate Payroll" at bounding box center [571, 295] width 54 height 10
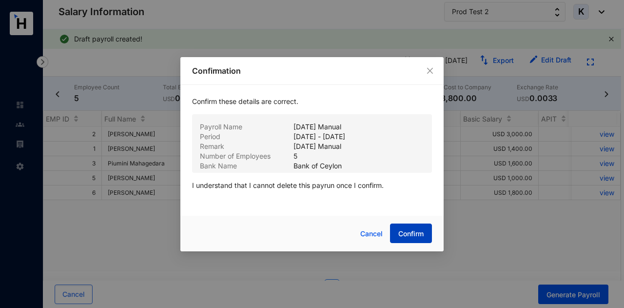
click at [411, 233] on span "Confirm" at bounding box center [410, 234] width 25 height 10
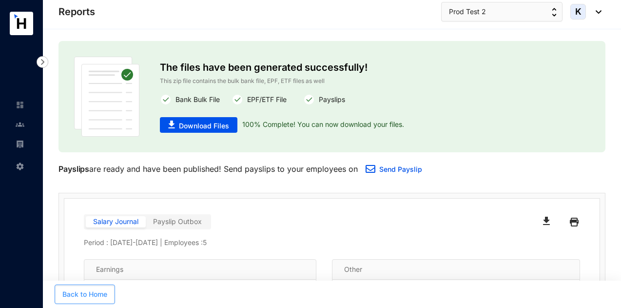
click at [97, 291] on span "Back to Home" at bounding box center [84, 294] width 45 height 10
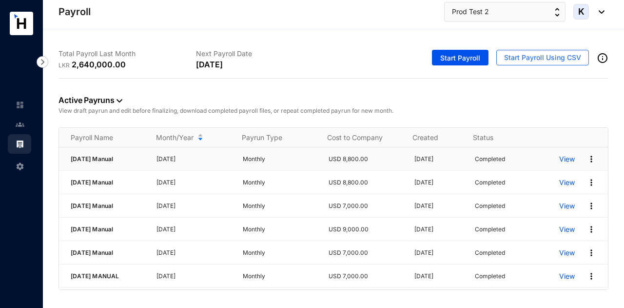
click at [561, 156] on p "View" at bounding box center [567, 159] width 16 height 10
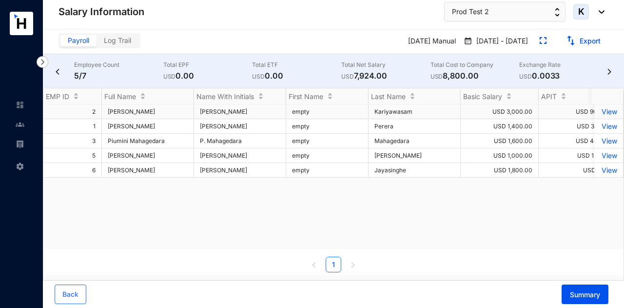
click at [604, 107] on p "View" at bounding box center [608, 111] width 17 height 8
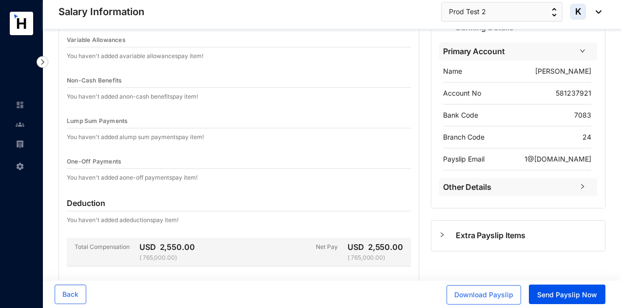
scroll to position [223, 0]
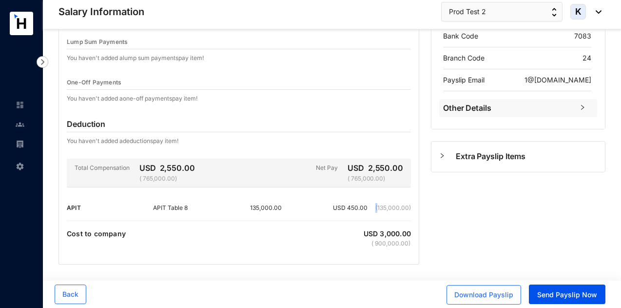
drag, startPoint x: 379, startPoint y: 206, endPoint x: 421, endPoint y: 205, distance: 41.9
click at [421, 205] on div "Earnings Basic Salary Basic Salary APIT USD 3,000.00 (900,000.00) Fixed Allowan…" at bounding box center [239, 53] width 372 height 423
drag, startPoint x: 477, startPoint y: 204, endPoint x: 476, endPoint y: 198, distance: 5.9
click at [478, 203] on div "[PERSON_NAME] ( 2 ) Designation : Engineer Employment Type : [DEMOGRAPHIC_DATA]…" at bounding box center [518, 53] width 186 height 423
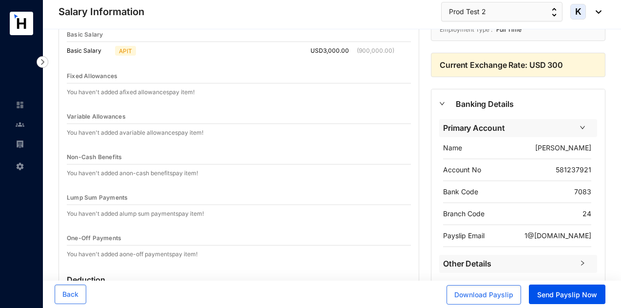
scroll to position [0, 0]
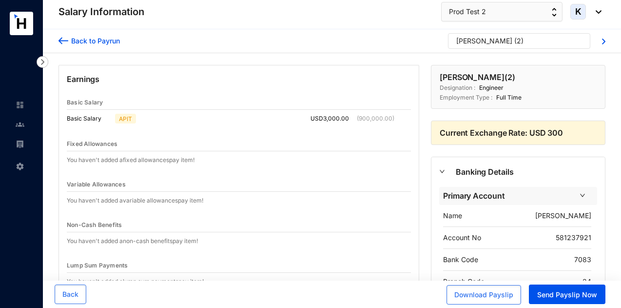
click at [484, 50] on p "[PERSON_NAME]" at bounding box center [484, 43] width 56 height 15
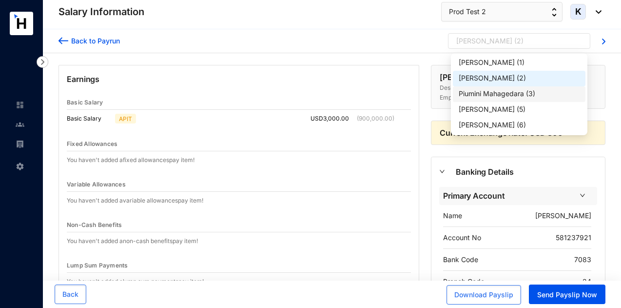
click at [492, 97] on div "Piumini Mahagedara" at bounding box center [491, 94] width 65 height 10
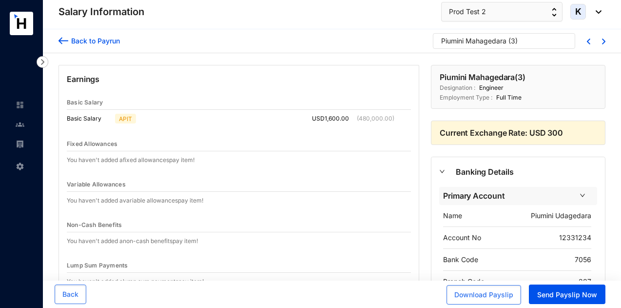
click at [471, 49] on p "Piumini Mahagedara" at bounding box center [473, 43] width 65 height 15
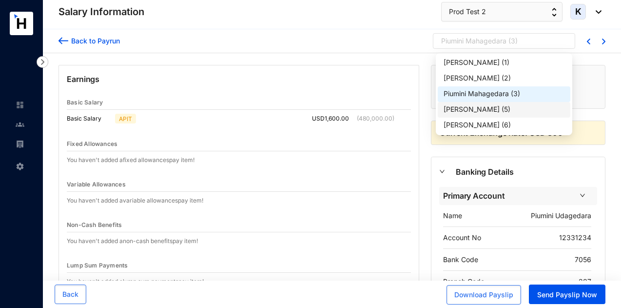
click at [472, 115] on div "[PERSON_NAME] ( 5 )" at bounding box center [504, 110] width 133 height 16
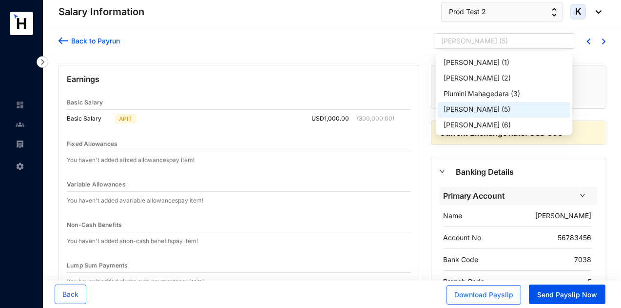
click at [468, 39] on div "[PERSON_NAME]" at bounding box center [469, 41] width 56 height 10
click at [478, 119] on div "[PERSON_NAME] ( 6 )" at bounding box center [504, 125] width 133 height 16
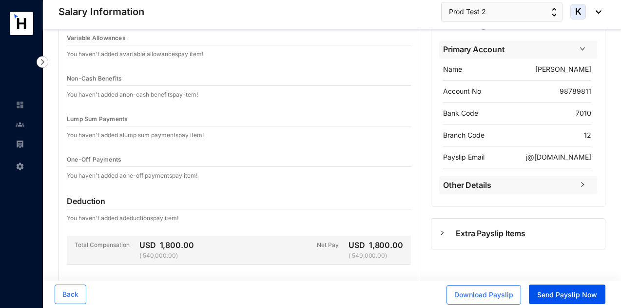
scroll to position [198, 0]
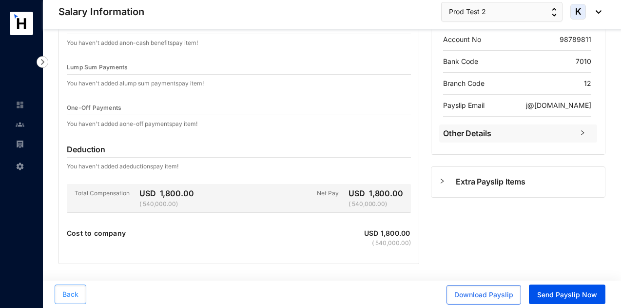
click at [76, 291] on span "Back" at bounding box center [70, 294] width 16 height 10
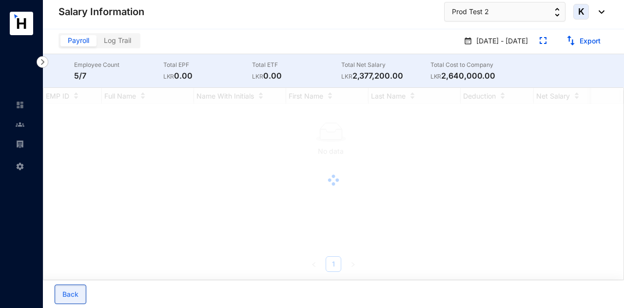
click at [76, 291] on span "Back" at bounding box center [70, 294] width 16 height 10
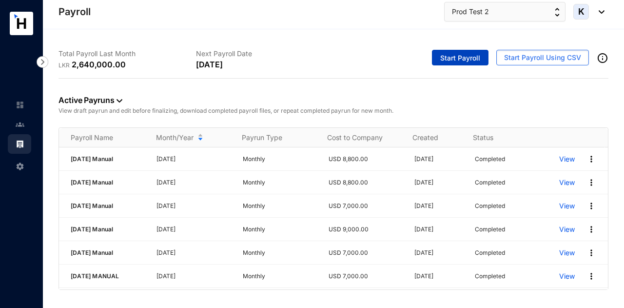
click at [467, 55] on span "Start Payroll" at bounding box center [460, 58] width 40 height 10
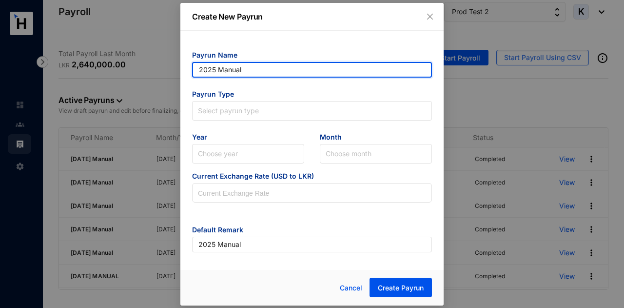
drag, startPoint x: 268, startPoint y: 72, endPoint x: 128, endPoint y: 73, distance: 140.4
click at [128, 73] on div "Create New Payrun Payrun Name 2025 Manual Payrun Type Select payrun type Year C…" at bounding box center [312, 154] width 624 height 308
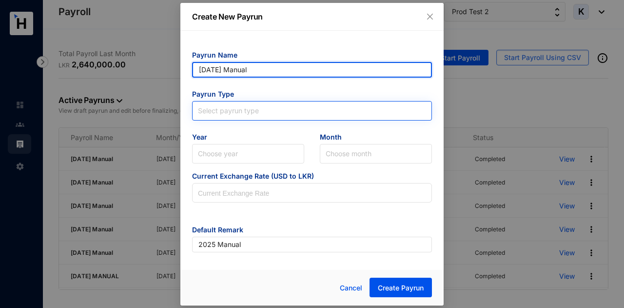
type input "[DATE] Manual"
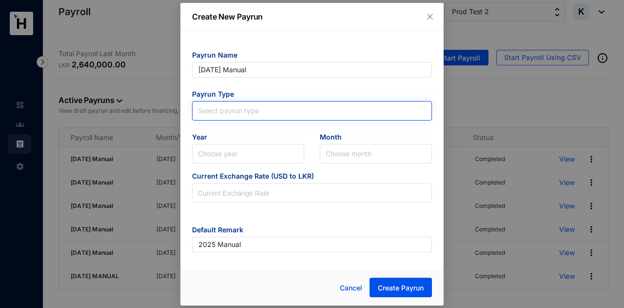
type input "[DATE] Manual"
click at [212, 112] on input "search" at bounding box center [312, 108] width 228 height 15
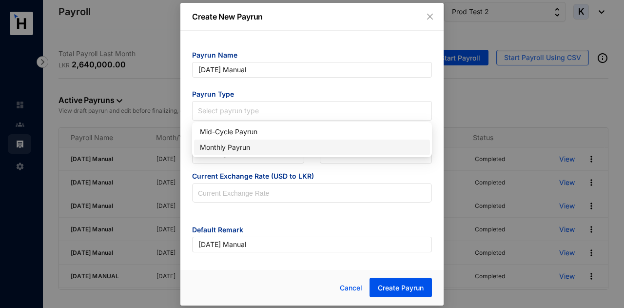
click at [220, 147] on div "Monthly Payrun" at bounding box center [312, 147] width 224 height 11
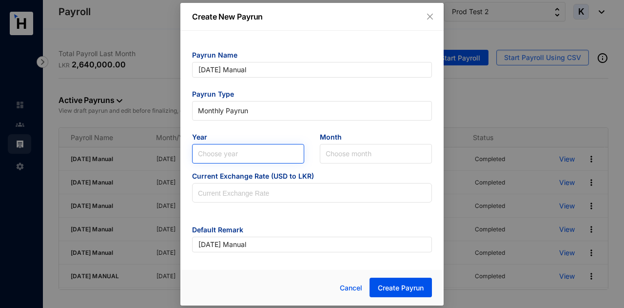
click at [220, 153] on input "search" at bounding box center [248, 153] width 100 height 19
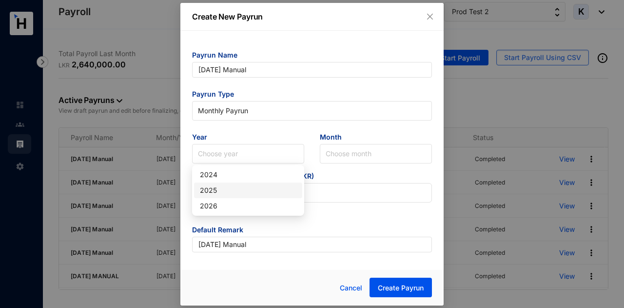
click at [216, 191] on div "2025" at bounding box center [248, 190] width 97 height 11
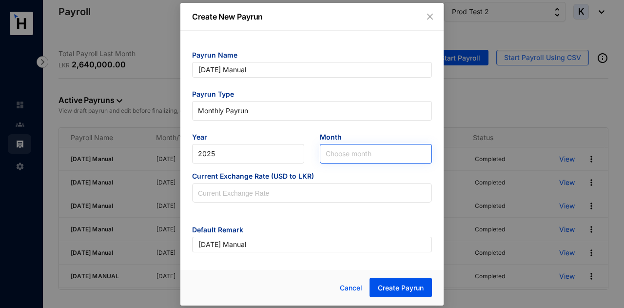
click at [383, 155] on input "search" at bounding box center [376, 153] width 100 height 19
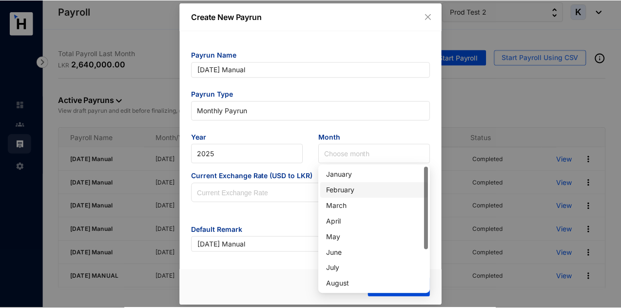
scroll to position [62, 0]
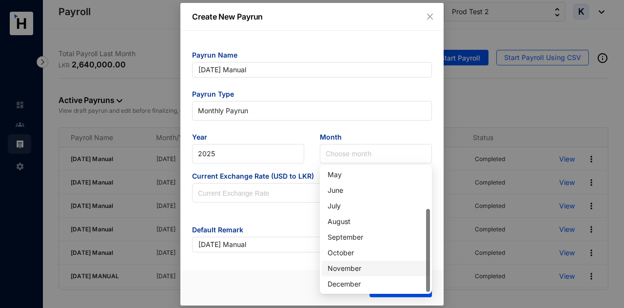
click at [353, 267] on div "November" at bounding box center [376, 268] width 97 height 11
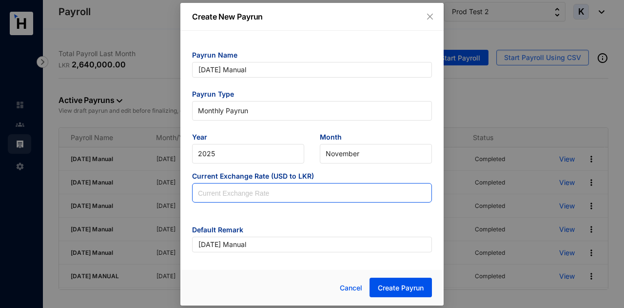
click at [291, 188] on input at bounding box center [312, 192] width 239 height 19
type input "300"
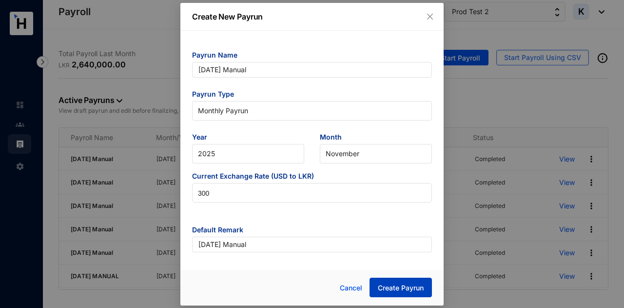
click at [422, 285] on span "Create Payrun" at bounding box center [401, 288] width 46 height 10
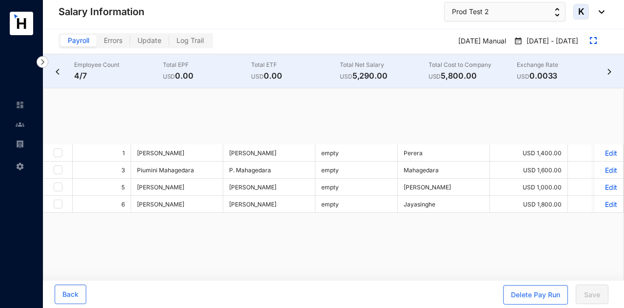
checkbox input "true"
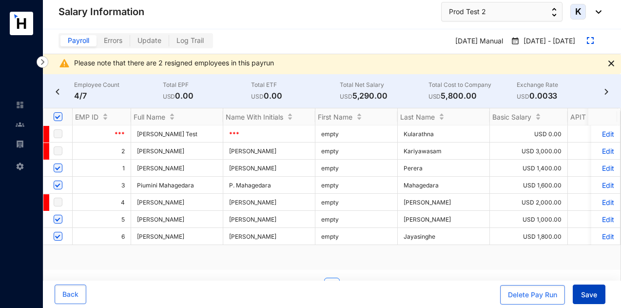
click at [587, 291] on span "Save" at bounding box center [589, 295] width 16 height 10
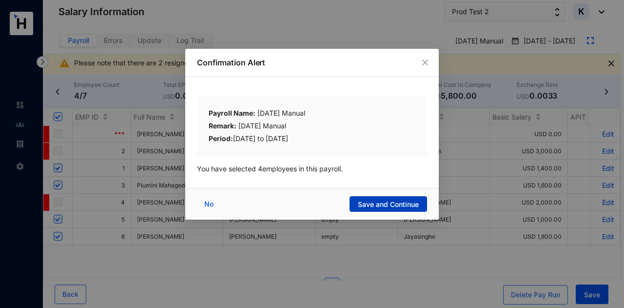
click at [401, 202] on span "Save and Continue" at bounding box center [388, 204] width 61 height 10
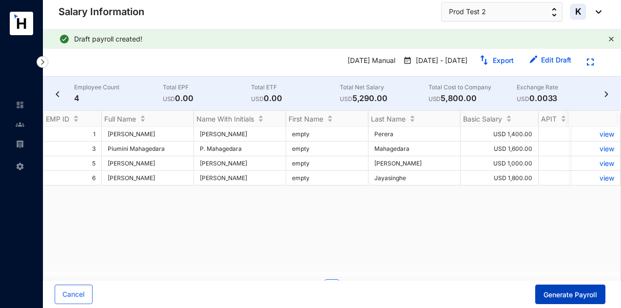
click at [565, 297] on span "Generate Payroll" at bounding box center [571, 295] width 54 height 10
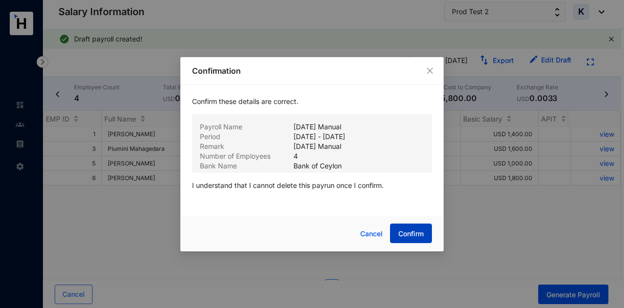
click at [421, 233] on span "Confirm" at bounding box center [410, 234] width 25 height 10
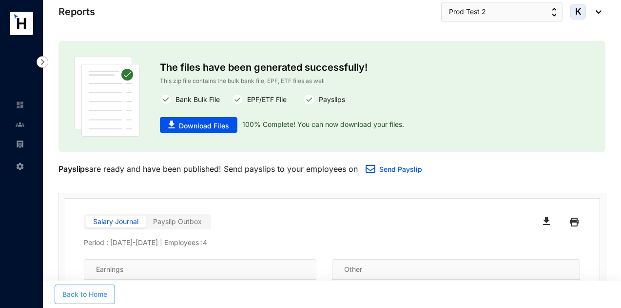
click at [98, 296] on span "Back to Home" at bounding box center [84, 294] width 45 height 10
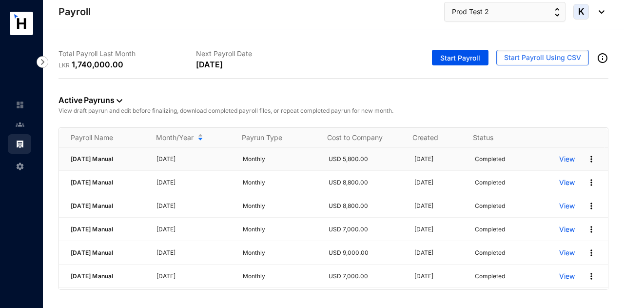
click at [560, 158] on p "View" at bounding box center [567, 159] width 16 height 10
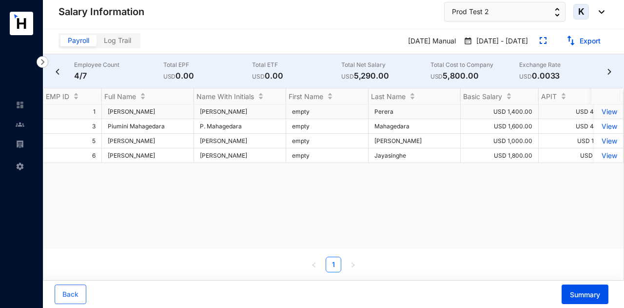
click at [607, 108] on p "View" at bounding box center [608, 111] width 17 height 8
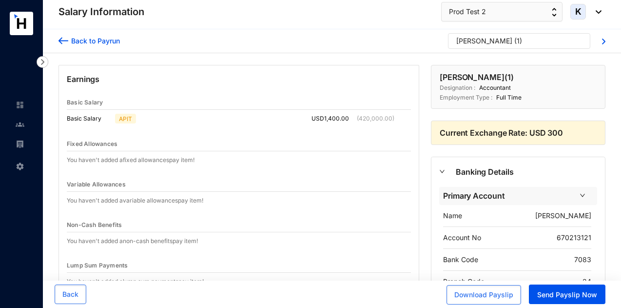
click at [496, 39] on div "[PERSON_NAME]" at bounding box center [484, 41] width 56 height 10
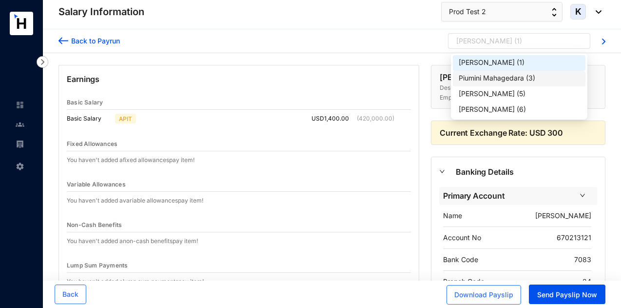
click at [492, 86] on div "[PERSON_NAME] ( 1 ) [PERSON_NAME] ( 3 ) [PERSON_NAME] ( 5 ) [PERSON_NAME] ( 6 )" at bounding box center [519, 86] width 133 height 62
click at [490, 76] on div "Piumini Mahagedara" at bounding box center [491, 78] width 65 height 10
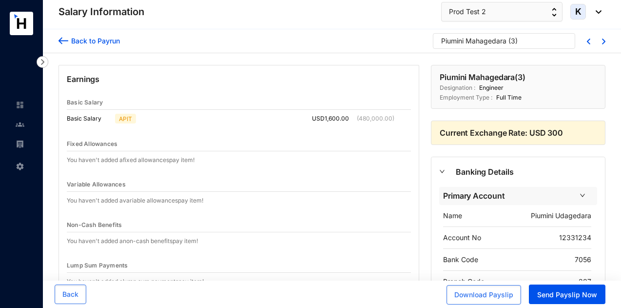
click at [477, 39] on div "Piumini Mahagedara" at bounding box center [473, 41] width 65 height 10
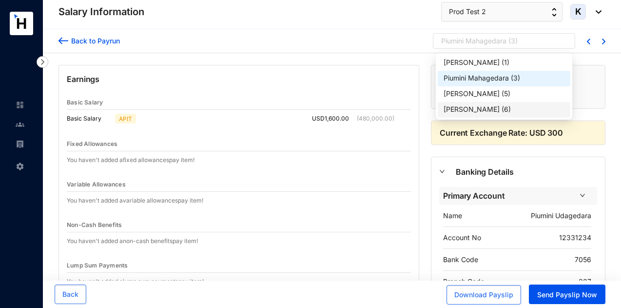
click at [472, 107] on div "[PERSON_NAME]" at bounding box center [472, 109] width 56 height 10
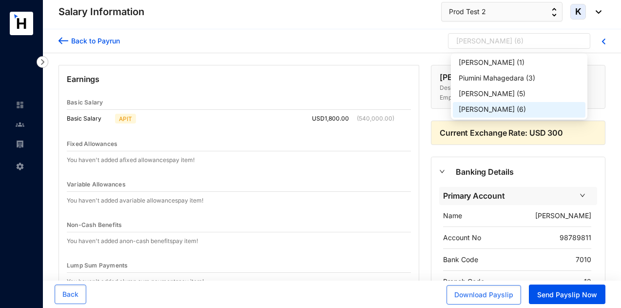
click at [483, 37] on div "[PERSON_NAME]" at bounding box center [484, 41] width 56 height 10
click at [471, 96] on div "[PERSON_NAME]" at bounding box center [487, 94] width 56 height 10
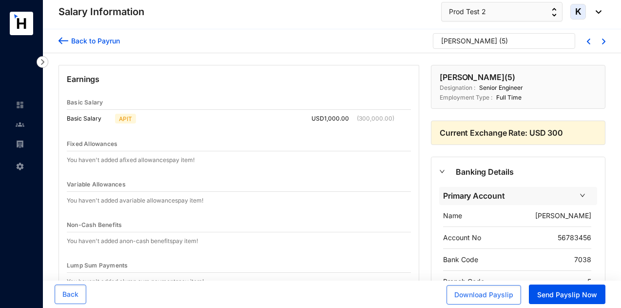
click at [476, 46] on p "[PERSON_NAME]" at bounding box center [469, 43] width 56 height 15
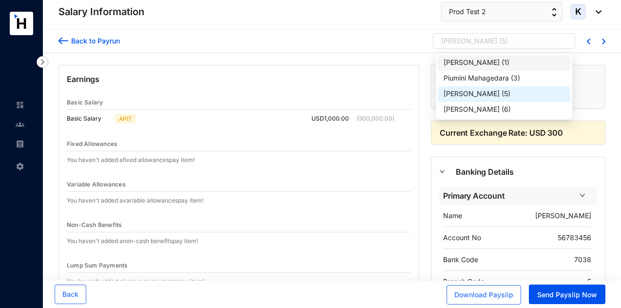
click at [476, 64] on div "[PERSON_NAME]" at bounding box center [472, 63] width 56 height 10
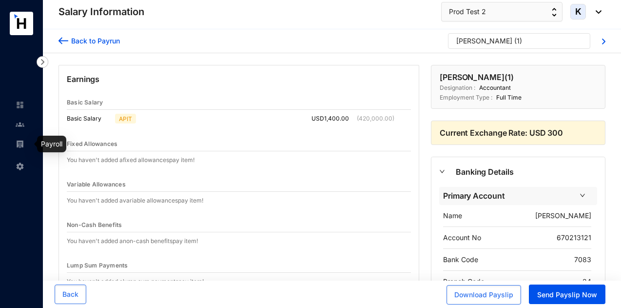
click at [26, 142] on link at bounding box center [28, 144] width 24 height 10
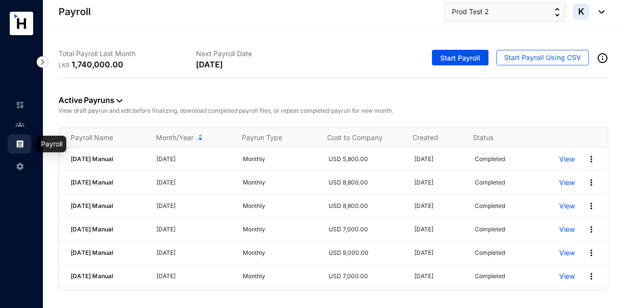
click at [22, 121] on img at bounding box center [20, 124] width 9 height 9
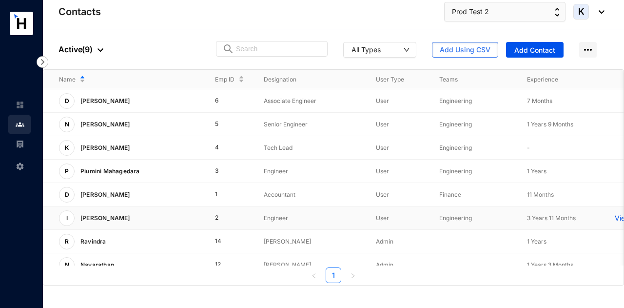
click at [172, 221] on div "I [PERSON_NAME]" at bounding box center [129, 218] width 140 height 16
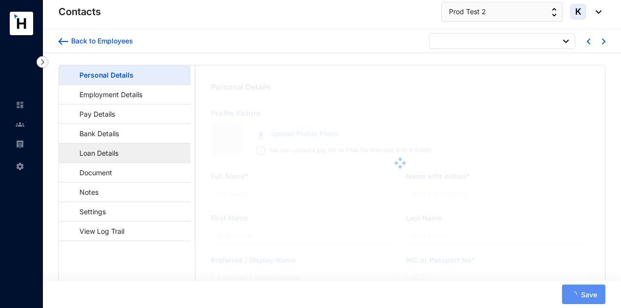
type input "[PERSON_NAME]"
type input "Kariyawasam"
type input "[PERSON_NAME]"
type input "901543313V"
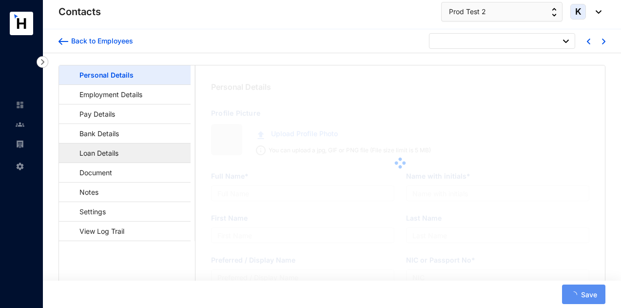
type input "7708277391"
type input "546, Gamunu Mv, [GEOGRAPHIC_DATA]"
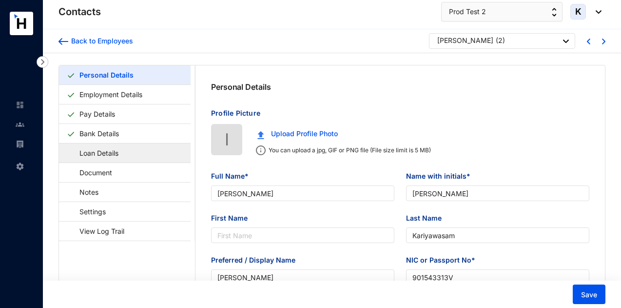
type input "[DATE]"
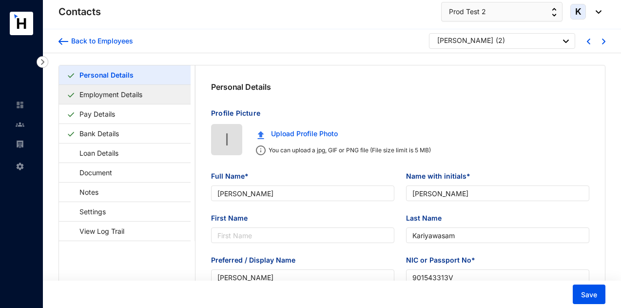
click at [146, 90] on link "Employment Details" at bounding box center [111, 94] width 71 height 20
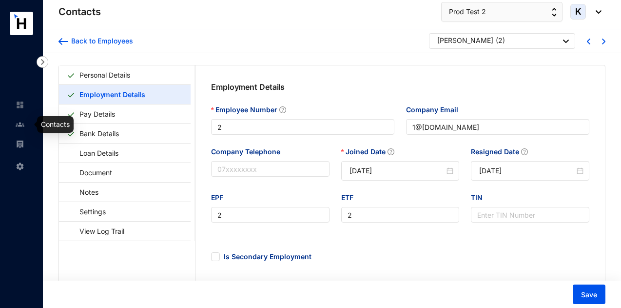
click at [18, 125] on img at bounding box center [20, 124] width 9 height 9
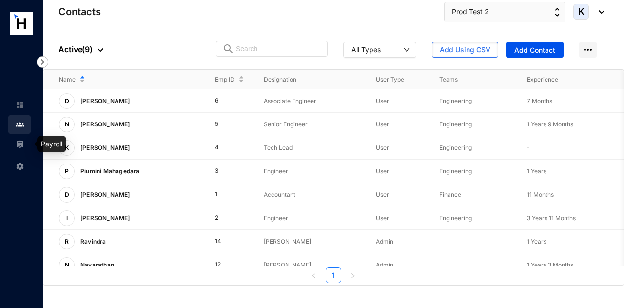
click at [24, 144] on link at bounding box center [28, 144] width 24 height 10
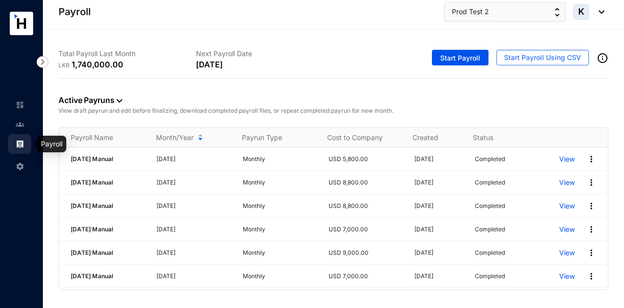
click at [25, 119] on link at bounding box center [28, 124] width 24 height 10
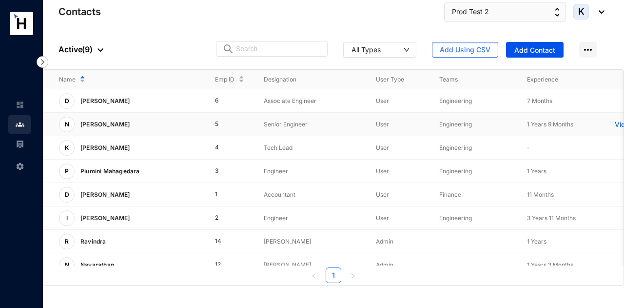
click at [435, 117] on td "Engineering" at bounding box center [468, 124] width 88 height 23
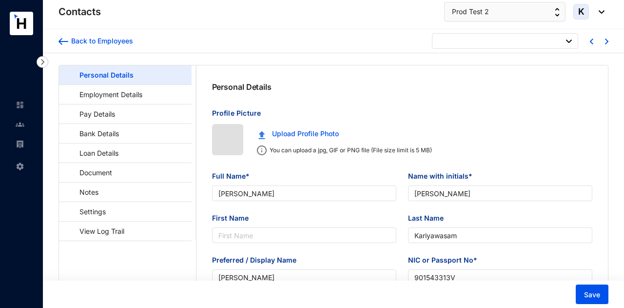
type input "[DATE]"
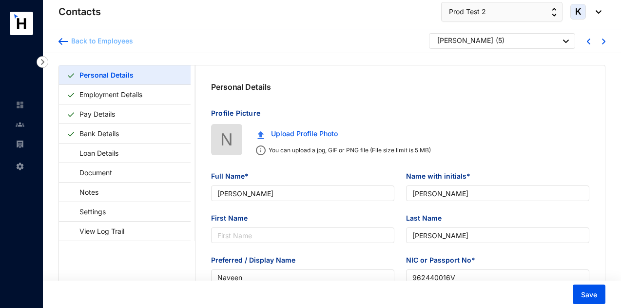
type input "[PERSON_NAME]"
type input "Naveen"
type input "962440016V"
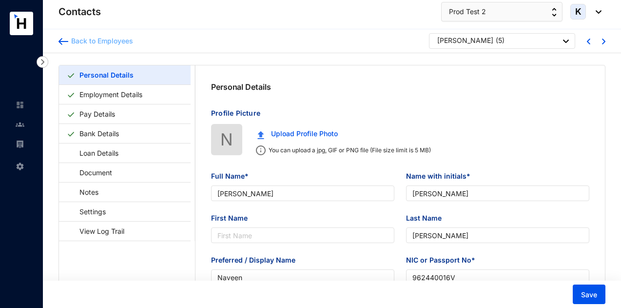
type input "7214526770"
type input "[STREET_ADDRESS][PERSON_NAME]"
type input "[DATE]"
click at [69, 43] on div "Back to Employees" at bounding box center [100, 41] width 65 height 10
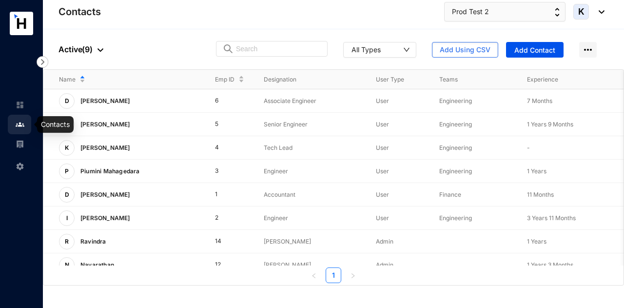
click at [25, 119] on link at bounding box center [28, 124] width 24 height 10
click at [19, 109] on img at bounding box center [20, 104] width 9 height 9
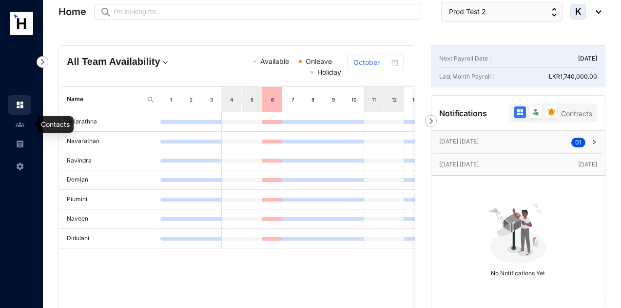
click at [17, 121] on img at bounding box center [20, 124] width 9 height 9
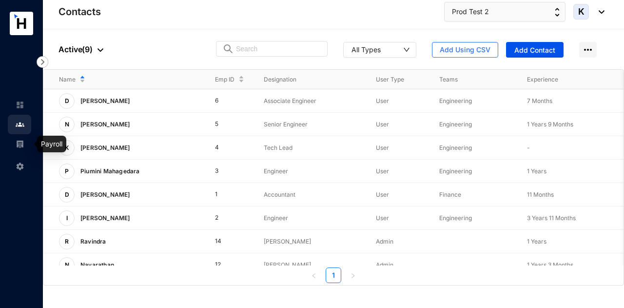
click at [29, 143] on link at bounding box center [28, 144] width 24 height 10
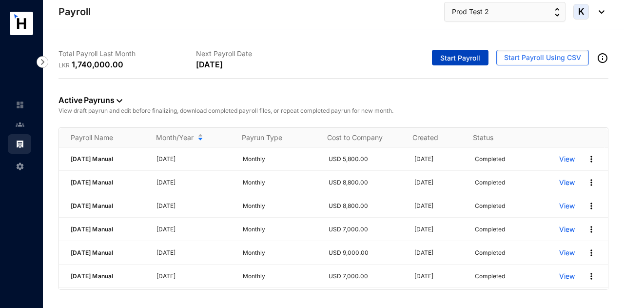
click at [455, 55] on span "Start Payroll" at bounding box center [460, 58] width 40 height 10
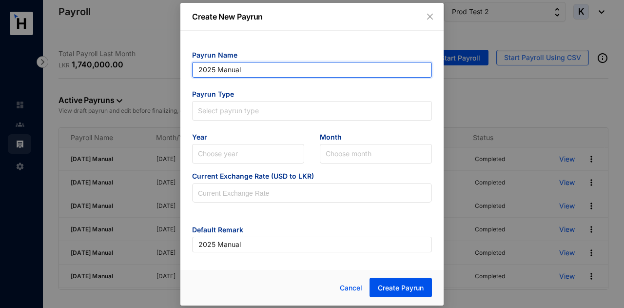
click at [198, 69] on input "2025 Manual" at bounding box center [312, 70] width 240 height 16
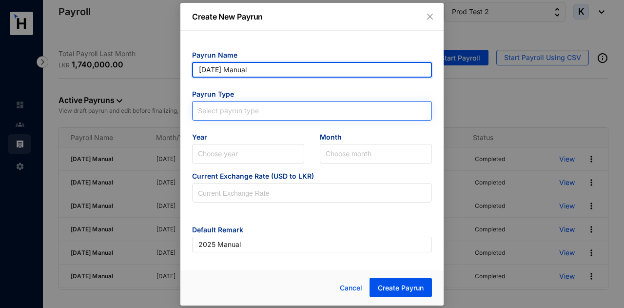
type input "[DATE] Manual"
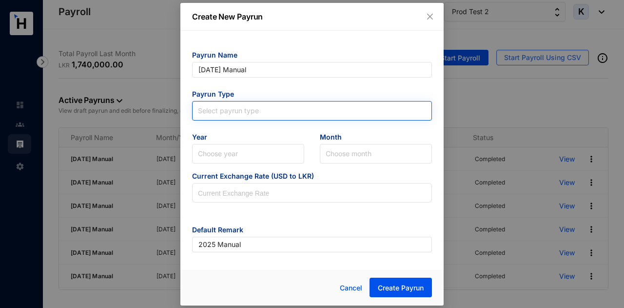
type input "[DATE] Manual"
click at [268, 114] on input "search" at bounding box center [312, 108] width 228 height 15
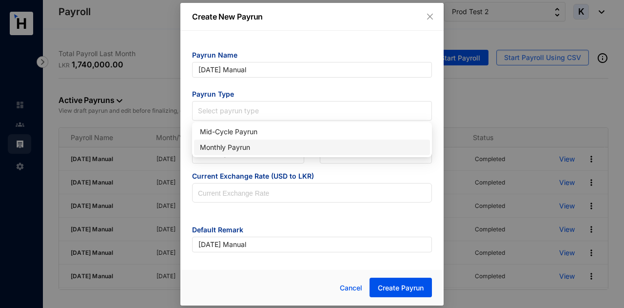
click at [265, 147] on div "Monthly Payrun" at bounding box center [312, 147] width 224 height 11
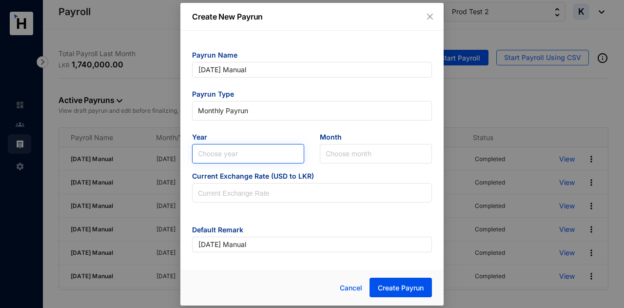
click at [265, 156] on input "search" at bounding box center [248, 153] width 100 height 19
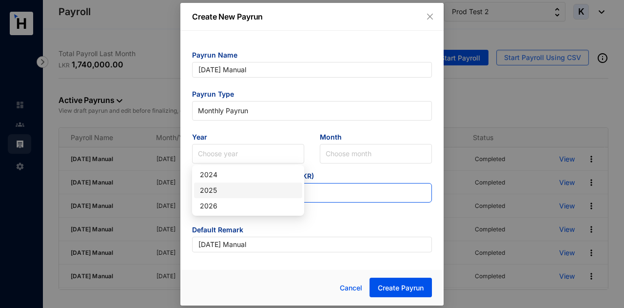
click at [253, 186] on div "2025" at bounding box center [248, 190] width 97 height 11
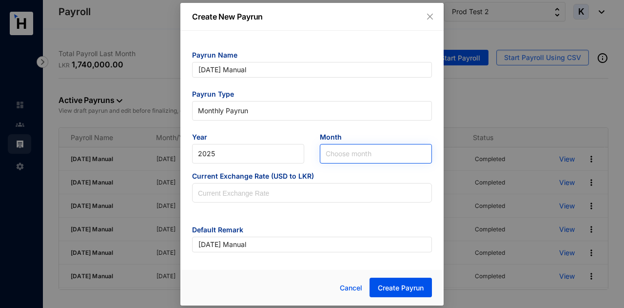
click at [355, 156] on input "search" at bounding box center [376, 153] width 100 height 19
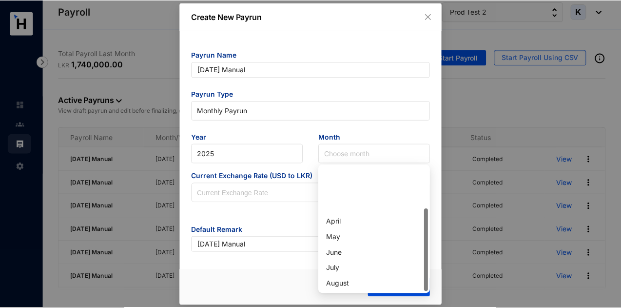
scroll to position [62, 0]
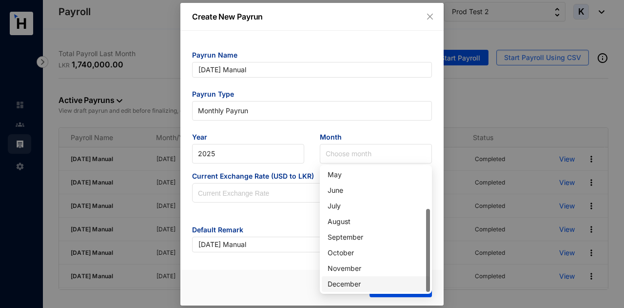
click at [360, 283] on div "December" at bounding box center [376, 283] width 97 height 11
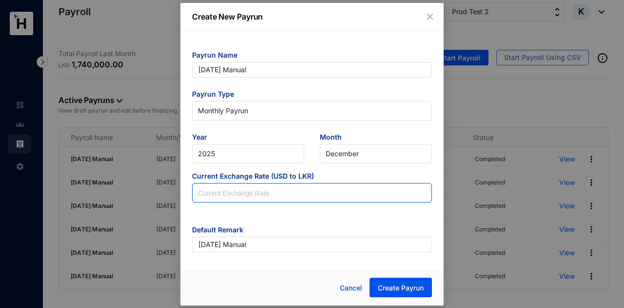
click at [331, 198] on input at bounding box center [312, 192] width 239 height 19
type input "300"
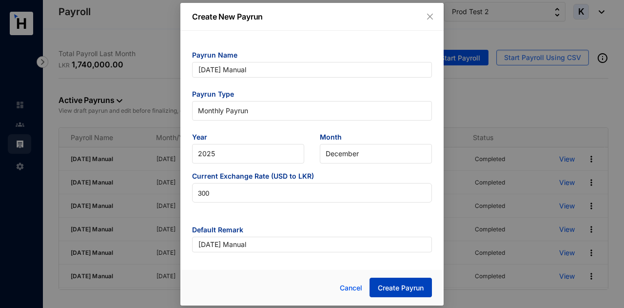
click at [382, 288] on span "Create Payrun" at bounding box center [401, 288] width 46 height 10
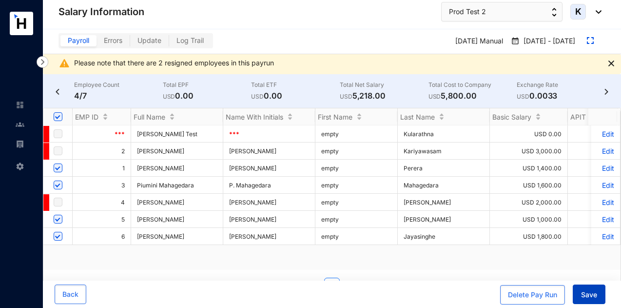
click at [593, 292] on span "Save" at bounding box center [589, 295] width 16 height 10
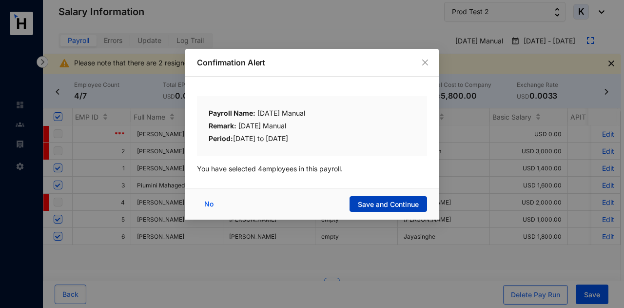
click at [352, 205] on button "Save and Continue" at bounding box center [389, 204] width 78 height 16
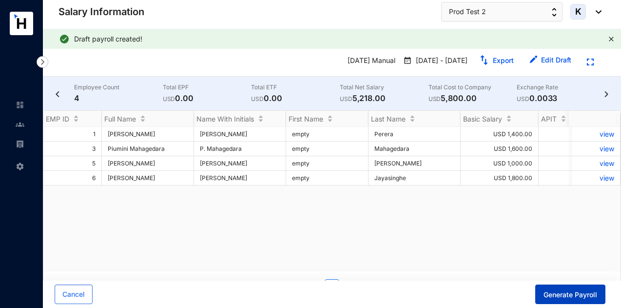
click at [560, 293] on span "Generate Payroll" at bounding box center [571, 295] width 54 height 10
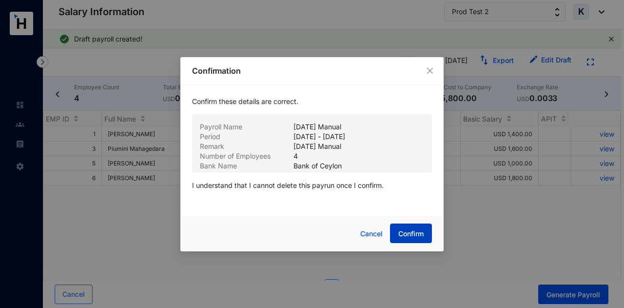
click at [421, 228] on button "Confirm" at bounding box center [411, 232] width 42 height 19
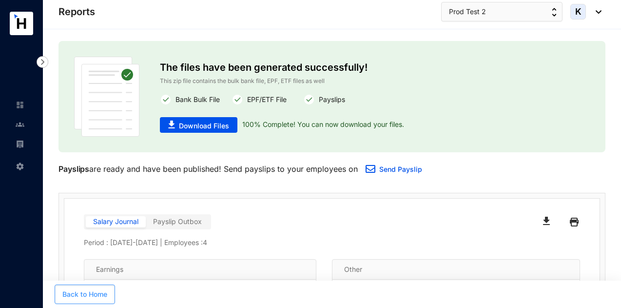
click at [80, 300] on button "Back to Home" at bounding box center [85, 293] width 60 height 19
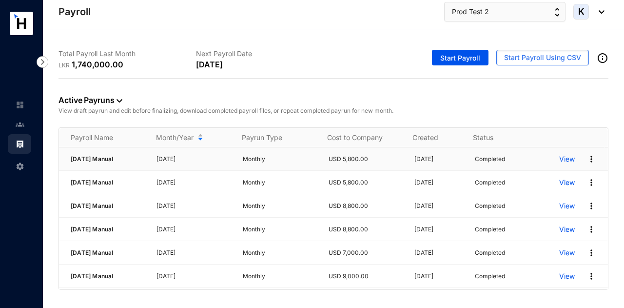
click at [559, 159] on p "View" at bounding box center [567, 159] width 16 height 10
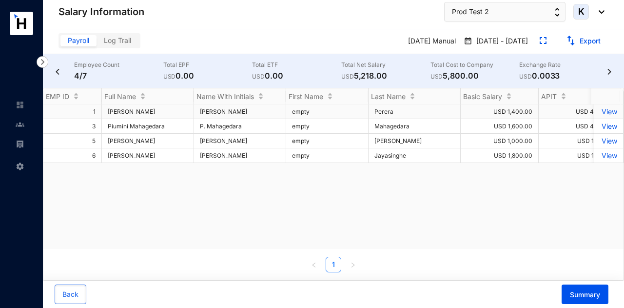
click at [604, 108] on p "View" at bounding box center [608, 111] width 17 height 8
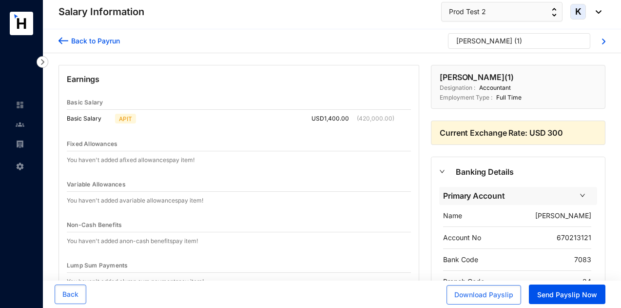
click at [482, 44] on div "[PERSON_NAME]" at bounding box center [484, 41] width 56 height 10
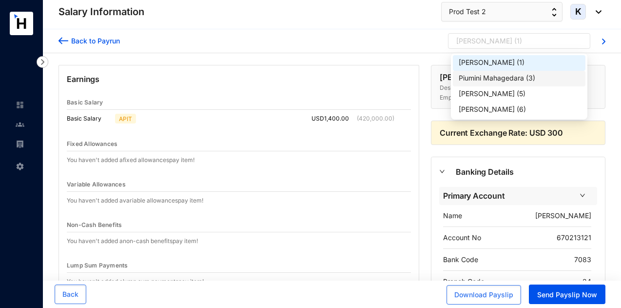
click at [480, 75] on div "Piumini Mahagedara" at bounding box center [491, 78] width 65 height 10
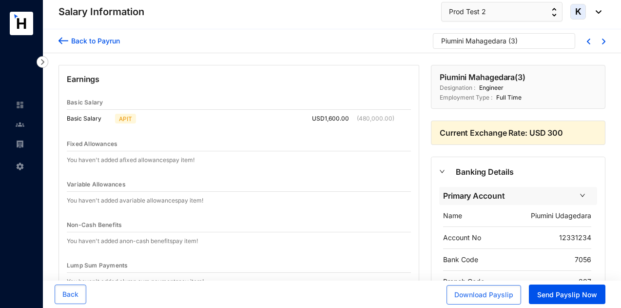
click at [471, 50] on p "Piumini Mahagedara" at bounding box center [473, 43] width 65 height 15
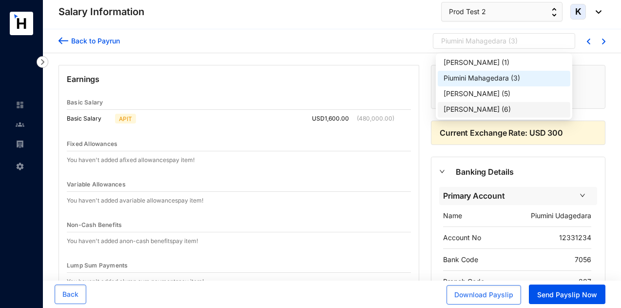
click at [486, 109] on div "[PERSON_NAME]" at bounding box center [472, 109] width 56 height 10
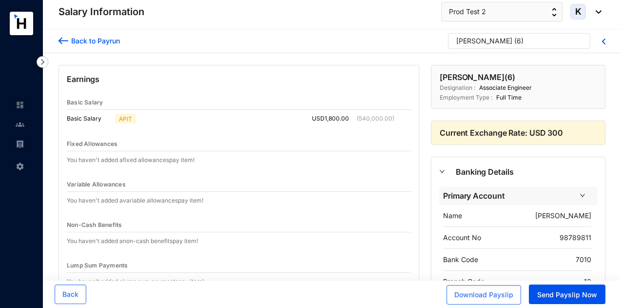
click at [69, 42] on div "Back to Payrun" at bounding box center [94, 41] width 52 height 10
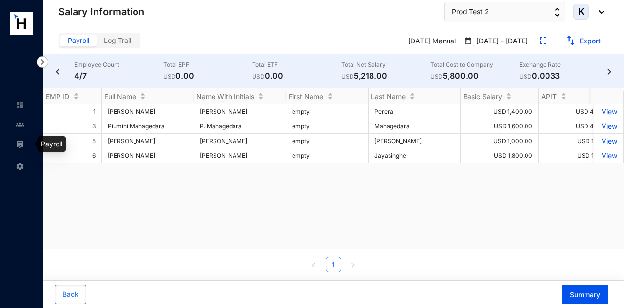
click at [17, 146] on img at bounding box center [20, 143] width 9 height 9
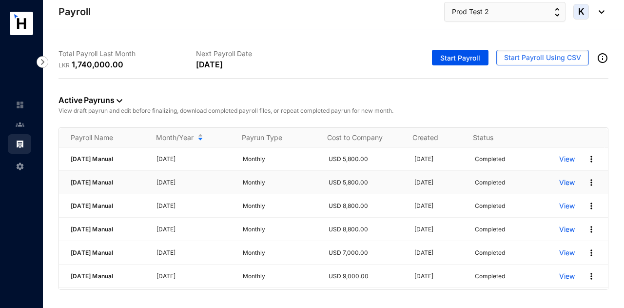
click at [565, 178] on p "View" at bounding box center [567, 182] width 16 height 10
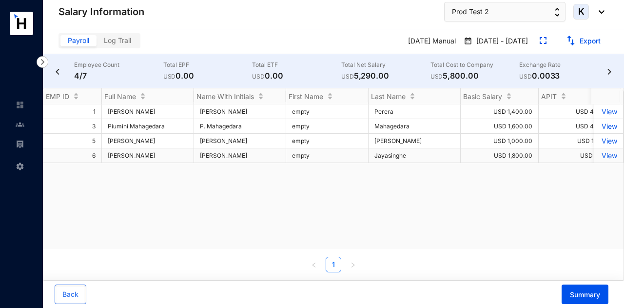
click at [600, 156] on p "View" at bounding box center [608, 155] width 17 height 8
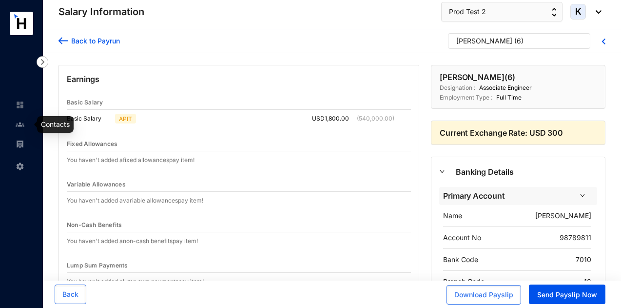
click at [18, 127] on img at bounding box center [20, 124] width 9 height 9
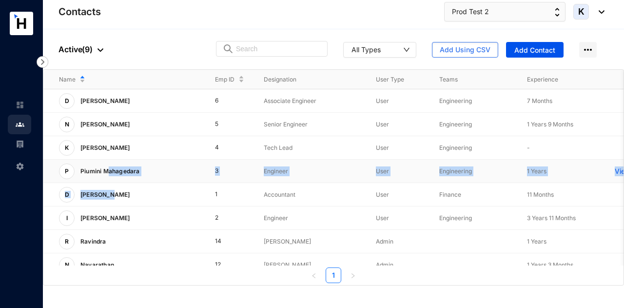
drag, startPoint x: 112, startPoint y: 190, endPoint x: 107, endPoint y: 166, distance: 23.8
click at [107, 167] on tbody "D [PERSON_NAME] 6 Associate Engineer User Engineering 7 Months View More N [PER…" at bounding box center [364, 194] width 643 height 211
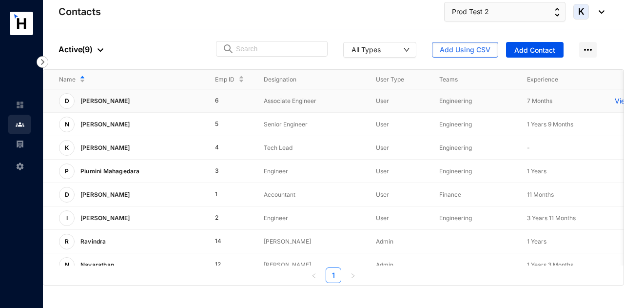
click at [122, 98] on p "[PERSON_NAME]" at bounding box center [104, 101] width 59 height 16
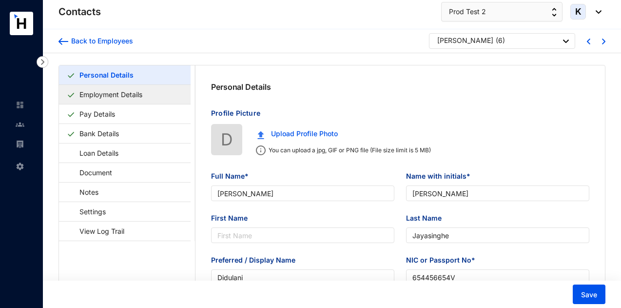
type input "[PERSON_NAME]"
type input "Jayasinghe"
type input "Didulani"
type input "654456654V"
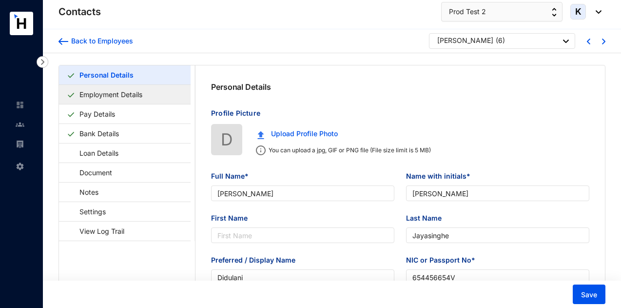
type input "7798712334"
type input "[STREET_ADDRESS]."
type input "[DATE]"
click at [123, 96] on link "Employment Details" at bounding box center [111, 94] width 71 height 20
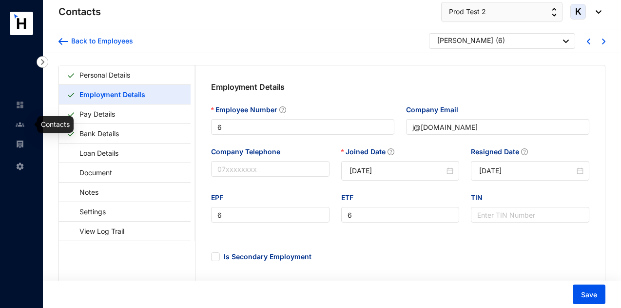
click at [17, 128] on img at bounding box center [20, 124] width 9 height 9
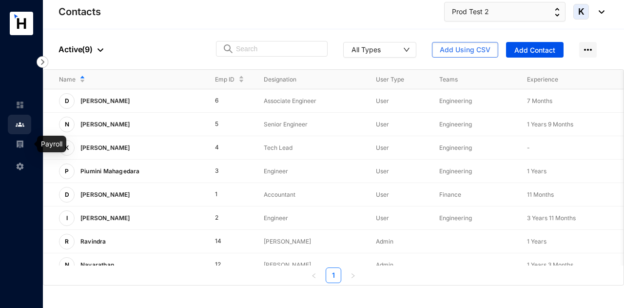
click at [25, 139] on link at bounding box center [28, 144] width 24 height 10
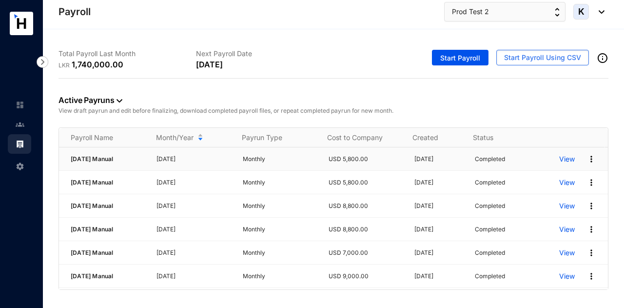
click at [564, 157] on p "View" at bounding box center [567, 159] width 16 height 10
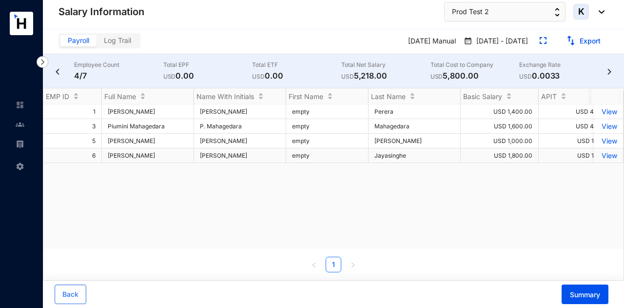
click at [608, 152] on p "View" at bounding box center [608, 155] width 17 height 8
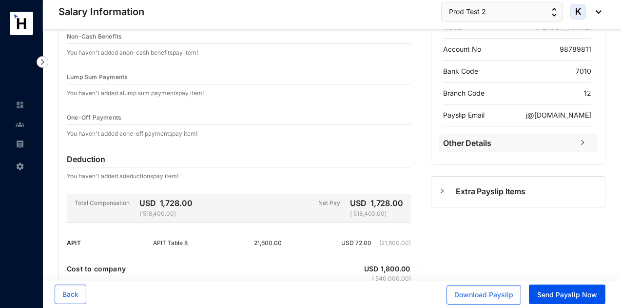
scroll to position [223, 0]
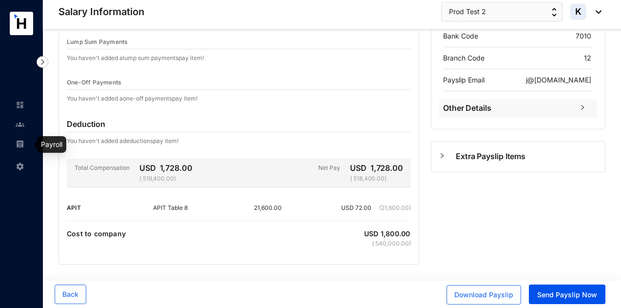
click at [28, 148] on link at bounding box center [28, 144] width 24 height 10
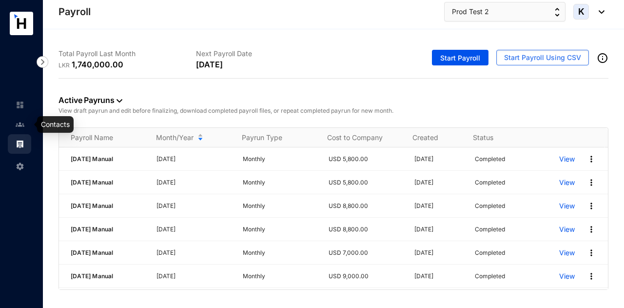
click at [22, 121] on img at bounding box center [20, 124] width 9 height 9
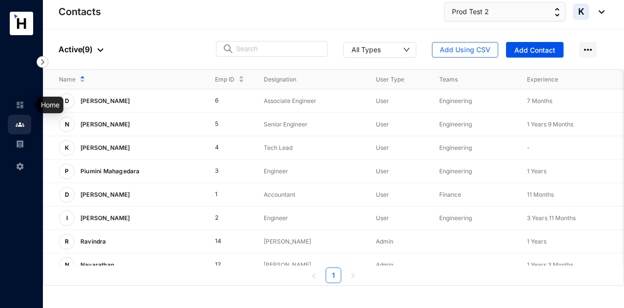
click at [23, 109] on img at bounding box center [20, 104] width 9 height 9
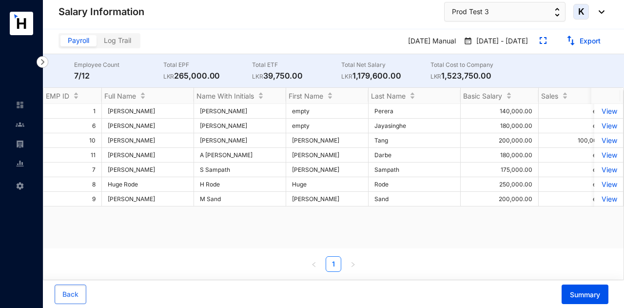
click at [584, 19] on span "K" at bounding box center [581, 12] width 16 height 16
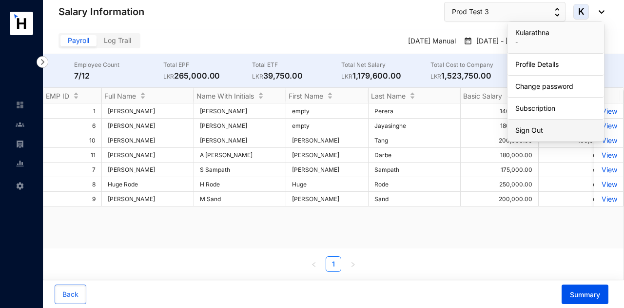
click at [545, 129] on link "Sign Out" at bounding box center [555, 130] width 81 height 10
